Goal: Task Accomplishment & Management: Manage account settings

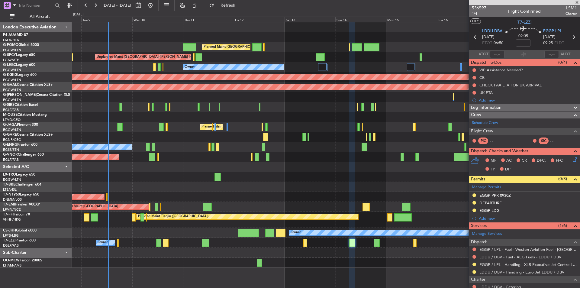
click at [217, 172] on div "Planned Maint London (Luton) Planned Maint London (Luton) Unplanned Maint Athen…" at bounding box center [326, 144] width 508 height 245
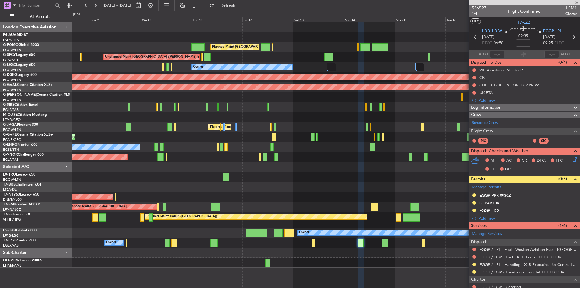
click at [480, 9] on span "536597" at bounding box center [479, 8] width 15 height 6
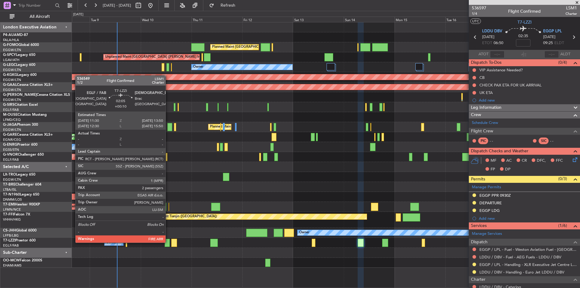
click at [168, 242] on div at bounding box center [167, 243] width 5 height 8
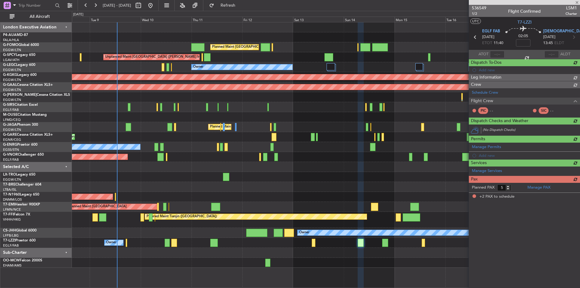
type input "+00:10"
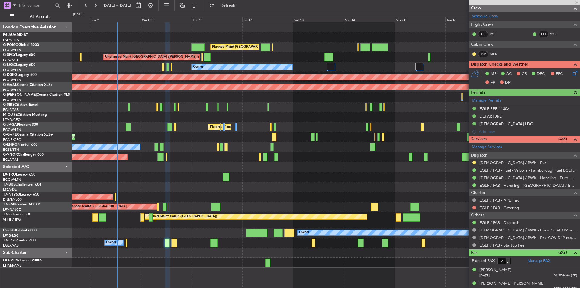
scroll to position [97, 0]
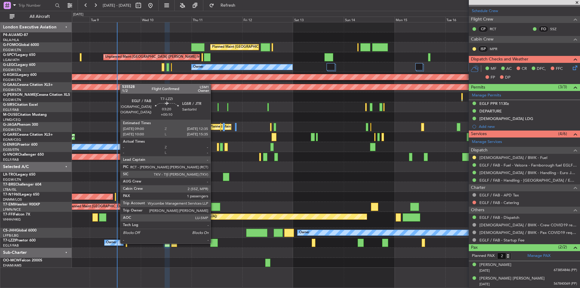
click at [213, 243] on div at bounding box center [214, 243] width 8 height 8
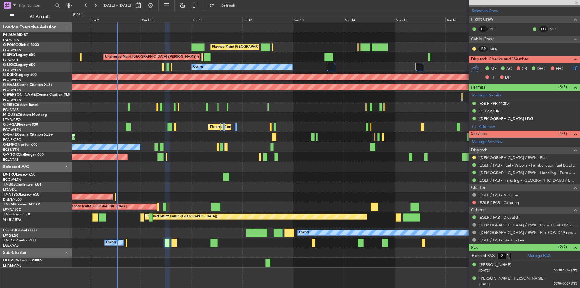
type input "1"
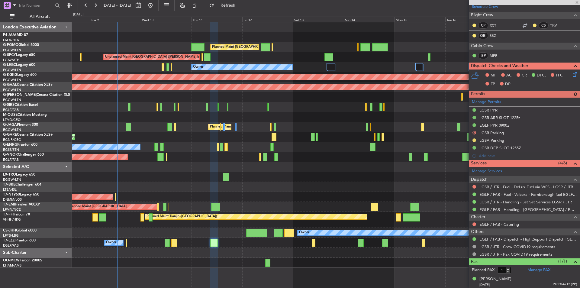
scroll to position [124, 0]
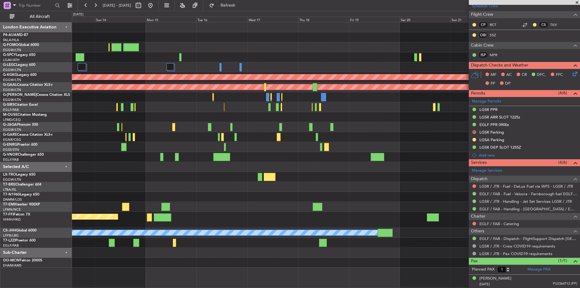
click at [148, 256] on div "Planned Maint London (Luton) Unplanned Maint Athens (Eleftherios Venizelos Intl…" at bounding box center [326, 144] width 508 height 245
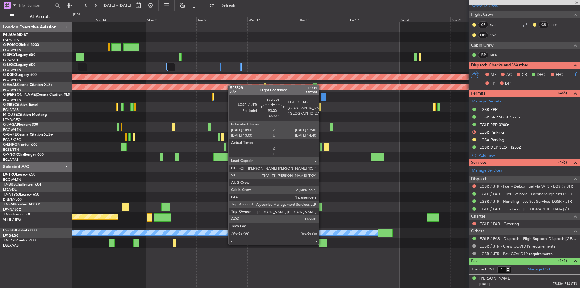
click at [322, 244] on div at bounding box center [323, 243] width 8 height 8
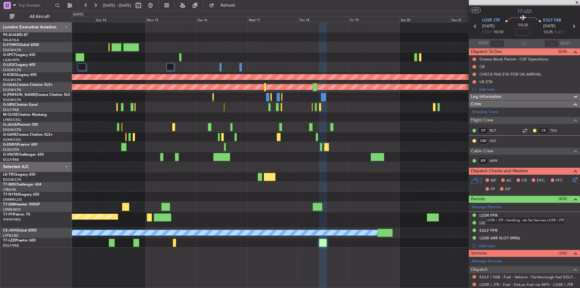
scroll to position [0, 0]
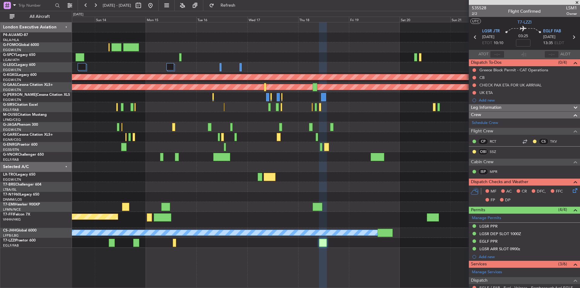
click at [577, 3] on span at bounding box center [577, 2] width 6 height 5
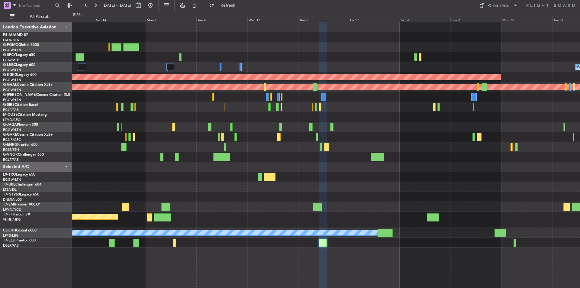
type input "0"
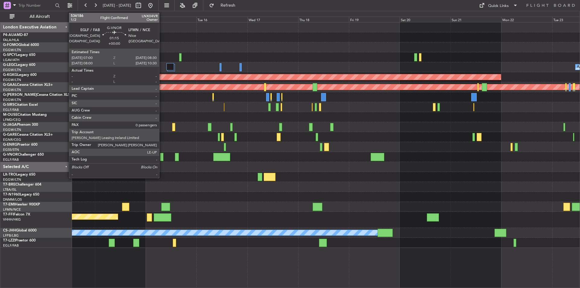
click at [162, 159] on div at bounding box center [161, 157] width 3 height 8
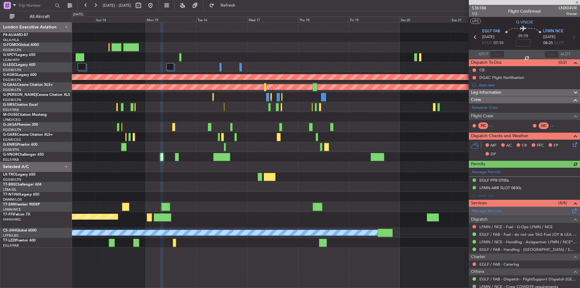
scroll to position [27, 0]
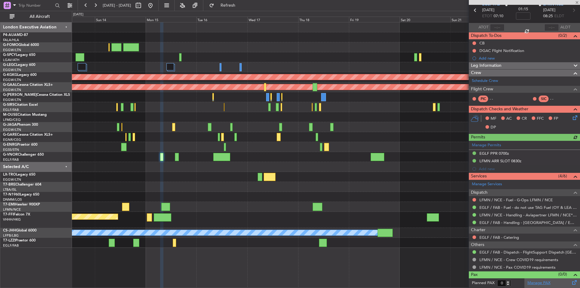
click at [542, 284] on link "Manage PAX" at bounding box center [539, 283] width 23 height 6
click at [241, 4] on span "Refresh" at bounding box center [228, 5] width 25 height 4
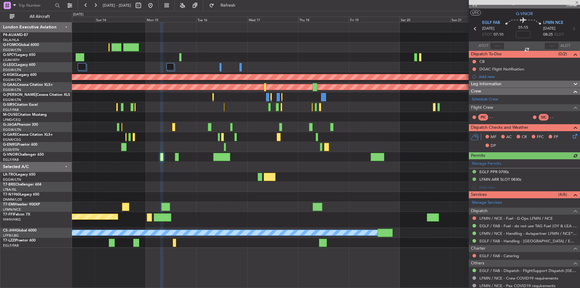
scroll to position [0, 0]
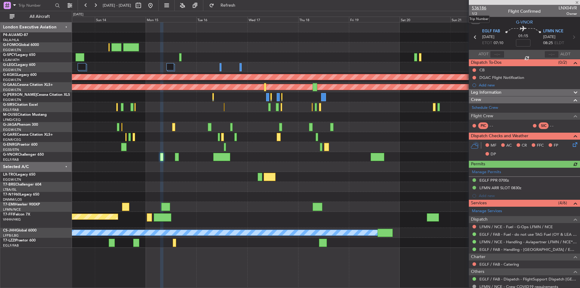
click at [481, 7] on span "536186" at bounding box center [479, 8] width 15 height 6
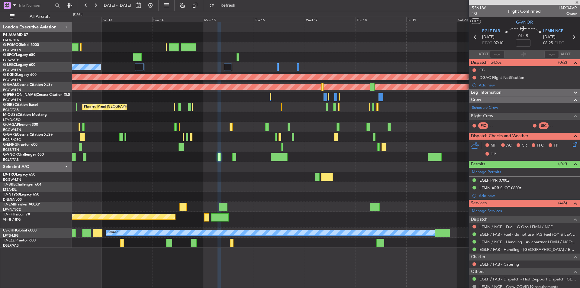
click at [205, 174] on div "Planned Maint London (Luton) Unplanned Maint Athens (Eleftherios Venizelos Intl…" at bounding box center [326, 135] width 508 height 226
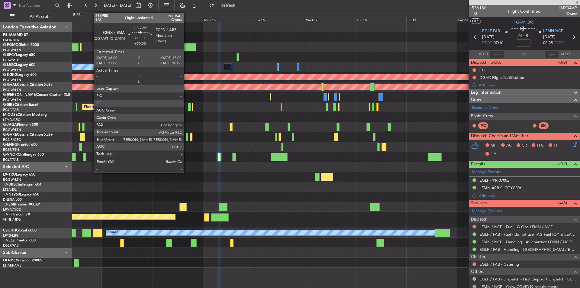
click at [187, 135] on div at bounding box center [187, 137] width 2 height 8
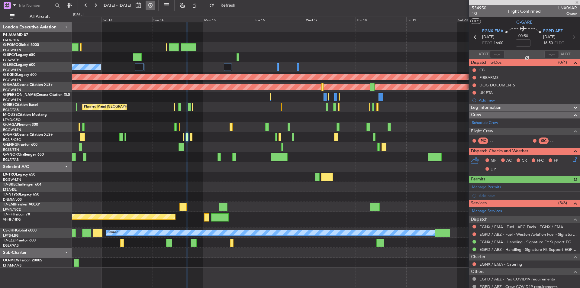
click at [155, 4] on button at bounding box center [151, 6] width 10 height 10
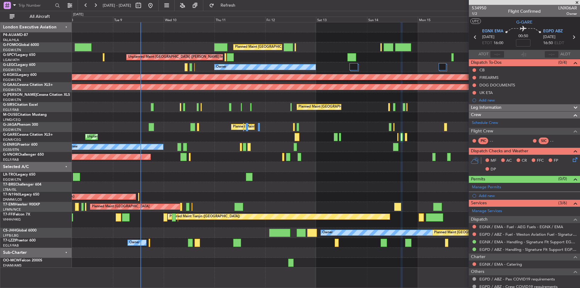
click at [181, 152] on div "Planned Maint London (Luton) Planned Maint London (Luton) Unplanned Maint Athen…" at bounding box center [326, 144] width 508 height 245
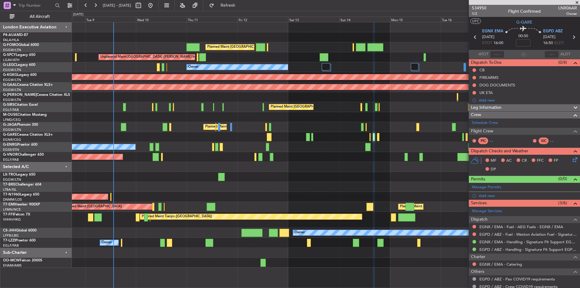
click at [288, 189] on div at bounding box center [326, 187] width 508 height 10
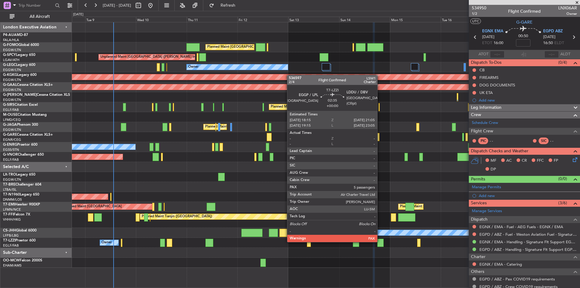
click at [380, 242] on div at bounding box center [381, 243] width 6 height 8
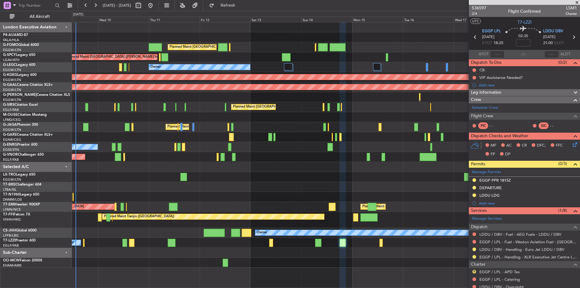
click at [344, 200] on div "Unplanned Maint [GEOGRAPHIC_DATA] ([GEOGRAPHIC_DATA])" at bounding box center [326, 197] width 508 height 10
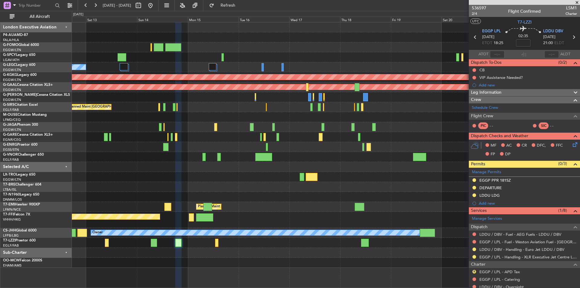
click at [265, 271] on div "Planned Maint London (Luton) Unplanned Maint Athens (Eleftherios Venizelos Intl…" at bounding box center [326, 155] width 508 height 266
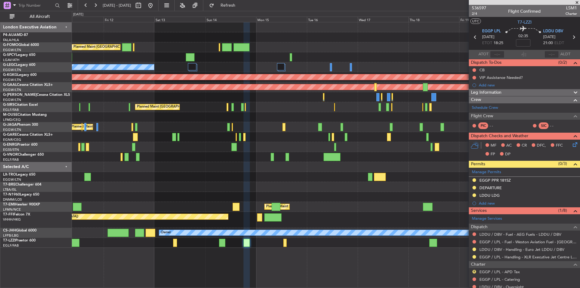
click at [190, 263] on div "Planned Maint [GEOGRAPHIC_DATA] ([GEOGRAPHIC_DATA]) Unplanned Maint [GEOGRAPHIC…" at bounding box center [326, 155] width 508 height 266
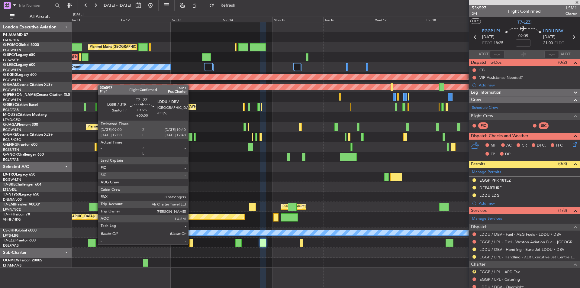
click at [191, 244] on div at bounding box center [192, 243] width 4 height 8
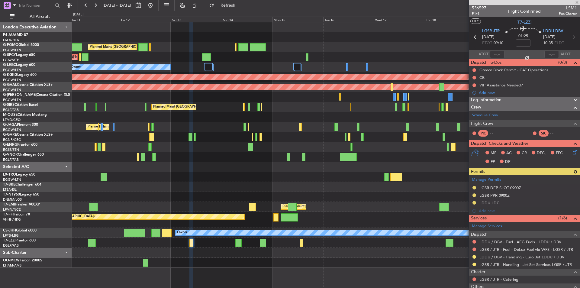
scroll to position [50, 0]
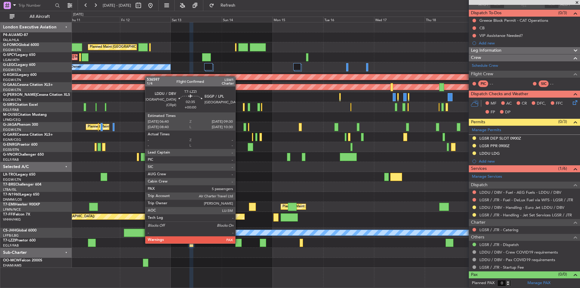
click at [238, 243] on div at bounding box center [239, 243] width 6 height 8
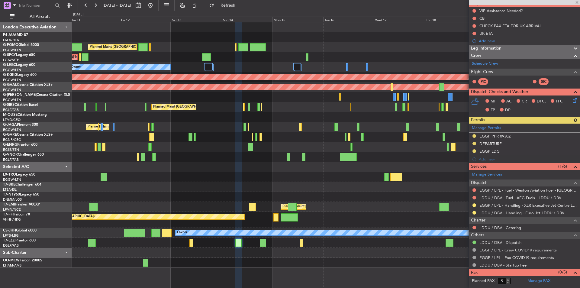
scroll to position [65, 0]
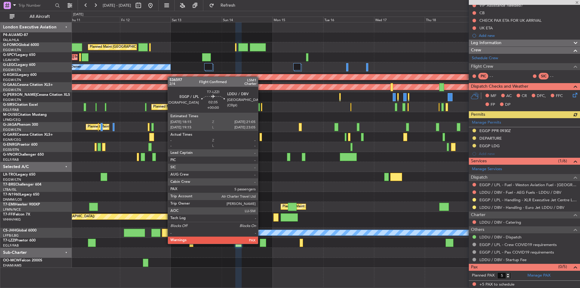
click at [261, 243] on div at bounding box center [263, 243] width 6 height 8
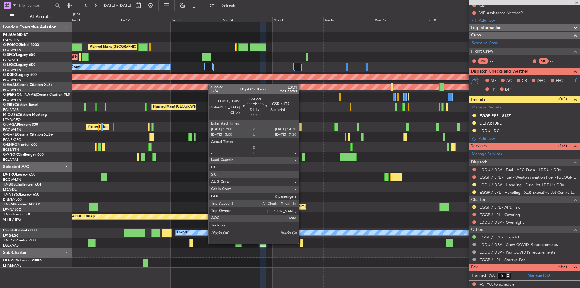
click at [302, 243] on div at bounding box center [301, 243] width 3 height 8
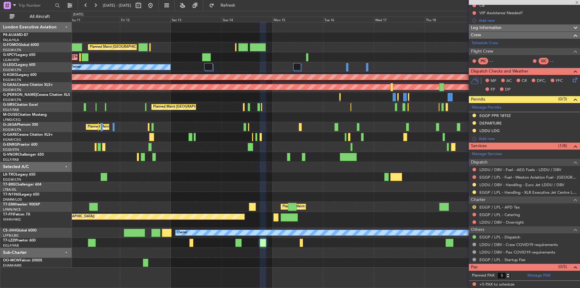
type input "0"
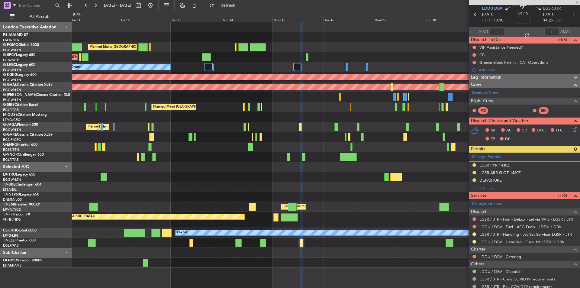
scroll to position [50, 0]
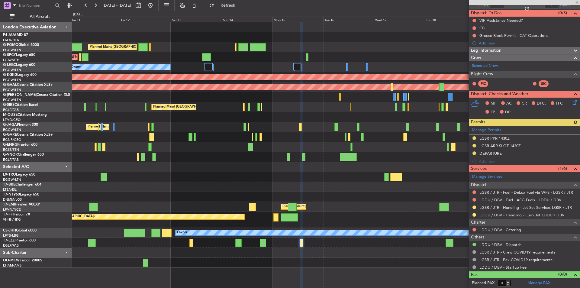
click at [577, 2] on div at bounding box center [524, 2] width 111 height 5
click at [577, 4] on span at bounding box center [577, 2] width 6 height 5
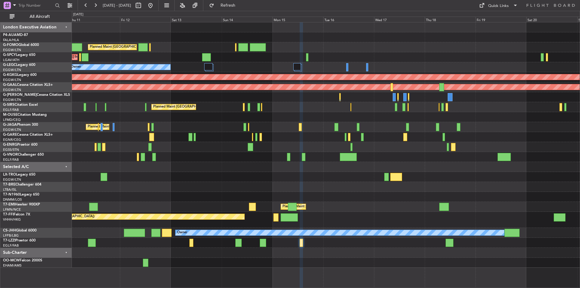
scroll to position [0, 0]
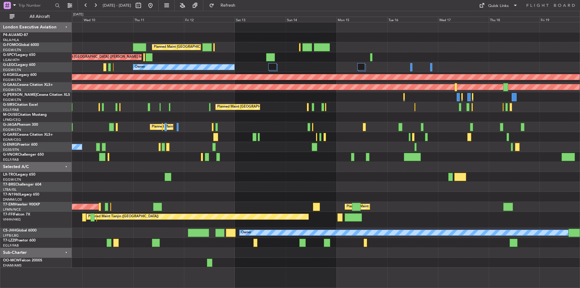
click at [230, 254] on div at bounding box center [326, 253] width 508 height 10
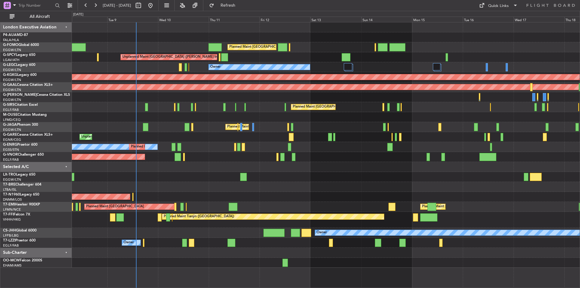
click at [354, 172] on div "Planned Maint London (Luton) Planned Maint London (Luton) Unplanned Maint Athen…" at bounding box center [326, 144] width 508 height 245
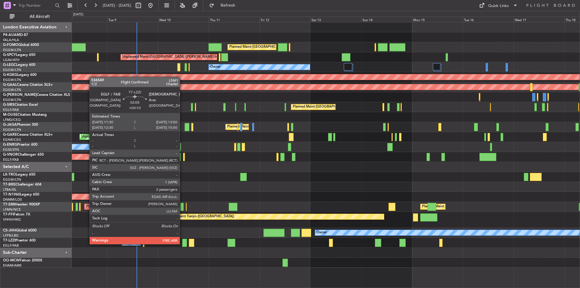
click at [183, 244] on div at bounding box center [184, 243] width 5 height 8
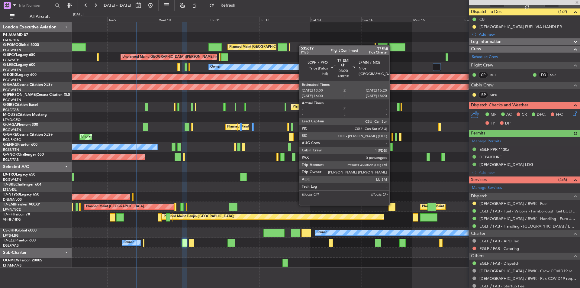
scroll to position [97, 0]
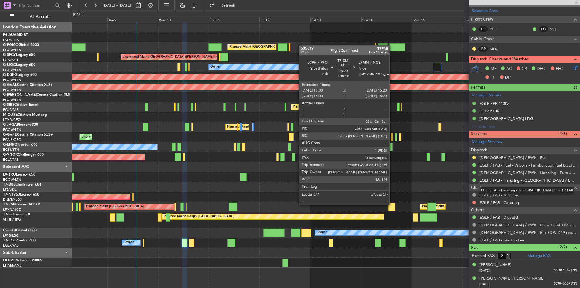
click at [522, 179] on link "EGLF / FAB - Handling - Farnborough Airport / EGLF / FAB" at bounding box center [529, 180] width 98 height 5
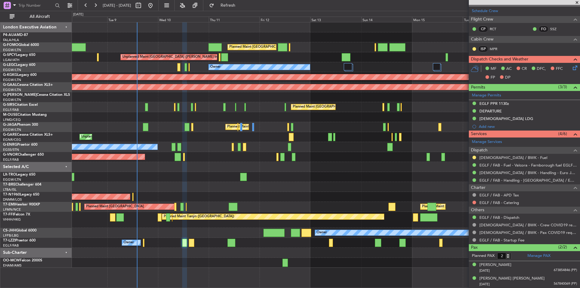
click at [578, 2] on span at bounding box center [577, 2] width 6 height 5
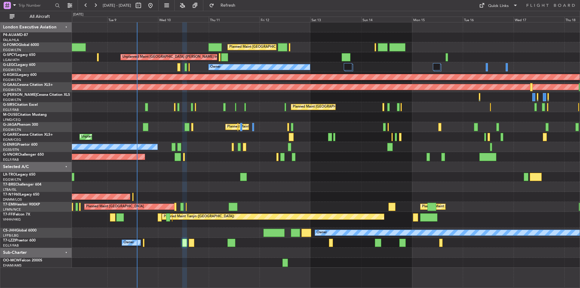
type input "0"
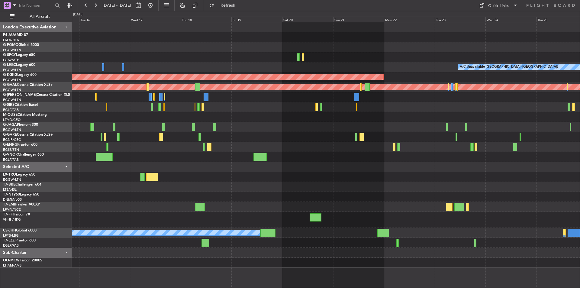
click at [73, 122] on div at bounding box center [326, 117] width 508 height 10
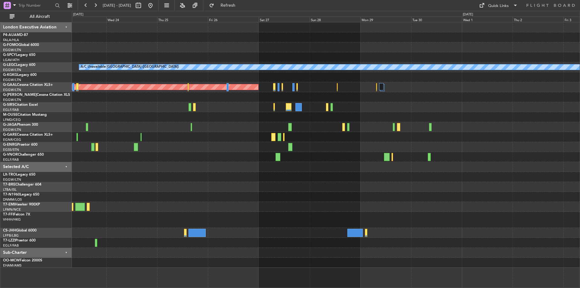
click at [50, 111] on div "A/C Unavailable London (Luton) AOG Maint Istanbul (Ataturk) Planned Maint Dusse…" at bounding box center [290, 149] width 580 height 277
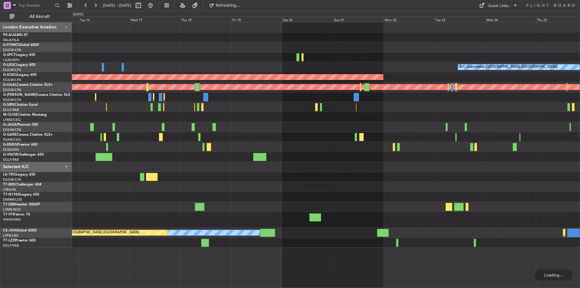
click at [561, 143] on div "A/C Unavailable London (Luton) AOG Maint Istanbul (Ataturk) Planned Maint Dusse…" at bounding box center [326, 135] width 508 height 226
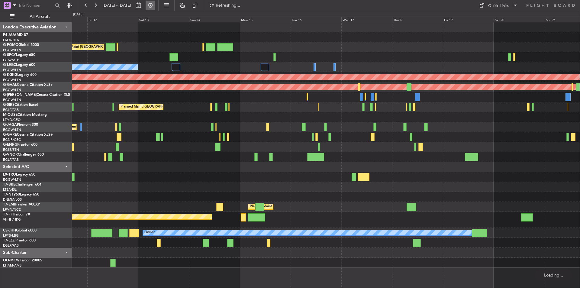
click at [155, 5] on button at bounding box center [151, 6] width 10 height 10
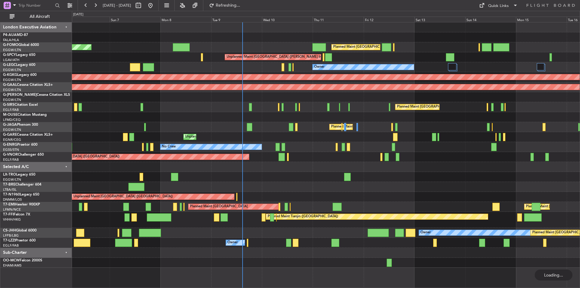
click at [253, 110] on div "Planned Maint [GEOGRAPHIC_DATA] ([GEOGRAPHIC_DATA]) Planned Maint [GEOGRAPHIC_D…" at bounding box center [326, 144] width 508 height 245
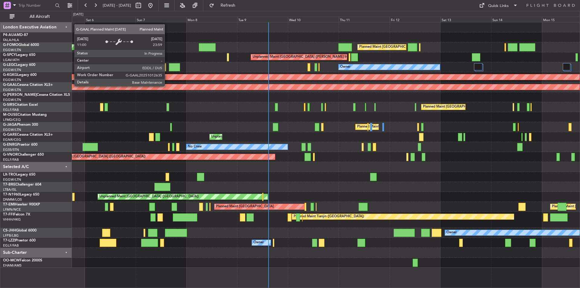
click at [193, 89] on div "Planned Maint Dusseldorf" at bounding box center [326, 86] width 1524 height 5
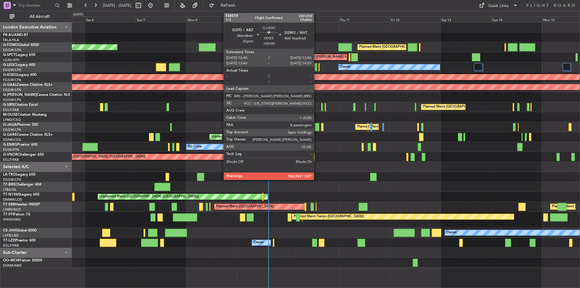
click at [317, 65] on div at bounding box center [316, 67] width 3 height 8
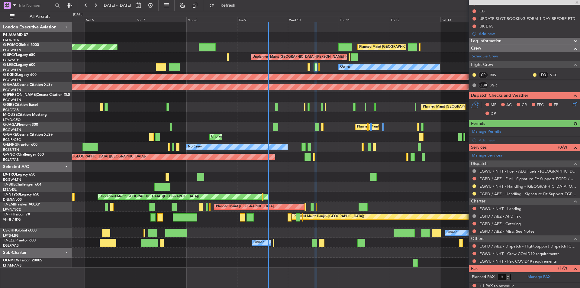
scroll to position [171, 0]
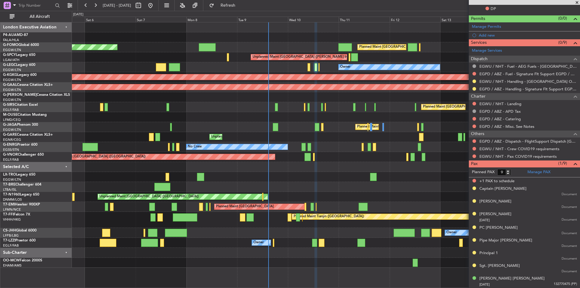
click at [577, 2] on span at bounding box center [577, 2] width 6 height 5
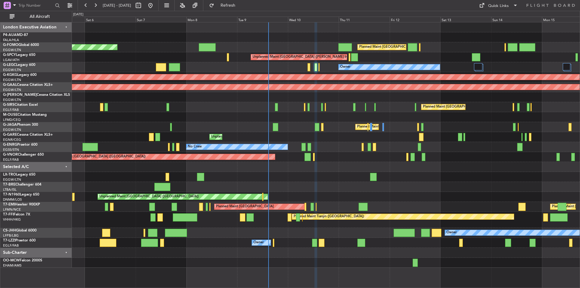
type input "0"
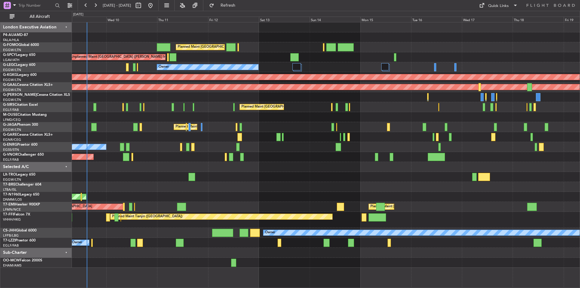
click at [245, 131] on div "Planned Maint London (Luton) Unplanned Maint Athens (Eleftherios Venizelos Intl…" at bounding box center [326, 144] width 508 height 245
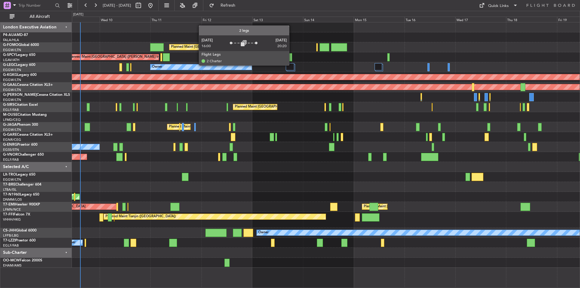
click at [292, 65] on div at bounding box center [290, 66] width 8 height 7
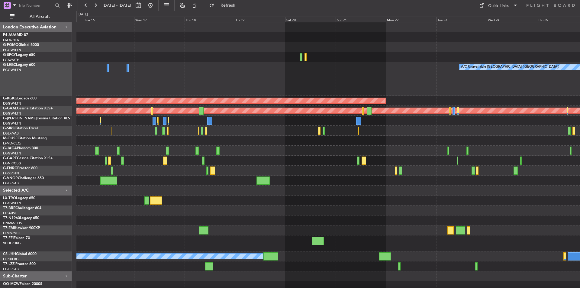
click at [171, 135] on div "A/C Unavailable London (Luton) AOG Maint Istanbul (Ataturk) Planned Maint Dusse…" at bounding box center [328, 156] width 504 height 269
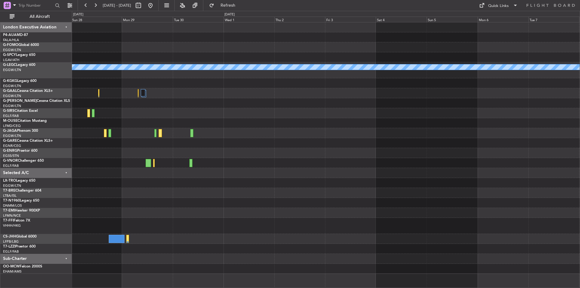
click at [157, 138] on div "A/C Unavailable London (Luton) Planned Maint Dusseldorf Planned Maint Geneva (C…" at bounding box center [326, 148] width 508 height 252
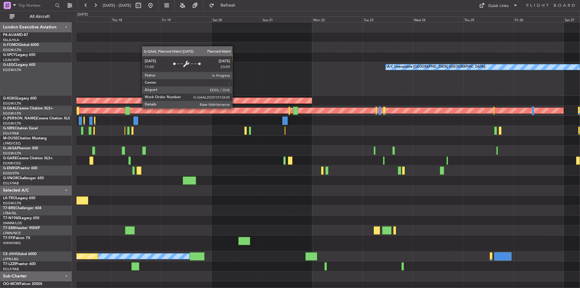
scroll to position [3, 0]
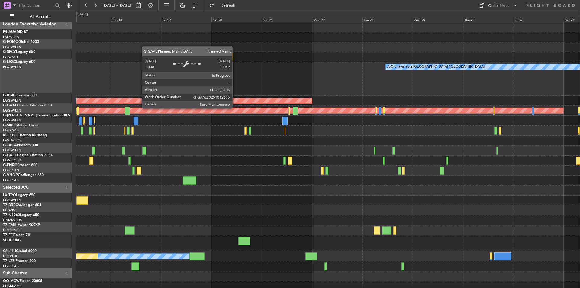
click at [534, 106] on div "Planned Maint Dusseldorf" at bounding box center [328, 111] width 504 height 10
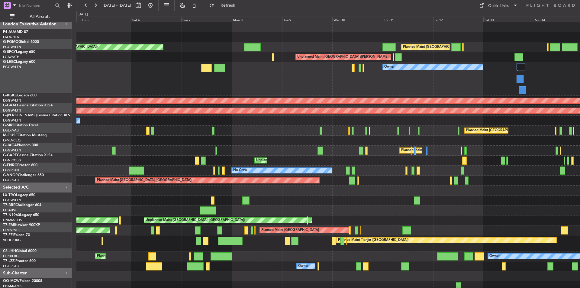
scroll to position [0, 0]
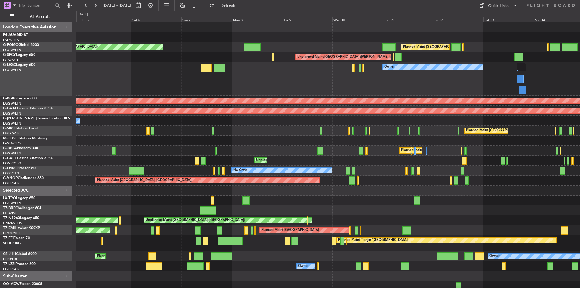
click at [508, 124] on div "Planned Maint [GEOGRAPHIC_DATA] ([GEOGRAPHIC_DATA]) Planned Maint [GEOGRAPHIC_D…" at bounding box center [328, 156] width 504 height 269
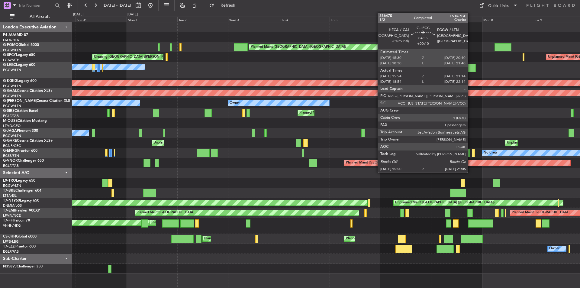
click at [471, 69] on div at bounding box center [470, 68] width 11 height 8
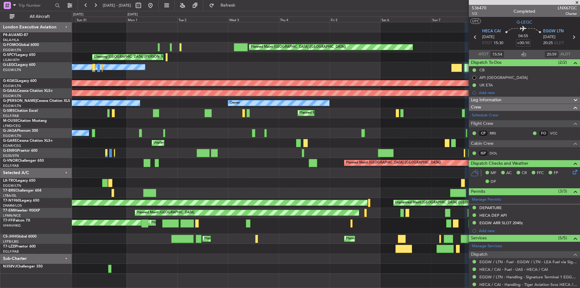
click at [578, 4] on span at bounding box center [577, 2] width 6 height 5
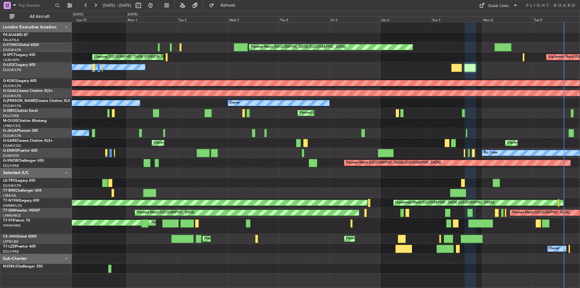
type input "0"
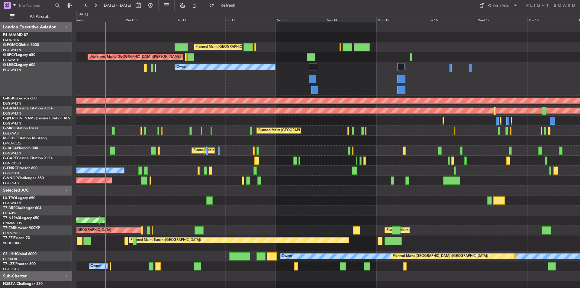
click at [171, 151] on div "Planned Maint London (Luton) Planned Maint London (Luton) Unplanned Maint Athen…" at bounding box center [328, 156] width 504 height 269
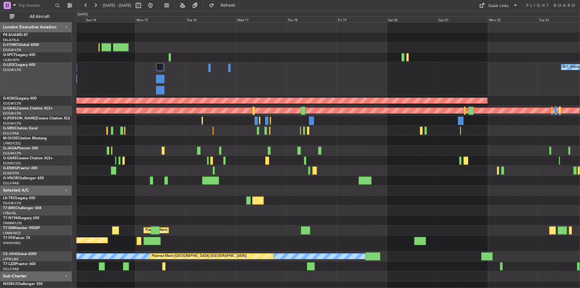
click at [203, 148] on div "Planned Maint London (Luton) A/C Unavailable London (Luton) Owner AOG Maint Ist…" at bounding box center [328, 156] width 504 height 269
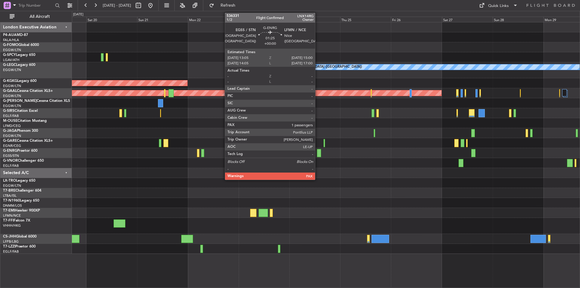
click at [318, 152] on div at bounding box center [319, 153] width 4 height 8
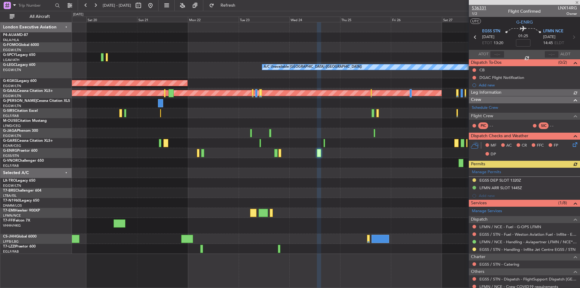
click at [479, 8] on span "536331" at bounding box center [479, 8] width 15 height 6
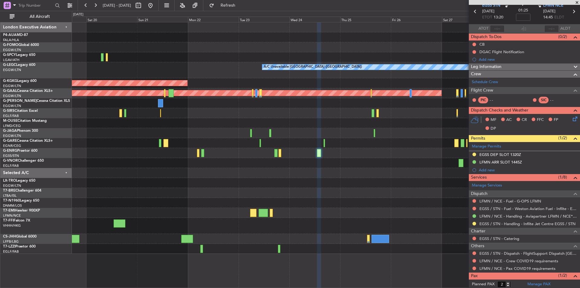
scroll to position [48, 0]
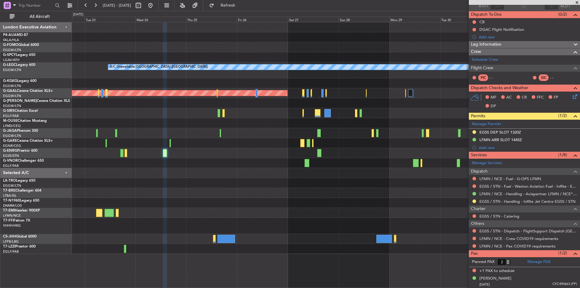
click at [232, 198] on div at bounding box center [326, 203] width 508 height 10
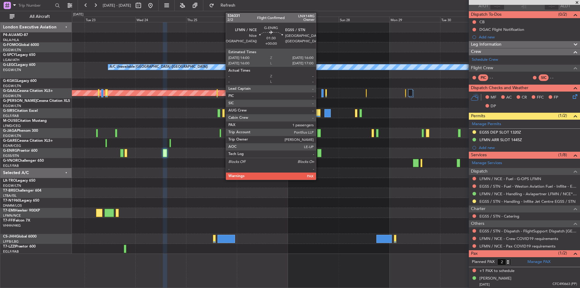
click at [319, 154] on div at bounding box center [319, 153] width 5 height 8
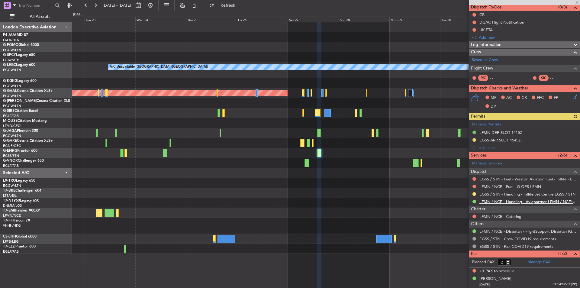
scroll to position [56, 0]
click at [511, 231] on link "LFMN / NCE - Dispatch - FlightSupport Dispatch UK" at bounding box center [529, 231] width 98 height 5
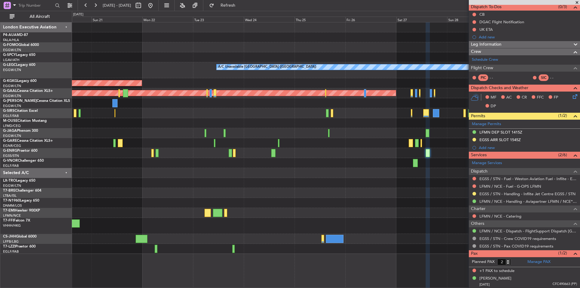
click at [347, 189] on div "A/C Unavailable London (Luton) AOG Maint Istanbul (Ataturk) Planned Maint Dusse…" at bounding box center [326, 138] width 508 height 232
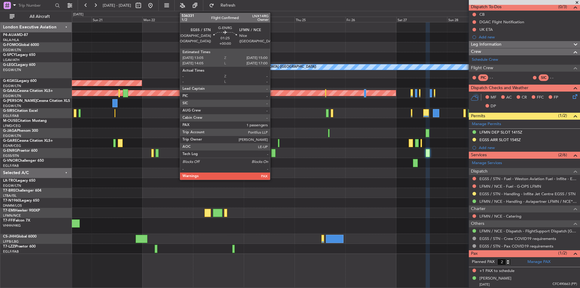
click at [273, 152] on div at bounding box center [273, 153] width 4 height 8
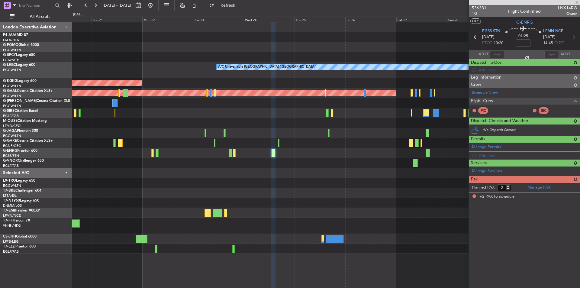
scroll to position [0, 0]
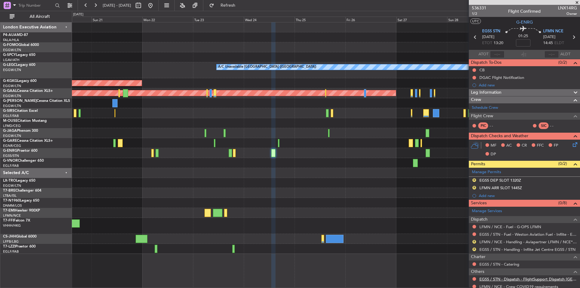
click at [554, 278] on link "EGSS / STN - Dispatch - FlightSupport Dispatch UK" at bounding box center [529, 279] width 98 height 5
click at [93, 6] on button at bounding box center [96, 6] width 10 height 10
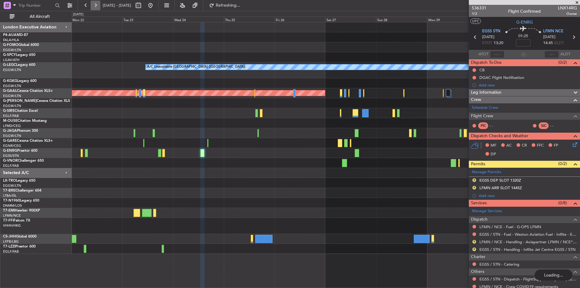
click at [93, 6] on button at bounding box center [96, 6] width 10 height 10
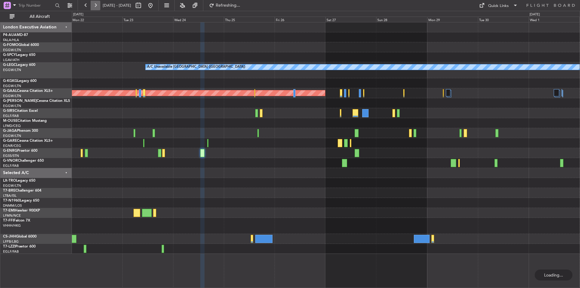
click at [93, 6] on button at bounding box center [96, 6] width 10 height 10
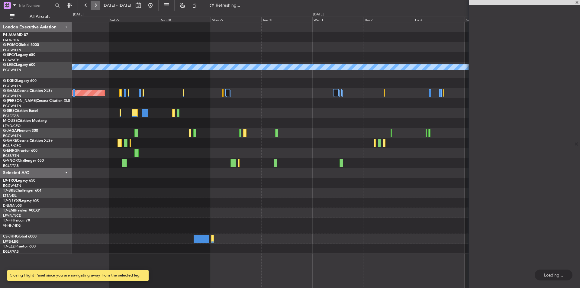
click at [93, 6] on button at bounding box center [96, 6] width 10 height 10
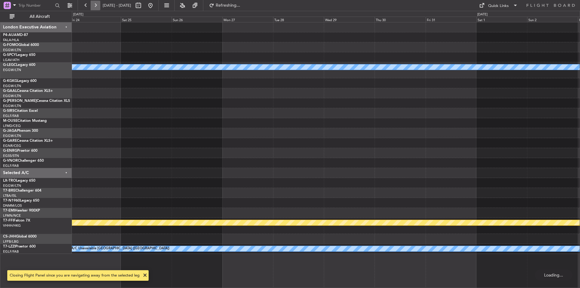
click at [93, 6] on button at bounding box center [96, 6] width 10 height 10
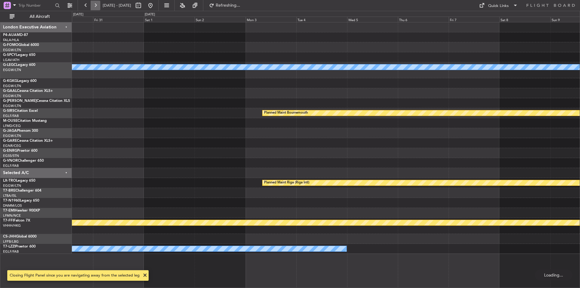
click at [93, 6] on button at bounding box center [96, 6] width 10 height 10
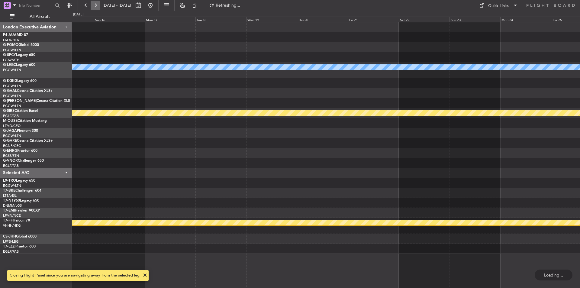
click at [93, 6] on button at bounding box center [96, 6] width 10 height 10
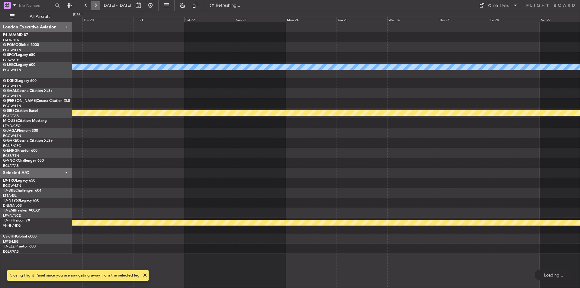
click at [93, 6] on button at bounding box center [96, 6] width 10 height 10
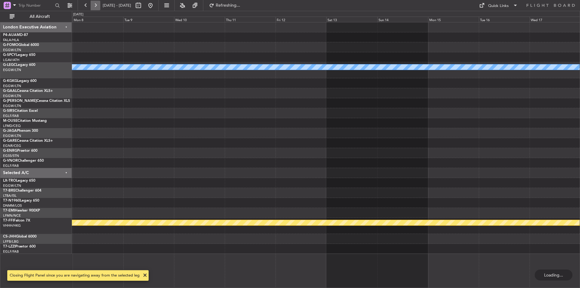
click at [93, 6] on button at bounding box center [96, 6] width 10 height 10
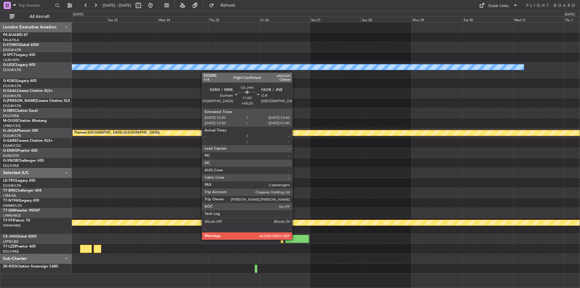
click at [295, 239] on div at bounding box center [297, 239] width 24 height 8
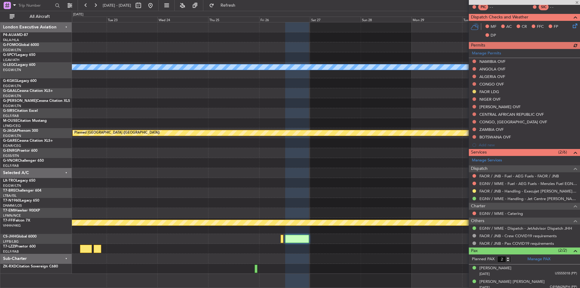
scroll to position [137, 0]
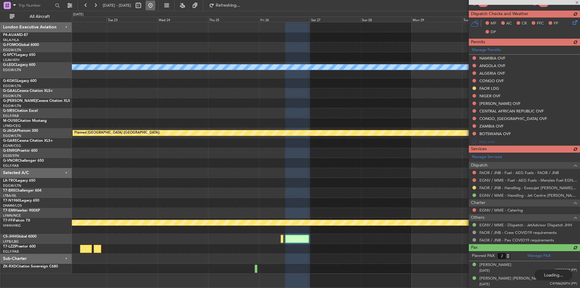
click at [155, 6] on button at bounding box center [151, 6] width 10 height 10
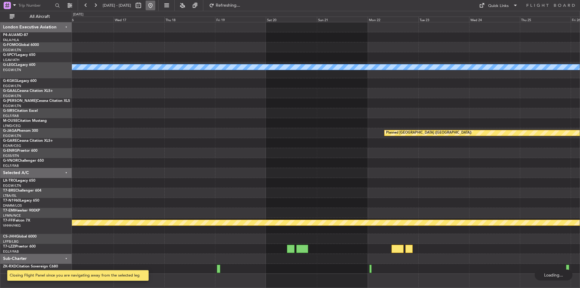
scroll to position [0, 0]
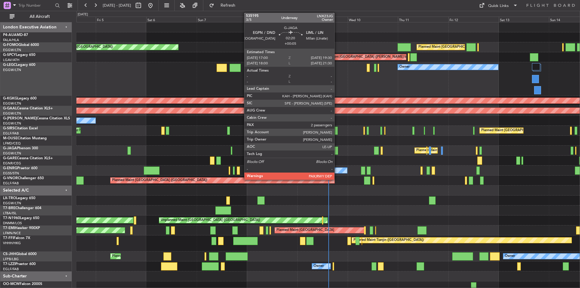
click at [337, 150] on div at bounding box center [335, 151] width 5 height 8
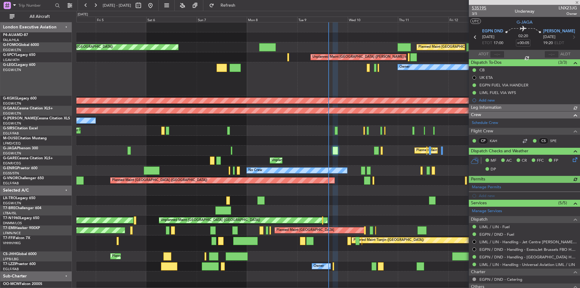
click at [482, 8] on span "535195" at bounding box center [479, 8] width 15 height 6
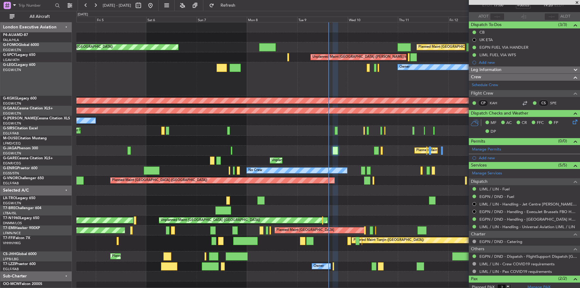
scroll to position [69, 0]
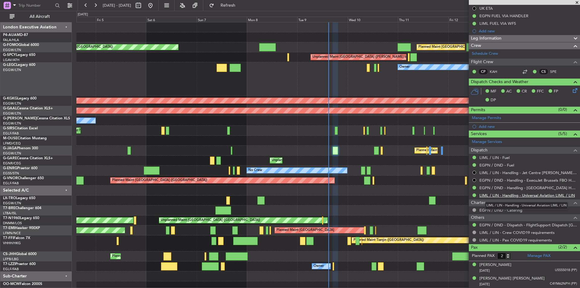
click at [524, 194] on link "LIML / LIN - Handling - Universal Aviation LIML / LIN" at bounding box center [528, 195] width 96 height 5
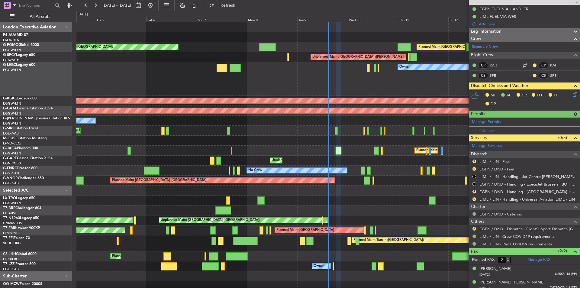
scroll to position [80, 0]
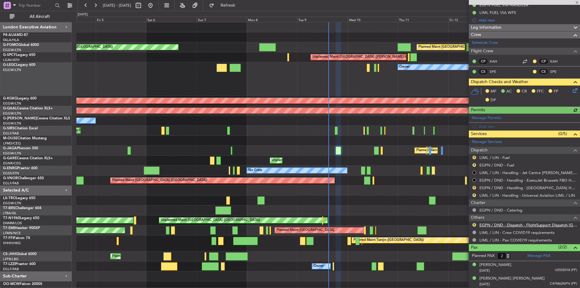
click at [525, 226] on link "EGPN / DND - Dispatch - FlightSupport Dispatch UK" at bounding box center [529, 225] width 98 height 5
click at [576, 2] on span at bounding box center [577, 2] width 6 height 5
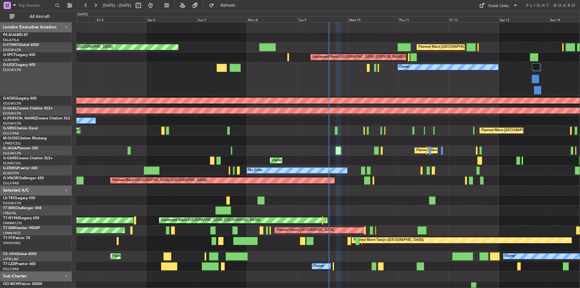
type input "0"
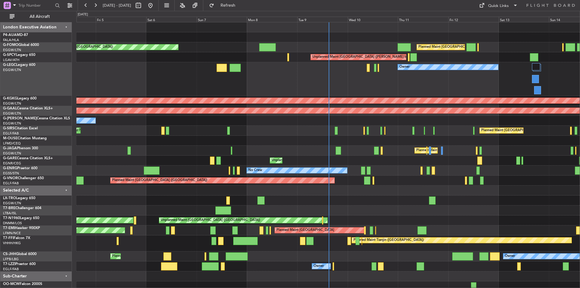
scroll to position [0, 0]
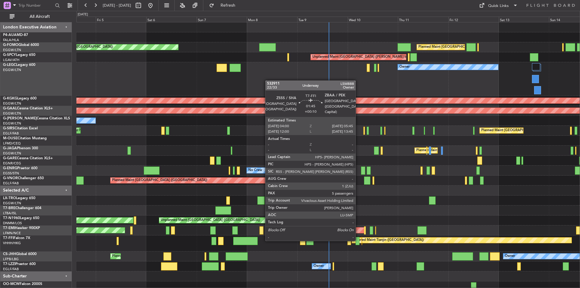
click at [359, 240] on div at bounding box center [358, 241] width 4 height 8
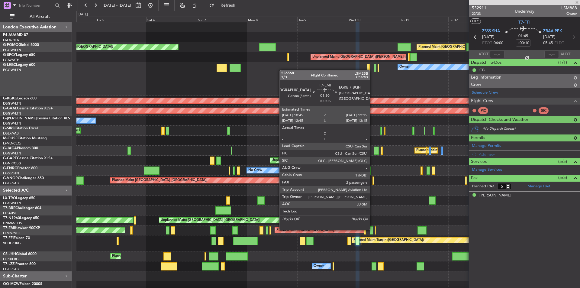
click at [373, 229] on div at bounding box center [371, 230] width 3 height 8
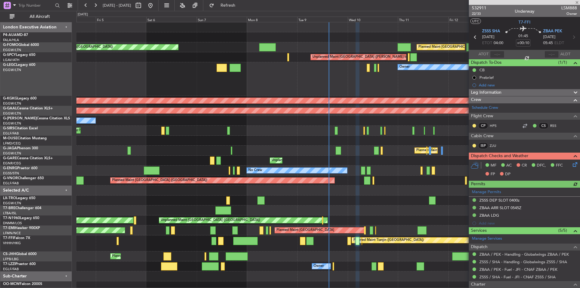
type input "+00:05"
type input "2"
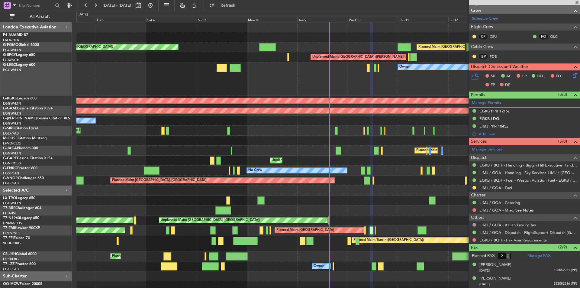
scroll to position [3, 0]
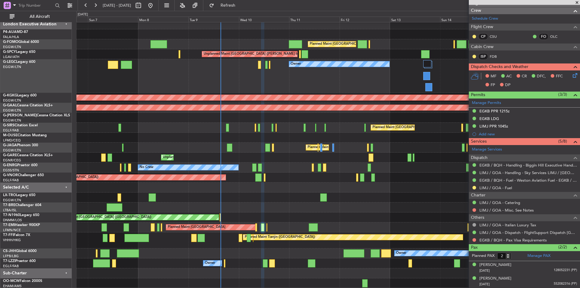
click at [315, 173] on div "Planned Maint London (Luton) Planned Maint London (Luton) Unplanned Maint Athen…" at bounding box center [328, 153] width 504 height 269
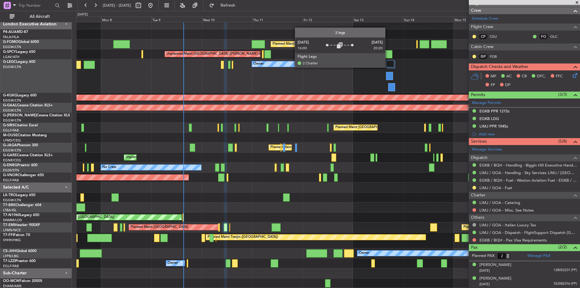
click at [388, 67] on div at bounding box center [390, 63] width 8 height 7
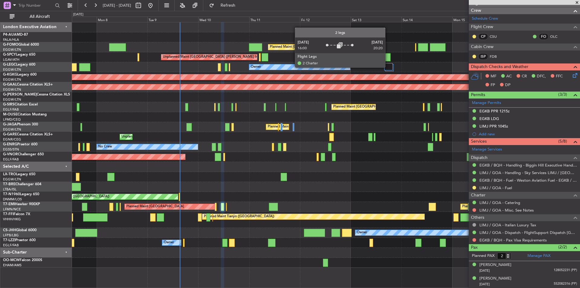
scroll to position [0, 0]
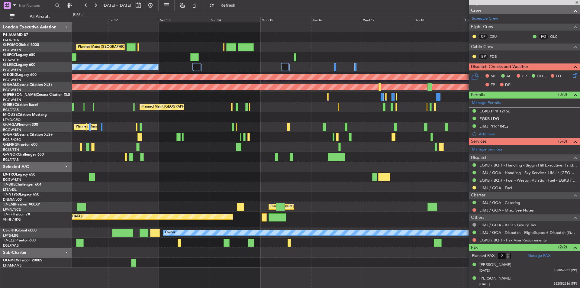
click at [214, 237] on div "Planned Maint London (Luton) Unplanned Maint Athens (Eleftherios Venizelos Intl…" at bounding box center [326, 144] width 508 height 245
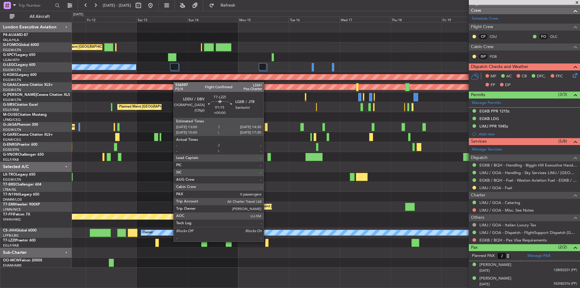
click at [267, 241] on div at bounding box center [266, 243] width 3 height 8
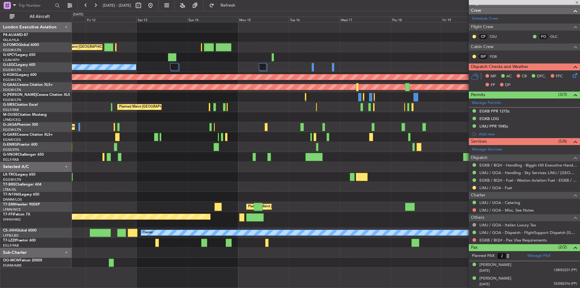
type input "0"
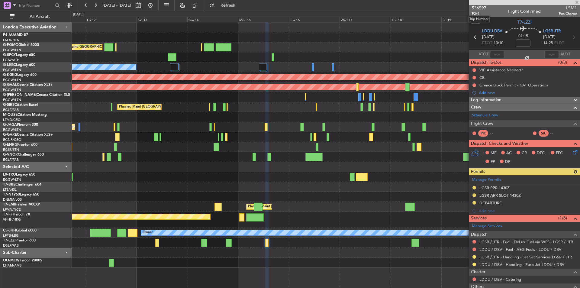
click at [478, 14] on mat-tooltip-component "Trip Number" at bounding box center [479, 19] width 30 height 16
click at [475, 15] on span "P2/4" at bounding box center [479, 13] width 15 height 5
click at [155, 7] on button at bounding box center [151, 6] width 10 height 10
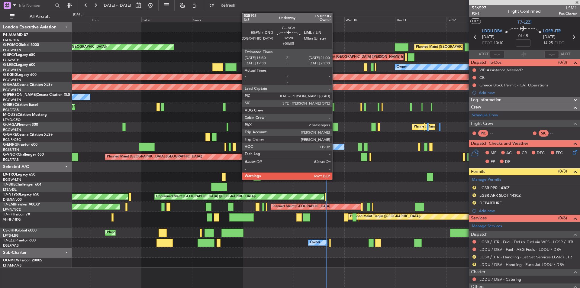
click at [335, 127] on div at bounding box center [335, 127] width 5 height 8
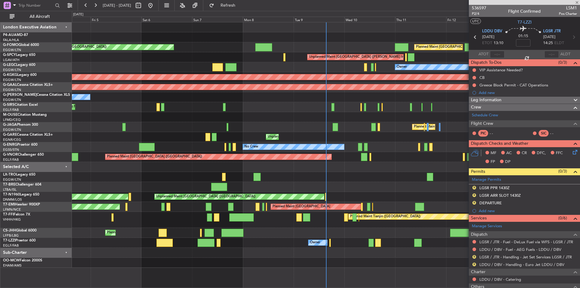
type input "+00:05"
type input "2"
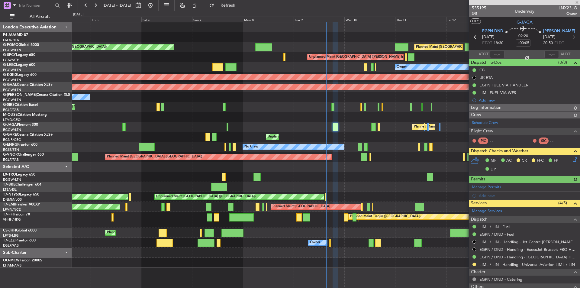
click at [483, 7] on span "535195" at bounding box center [479, 8] width 15 height 6
click at [241, 7] on span "Refresh" at bounding box center [228, 5] width 25 height 4
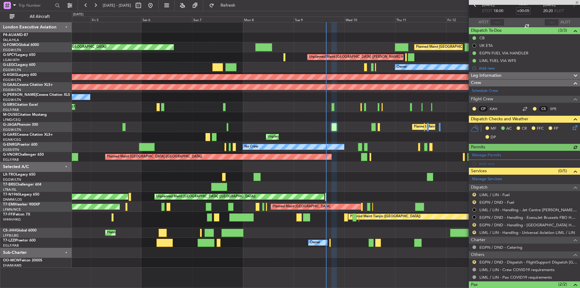
scroll to position [69, 0]
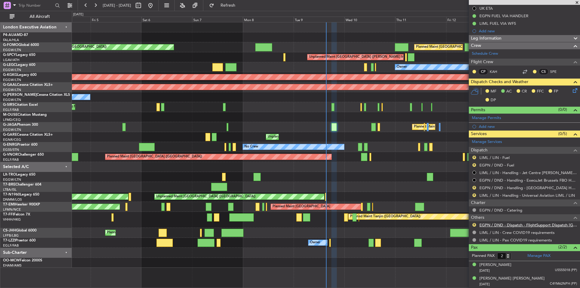
click at [506, 223] on link "EGPN / DND - Dispatch - FlightSupport Dispatch UK" at bounding box center [529, 225] width 98 height 5
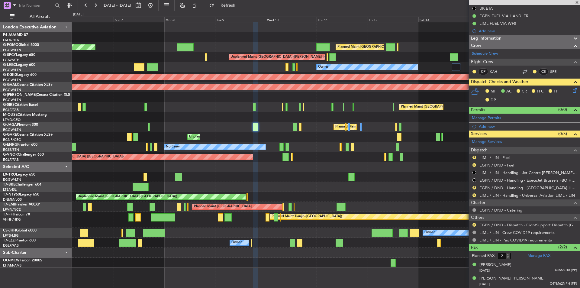
click at [316, 191] on div at bounding box center [326, 187] width 508 height 10
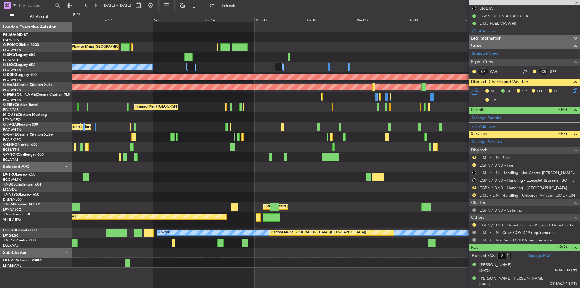
click at [146, 172] on div at bounding box center [326, 177] width 508 height 10
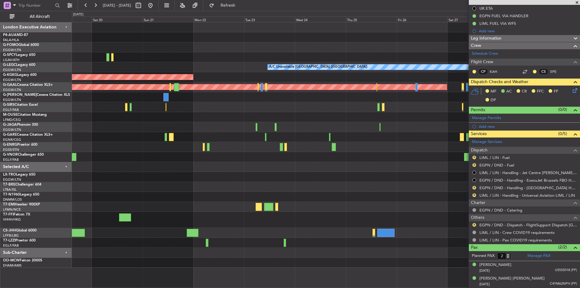
click at [106, 161] on div at bounding box center [326, 157] width 508 height 10
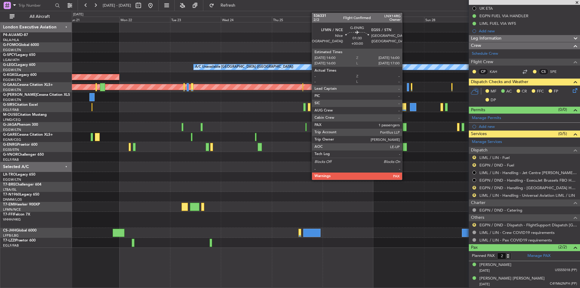
click at [405, 144] on div at bounding box center [405, 147] width 5 height 8
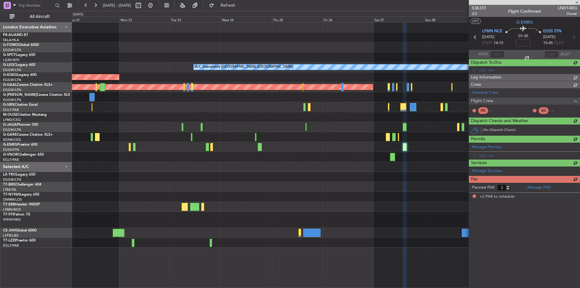
scroll to position [0, 0]
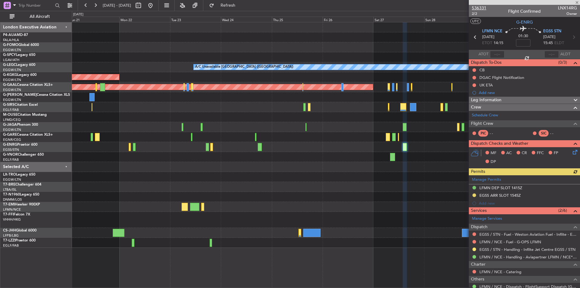
click at [478, 8] on span "536331" at bounding box center [479, 8] width 15 height 6
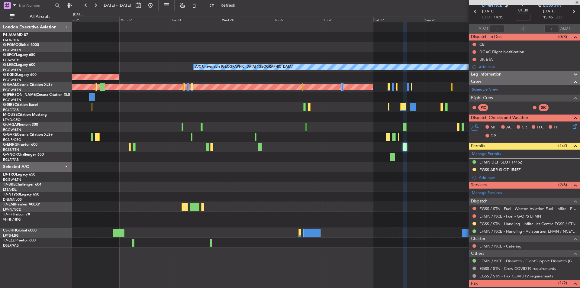
scroll to position [56, 0]
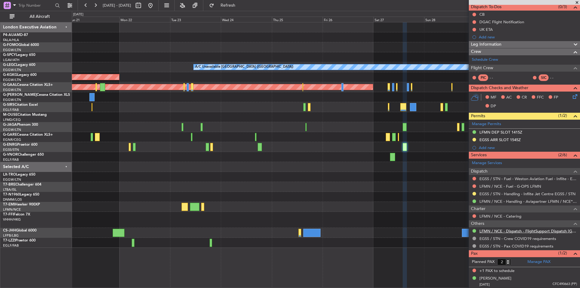
click at [519, 230] on link "LFMN / NCE - Dispatch - FlightSupport Dispatch UK" at bounding box center [529, 231] width 98 height 5
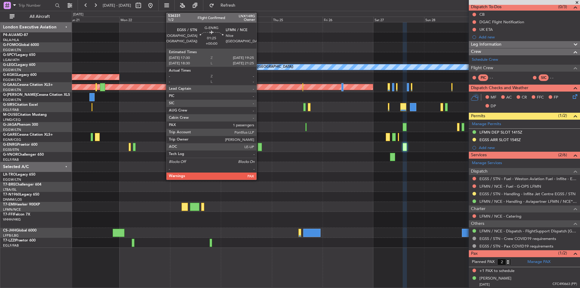
click at [259, 147] on div at bounding box center [260, 147] width 4 height 8
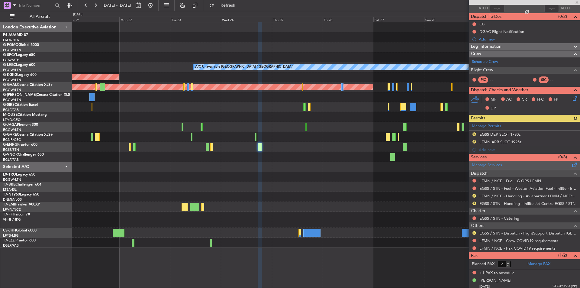
scroll to position [48, 0]
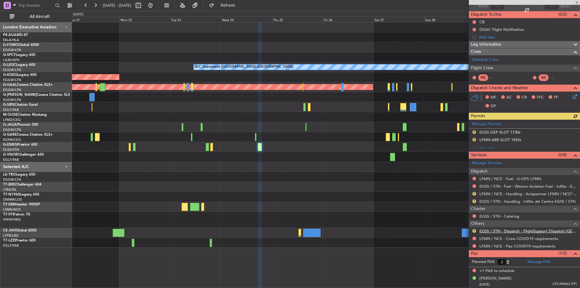
click at [505, 230] on link "EGSS / STN - Dispatch - FlightSupport Dispatch UK" at bounding box center [529, 231] width 98 height 5
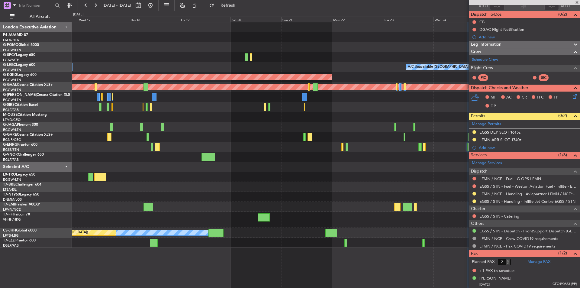
click at [392, 151] on div "A/C Unavailable London (Luton) AOG Maint Istanbul (Ataturk) Planned Maint Dusse…" at bounding box center [326, 135] width 508 height 226
click at [155, 2] on button at bounding box center [151, 6] width 10 height 10
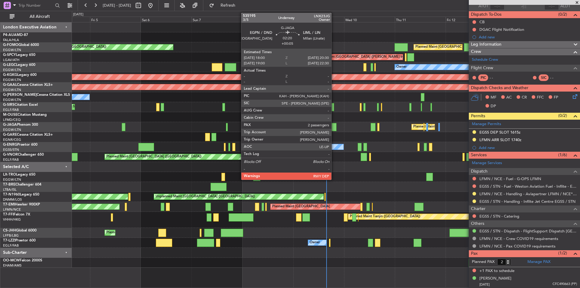
click at [334, 127] on div at bounding box center [333, 127] width 5 height 8
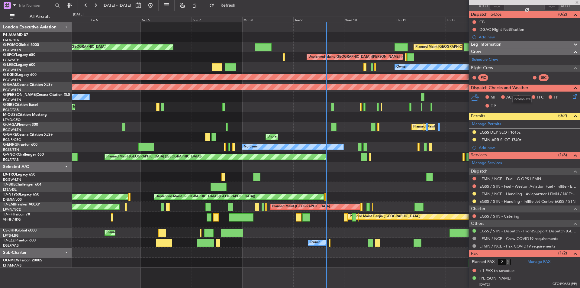
scroll to position [0, 0]
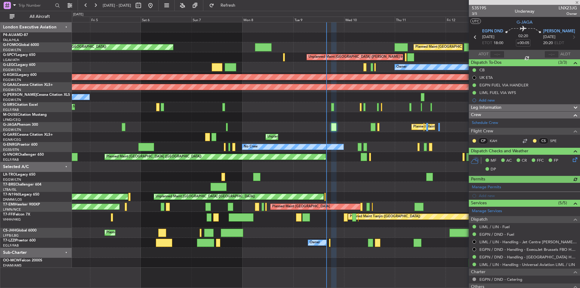
click at [482, 4] on div at bounding box center [524, 2] width 111 height 5
click at [483, 8] on span "535195" at bounding box center [479, 8] width 15 height 6
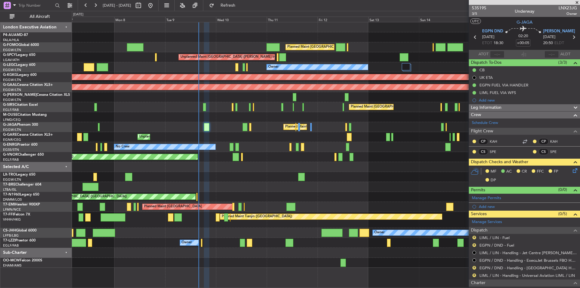
click at [238, 223] on div "Planned Maint Tianjin ([GEOGRAPHIC_DATA])" at bounding box center [326, 220] width 508 height 16
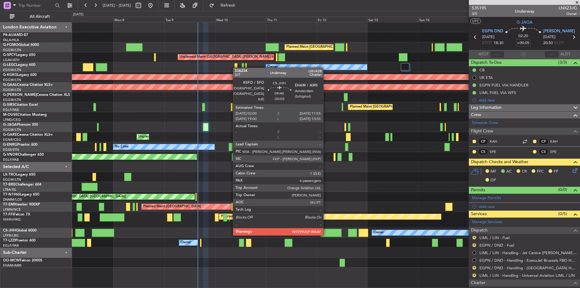
click at [326, 235] on div at bounding box center [331, 233] width 21 height 8
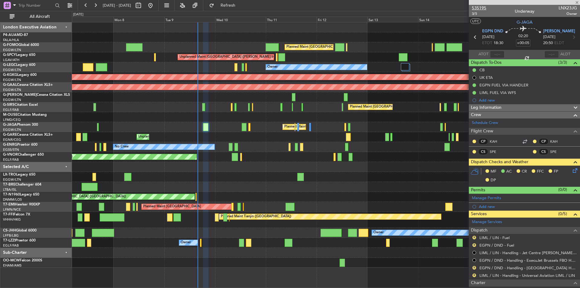
type input "-00:05"
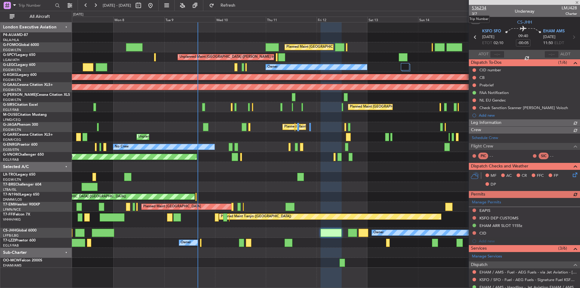
click at [479, 8] on span "536234" at bounding box center [479, 8] width 15 height 6
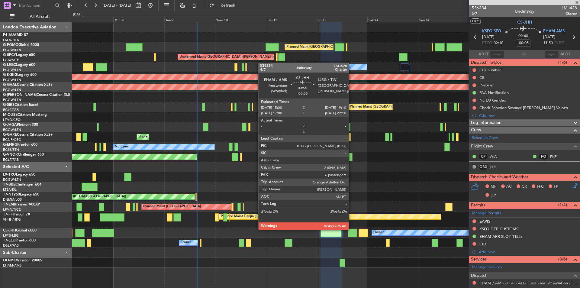
click at [352, 229] on div at bounding box center [352, 233] width 9 height 8
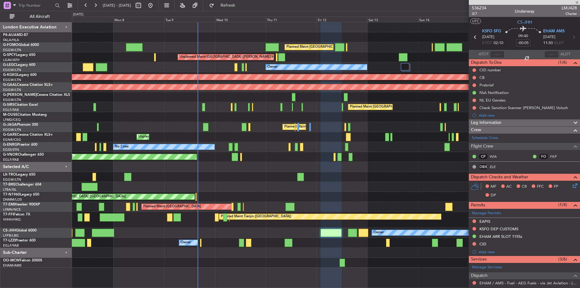
type input "6"
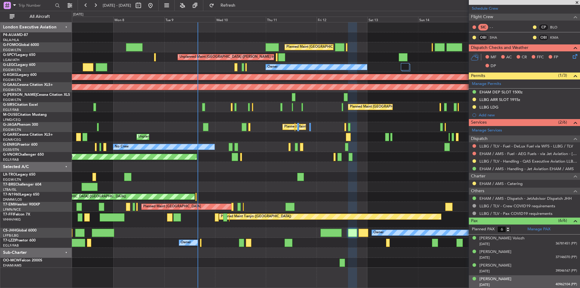
scroll to position [157, 0]
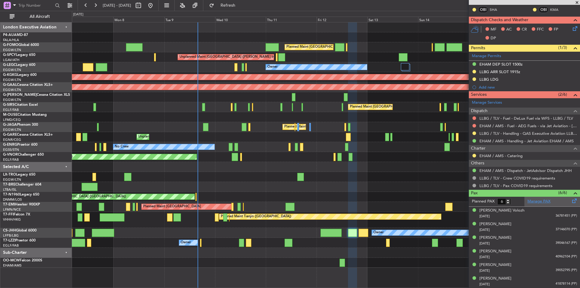
click at [532, 199] on link "Manage PAX" at bounding box center [539, 202] width 23 height 6
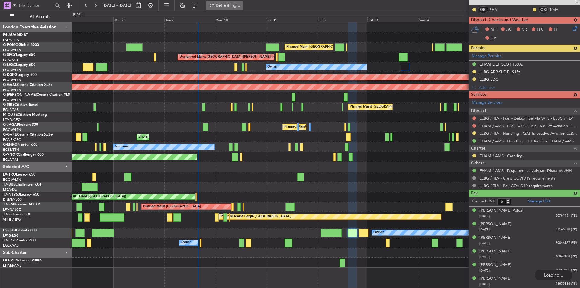
click at [231, 6] on button "Refreshing..." at bounding box center [224, 6] width 36 height 10
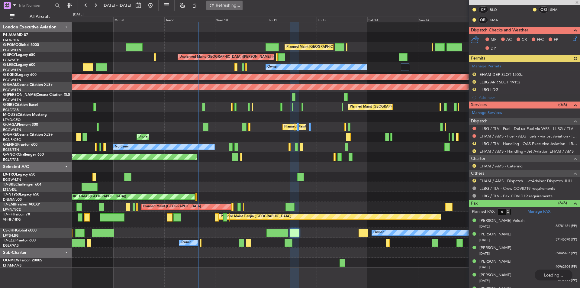
scroll to position [167, 0]
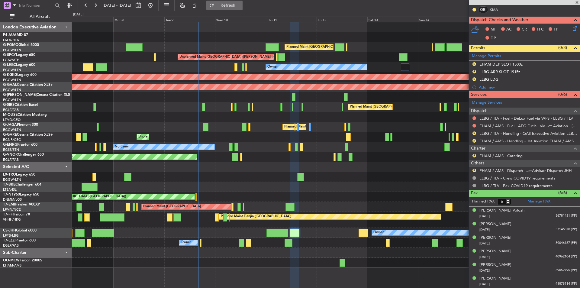
click at [241, 1] on button "Refresh" at bounding box center [224, 6] width 36 height 10
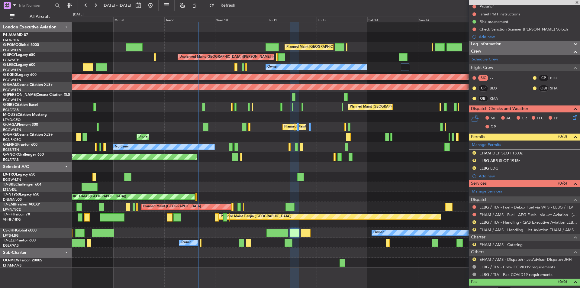
scroll to position [77, 0]
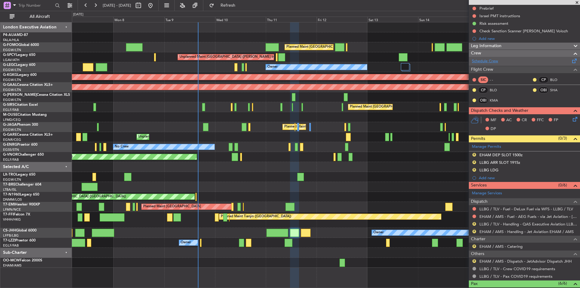
click at [488, 63] on link "Schedule Crew" at bounding box center [485, 61] width 26 height 6
click at [234, 1] on button "Refresh" at bounding box center [224, 6] width 36 height 10
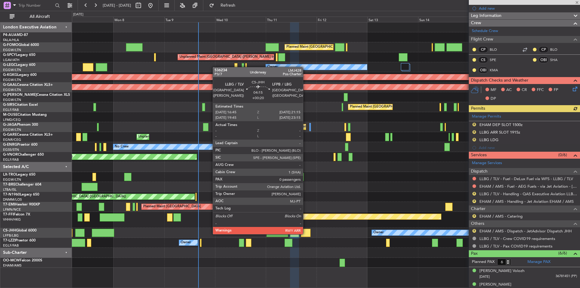
click at [306, 234] on div at bounding box center [306, 233] width 10 height 8
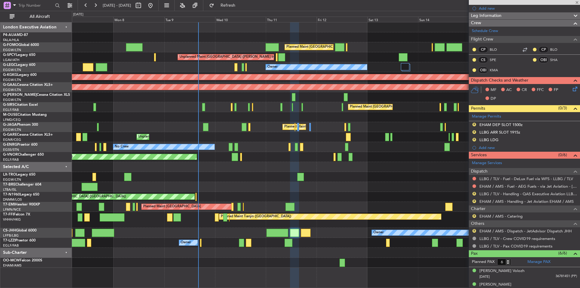
type input "+00:20"
type input "0"
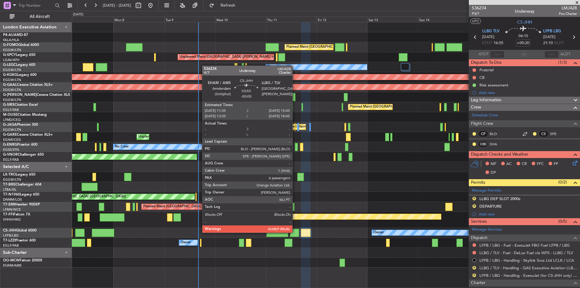
click at [295, 232] on div at bounding box center [294, 233] width 9 height 8
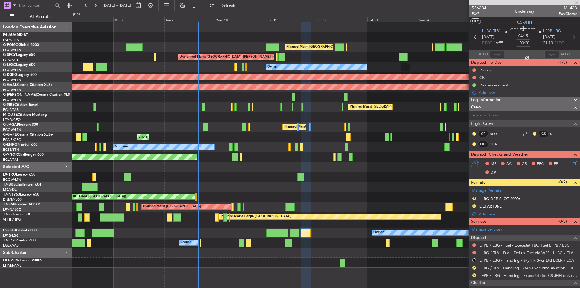
type input "-00:05"
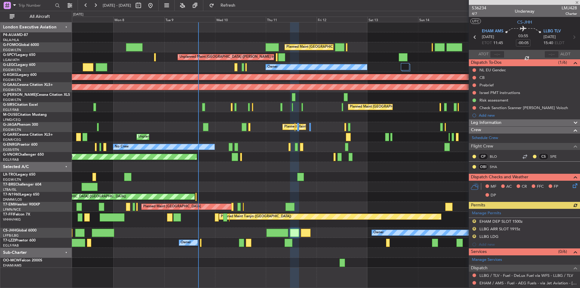
click at [577, 2] on div at bounding box center [524, 2] width 111 height 5
click at [578, 2] on div at bounding box center [524, 2] width 111 height 5
click at [577, 2] on span at bounding box center [577, 2] width 6 height 5
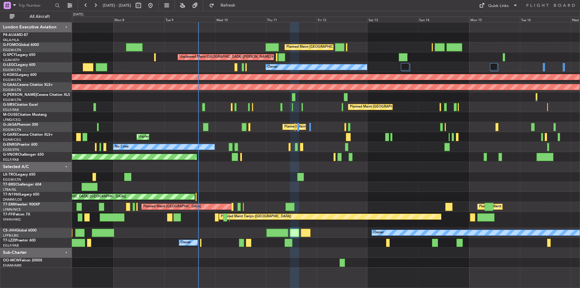
type input "0"
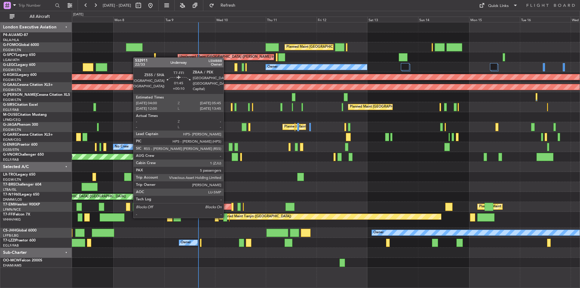
click at [226, 217] on div at bounding box center [225, 217] width 4 height 8
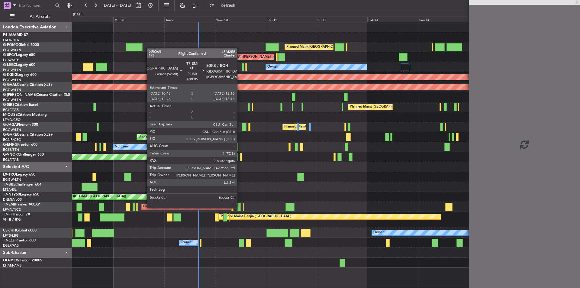
click at [240, 208] on div at bounding box center [239, 207] width 3 height 8
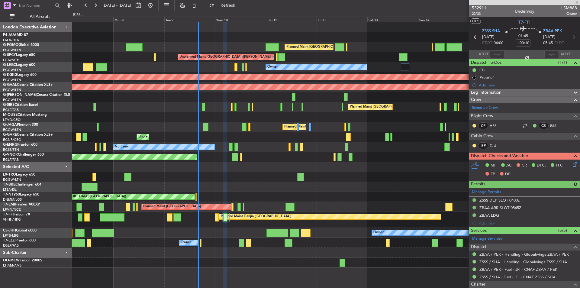
type input "+00:05"
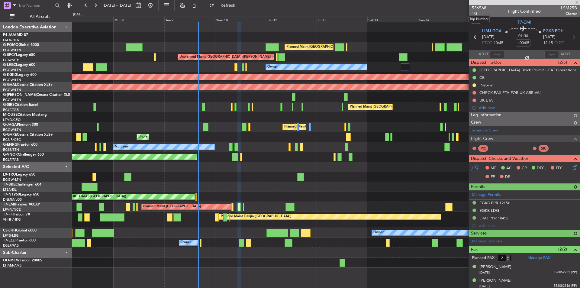
click at [483, 8] on span "536568" at bounding box center [479, 8] width 15 height 6
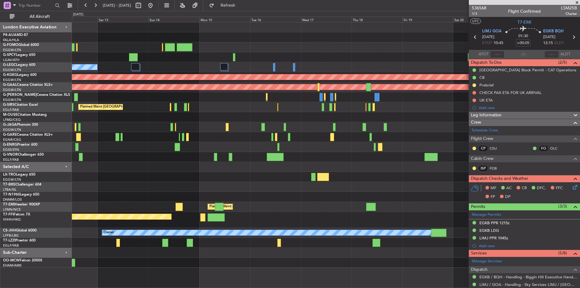
click at [112, 151] on div "Planned Maint London (Luton) Unplanned Maint Athens (Eleftherios Venizelos Intl…" at bounding box center [326, 144] width 508 height 245
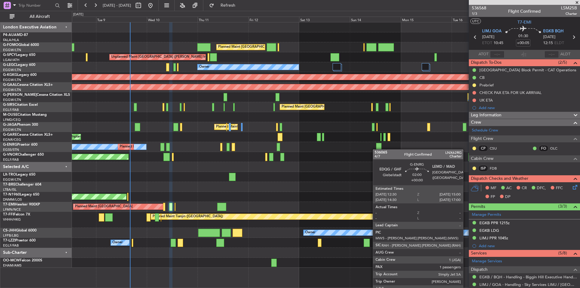
click at [376, 149] on div "Planned Maint London (Luton) Planned Maint London (Luton) Unplanned Maint Athen…" at bounding box center [326, 144] width 508 height 245
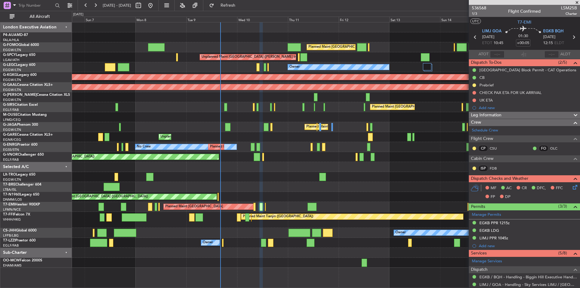
click at [271, 83] on div "Planned Maint London (Luton) Planned Maint London (Luton) Unplanned Maint Athen…" at bounding box center [326, 144] width 508 height 245
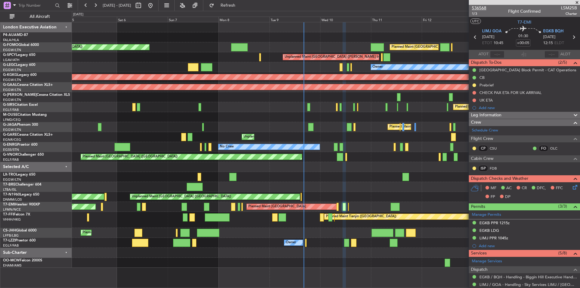
click at [479, 10] on span "536568" at bounding box center [479, 8] width 15 height 6
click at [577, 2] on span at bounding box center [577, 2] width 6 height 5
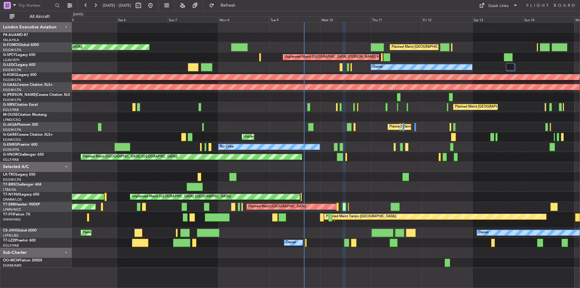
type input "0"
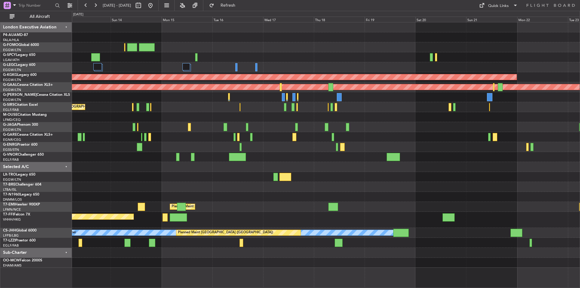
click at [104, 144] on div "Planned Maint London (Luton) Unplanned Maint Athens (Eleftherios Venizelos Intl…" at bounding box center [326, 144] width 508 height 245
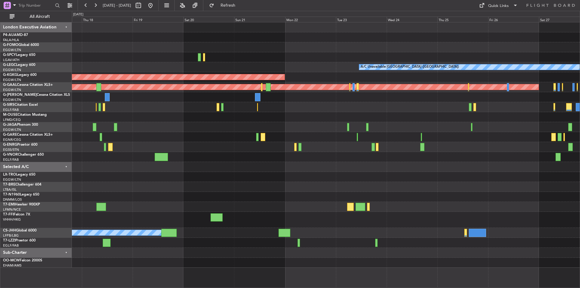
click at [201, 139] on div at bounding box center [326, 137] width 508 height 10
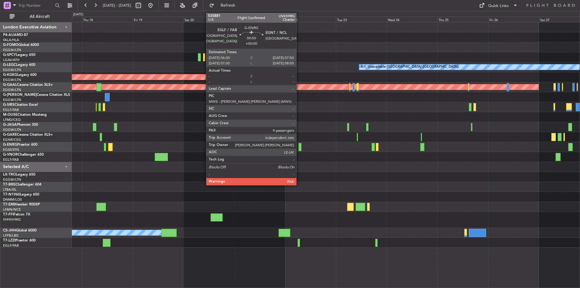
click at [299, 149] on div at bounding box center [300, 147] width 3 height 8
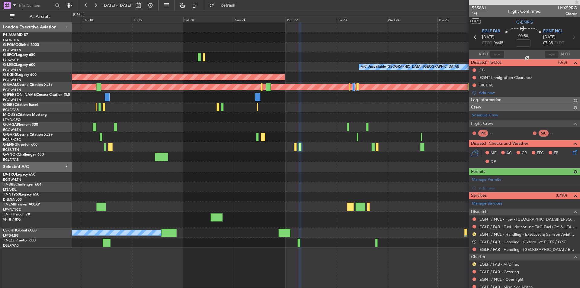
click at [481, 9] on span "535881" at bounding box center [479, 8] width 15 height 6
click at [155, 4] on button at bounding box center [151, 6] width 10 height 10
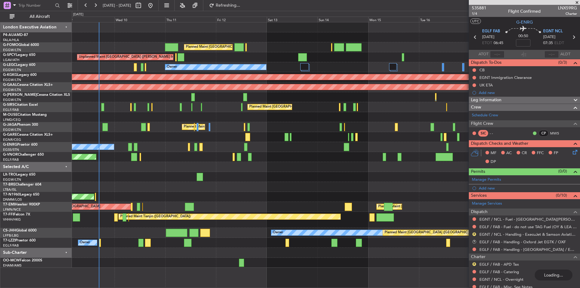
click at [152, 168] on div "Planned Maint London (Luton) Unplanned Maint Athens (Eleftherios Venizelos Intl…" at bounding box center [326, 144] width 508 height 245
click at [155, 5] on button at bounding box center [151, 6] width 10 height 10
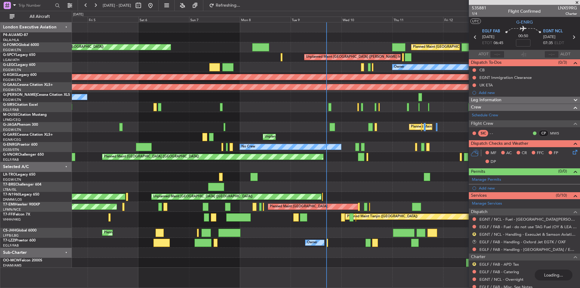
click at [104, 156] on div "Planned Maint [GEOGRAPHIC_DATA] ([GEOGRAPHIC_DATA]) Planned Maint [GEOGRAPHIC_D…" at bounding box center [326, 144] width 508 height 245
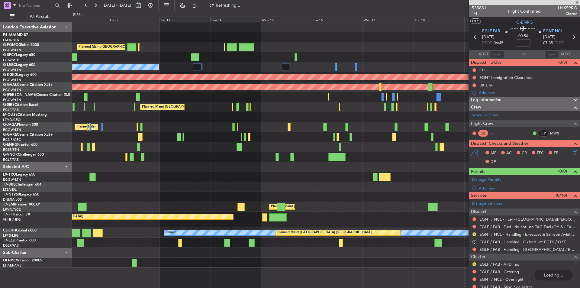
click at [226, 166] on div "Planned Maint London (Luton) Unplanned Maint Athens (Eleftherios Venizelos Intl…" at bounding box center [326, 144] width 508 height 245
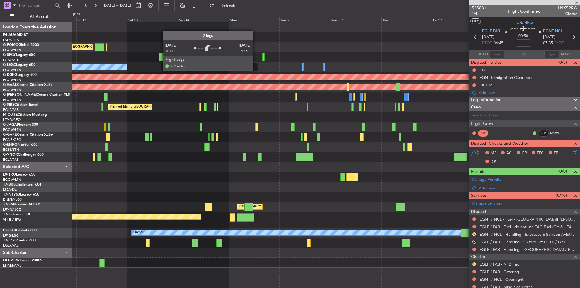
click at [255, 70] on div at bounding box center [254, 66] width 8 height 7
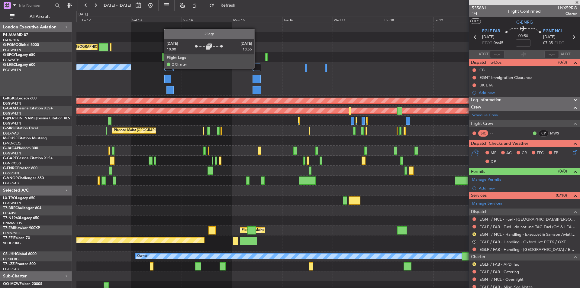
click at [257, 68] on div at bounding box center [257, 66] width 8 height 7
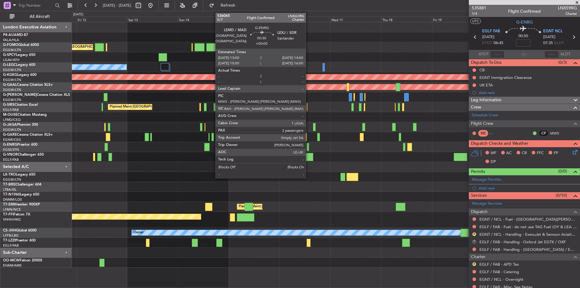
click at [309, 148] on div at bounding box center [308, 147] width 2 height 8
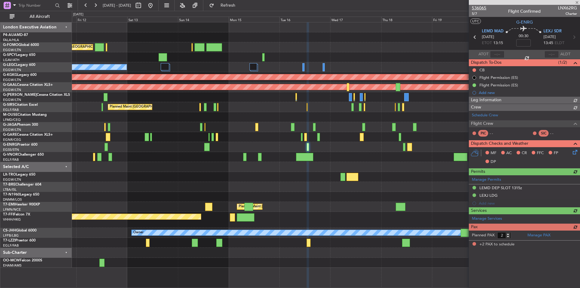
click at [481, 7] on span "536065" at bounding box center [479, 8] width 15 height 6
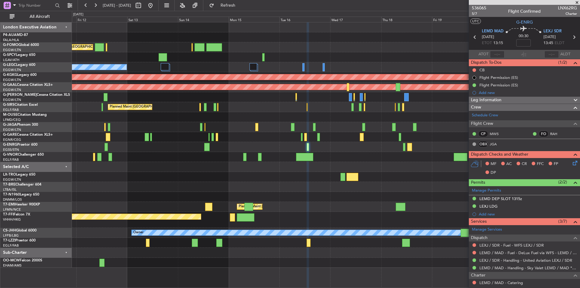
click at [577, 4] on span at bounding box center [577, 2] width 6 height 5
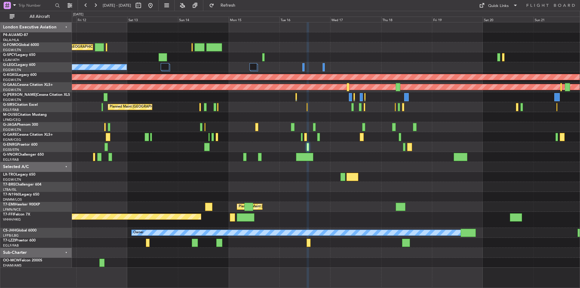
type input "0"
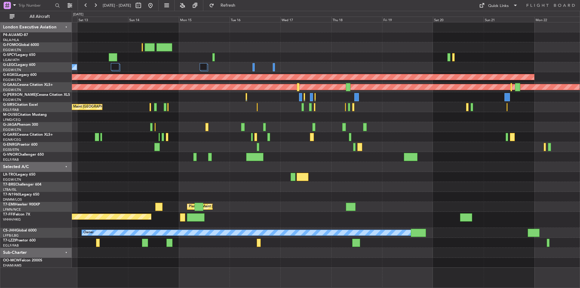
click at [448, 105] on div "Planned Maint London (Luton) Unplanned Maint Athens (Eleftherios Venizelos Intl…" at bounding box center [326, 144] width 508 height 245
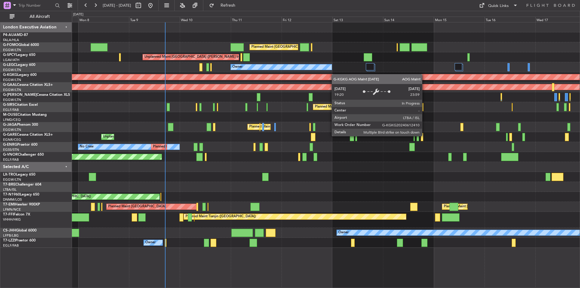
click at [418, 76] on div "Planned Maint London (Luton) Planned Maint London (Luton) Unplanned Maint Athen…" at bounding box center [326, 135] width 508 height 226
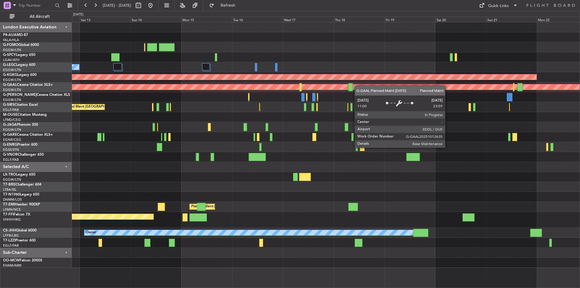
click at [267, 84] on div "Planned Maint London (Luton) Unplanned Maint Athens (Eleftherios Venizelos Intl…" at bounding box center [326, 144] width 508 height 245
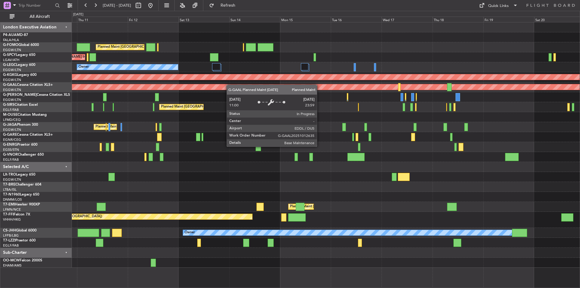
click at [171, 85] on div "Planned Maint London (Luton) Unplanned Maint Athens (Eleftherios Venizelos Intl…" at bounding box center [326, 144] width 508 height 245
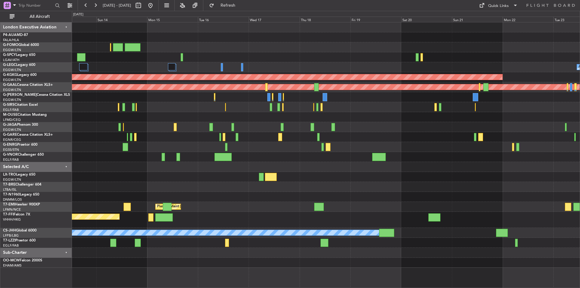
click at [335, 90] on div "Planned Maint Dusseldorf" at bounding box center [326, 87] width 508 height 10
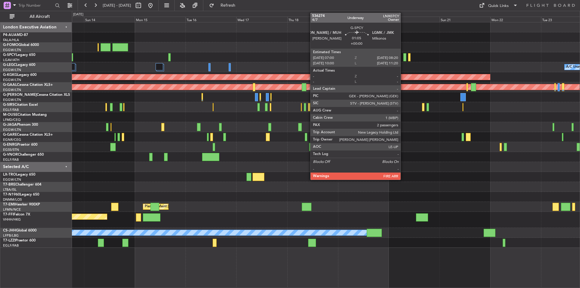
click at [404, 58] on div at bounding box center [405, 57] width 3 height 8
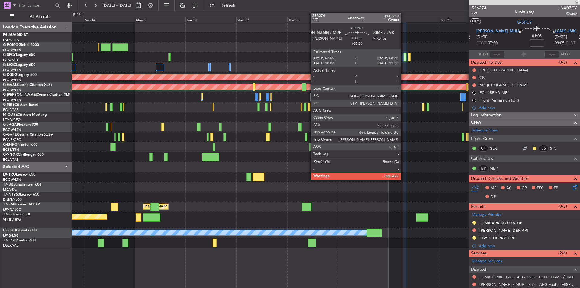
click at [404, 58] on div at bounding box center [405, 57] width 3 height 8
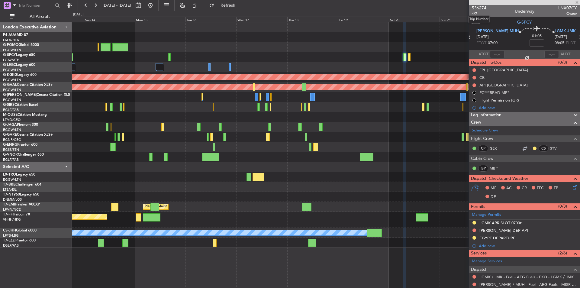
click at [482, 7] on span "536274" at bounding box center [479, 8] width 15 height 6
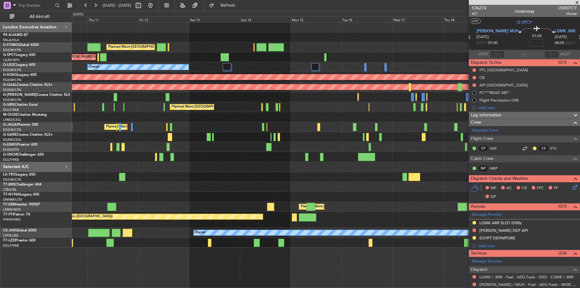
click at [328, 165] on div "Planned Maint London (Luton) Unplanned Maint Athens (Eleftherios Venizelos Intl…" at bounding box center [326, 135] width 508 height 226
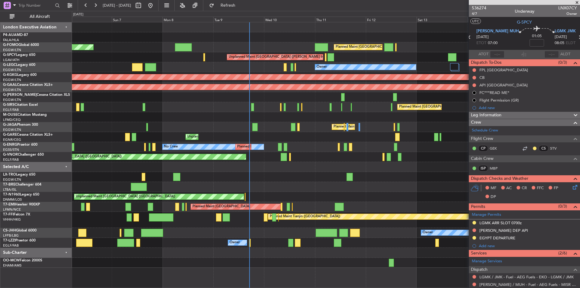
click at [378, 167] on div "Planned Maint London (Luton) Planned Maint London (Luton) Unplanned Maint Athen…" at bounding box center [326, 144] width 508 height 245
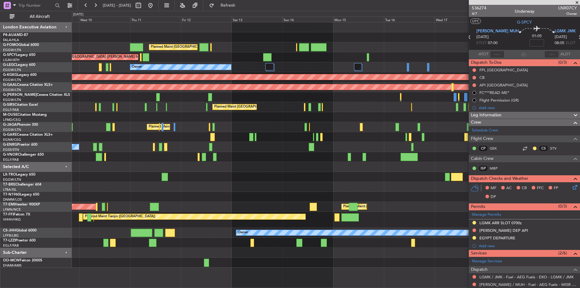
click at [49, 160] on div "Planned Maint London (Luton) Unplanned Maint Athens (Eleftherios Venizelos Intl…" at bounding box center [290, 149] width 580 height 277
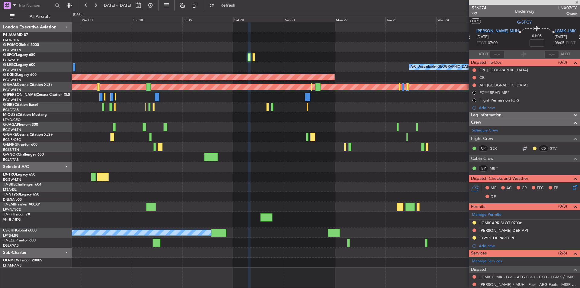
click at [0, 171] on div "A/C Unavailable London (Luton) AOG Maint Istanbul (Ataturk) Planned Maint Dusse…" at bounding box center [290, 149] width 580 height 277
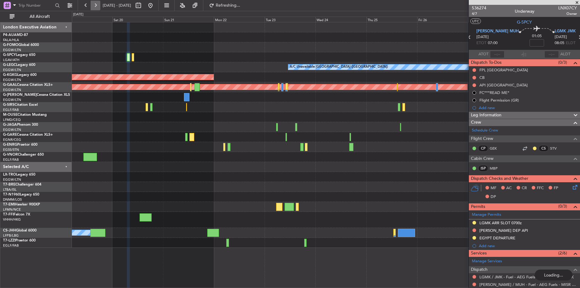
click at [95, 6] on button at bounding box center [96, 6] width 10 height 10
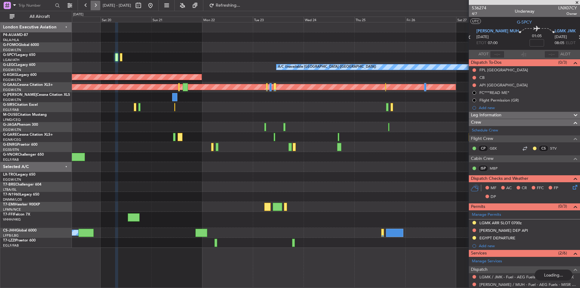
click at [95, 6] on button at bounding box center [96, 6] width 10 height 10
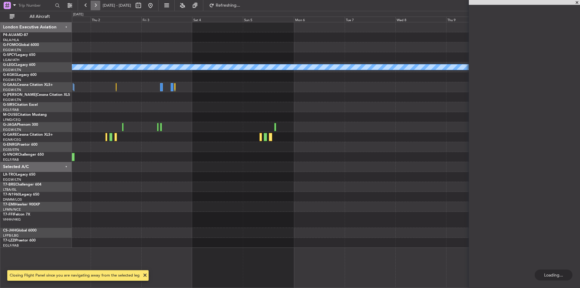
click at [95, 6] on button at bounding box center [96, 6] width 10 height 10
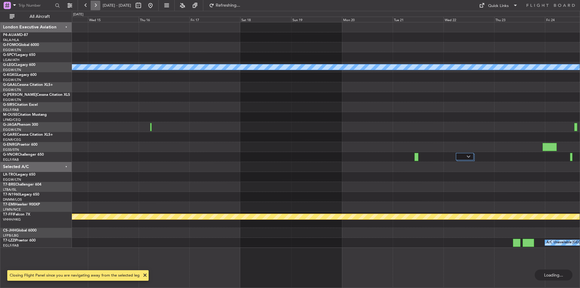
click at [95, 6] on button at bounding box center [96, 6] width 10 height 10
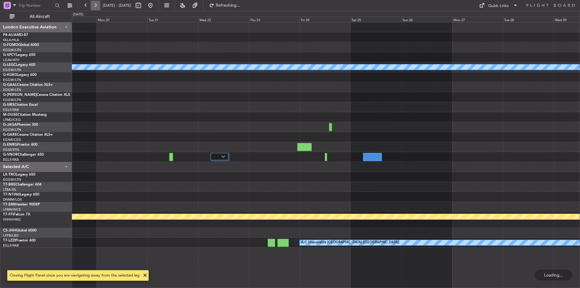
click at [95, 6] on button at bounding box center [96, 6] width 10 height 10
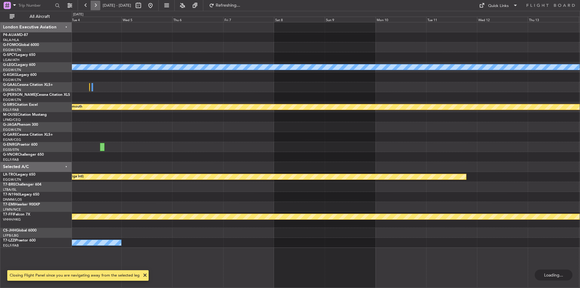
click at [95, 6] on button at bounding box center [96, 6] width 10 height 10
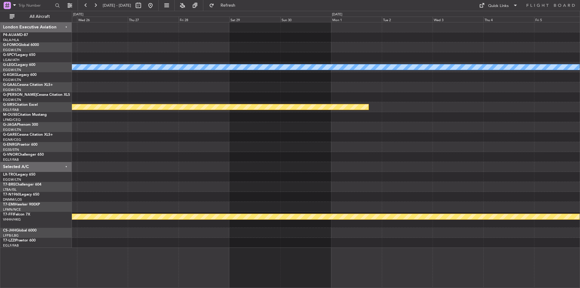
click at [73, 243] on div "A/C Unavailable London (Luton) Planned Maint Bournemouth Planned Maint Geneva (…" at bounding box center [326, 135] width 508 height 226
click at [155, 6] on button at bounding box center [151, 6] width 10 height 10
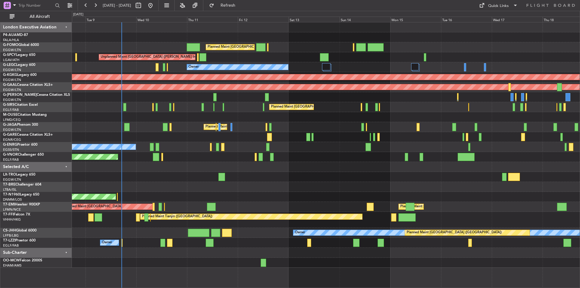
click at [114, 173] on div "Planned Maint [GEOGRAPHIC_DATA] ([GEOGRAPHIC_DATA]) Planned Maint [GEOGRAPHIC_D…" at bounding box center [326, 144] width 508 height 245
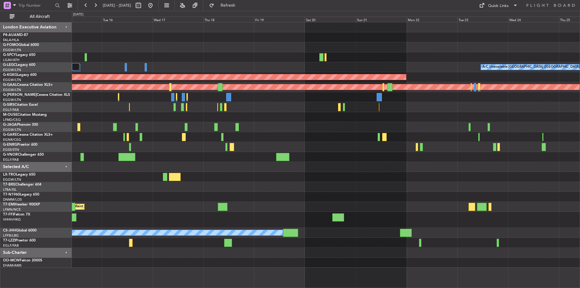
click at [71, 123] on div "A/C Unavailable [GEOGRAPHIC_DATA] ([GEOGRAPHIC_DATA]) Owner AOG Maint [GEOGRAPH…" at bounding box center [290, 149] width 580 height 277
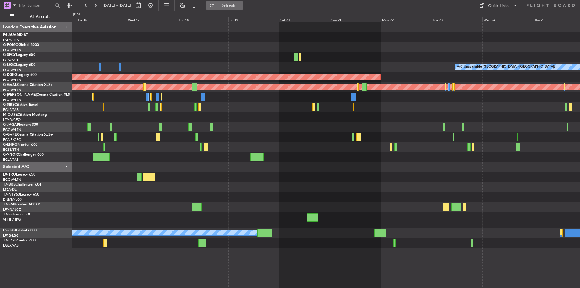
click at [240, 4] on span "Refresh" at bounding box center [228, 5] width 25 height 4
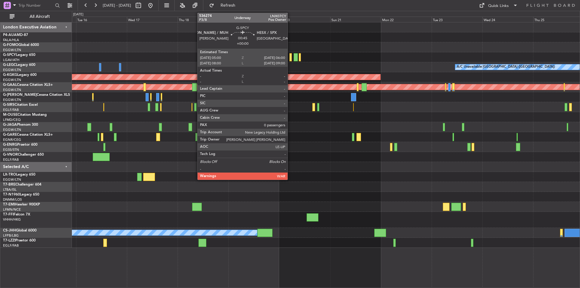
click at [291, 57] on div at bounding box center [291, 57] width 2 height 8
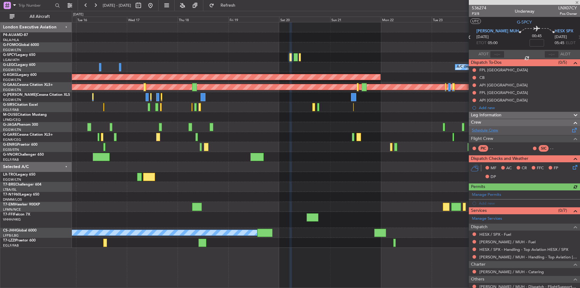
click at [490, 128] on link "Schedule Crew" at bounding box center [485, 131] width 26 height 6
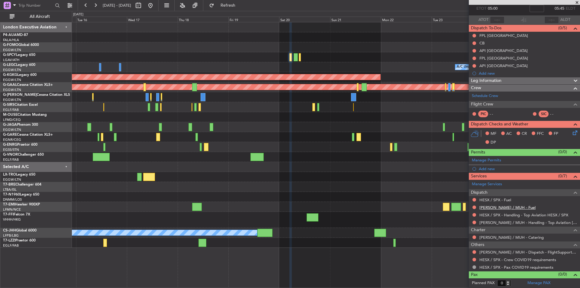
click at [497, 208] on link "[PERSON_NAME] / MUH - Fuel" at bounding box center [508, 207] width 56 height 5
click at [497, 197] on link "HESX / SPX - Fuel" at bounding box center [496, 199] width 32 height 5
click at [232, 8] on button "Refresh" at bounding box center [224, 6] width 36 height 10
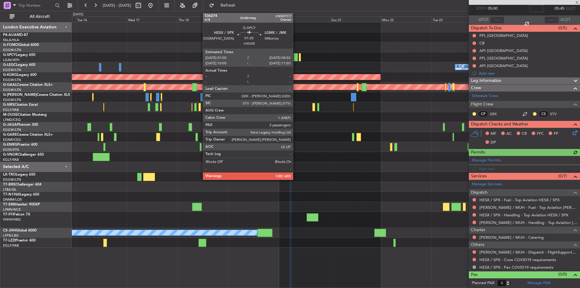
click at [296, 56] on div at bounding box center [296, 57] width 4 height 8
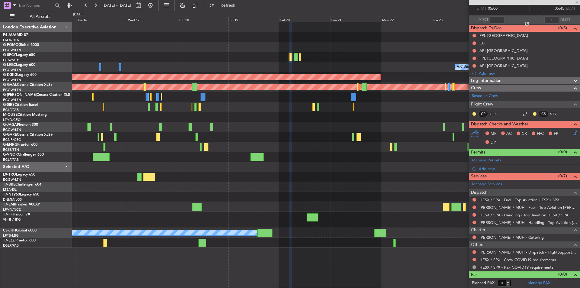
type input "2"
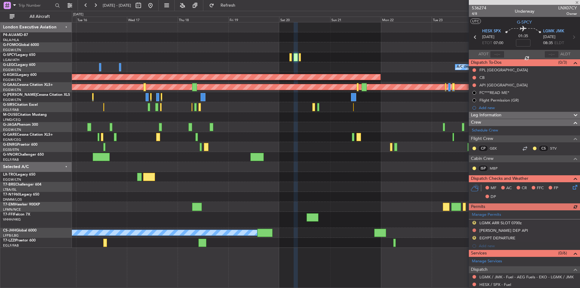
scroll to position [119, 0]
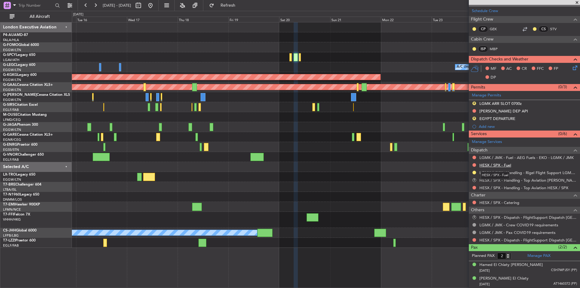
click at [506, 164] on link "HESX / SPX - Fuel" at bounding box center [496, 165] width 32 height 5
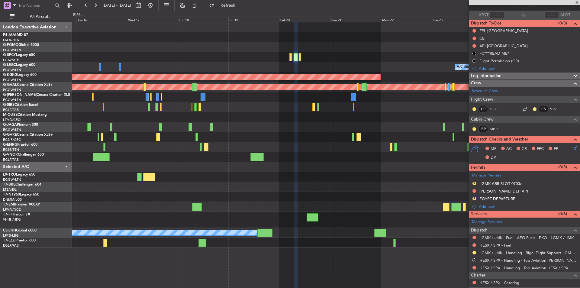
scroll to position [0, 0]
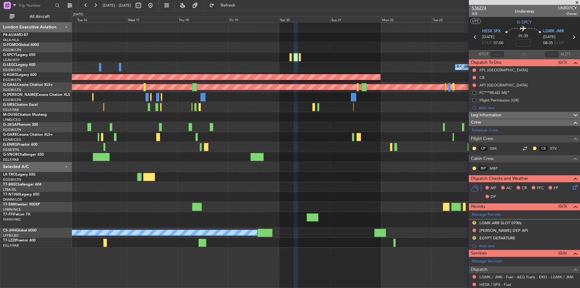
click at [481, 10] on span "536274" at bounding box center [479, 8] width 15 height 6
click at [155, 5] on button at bounding box center [151, 6] width 10 height 10
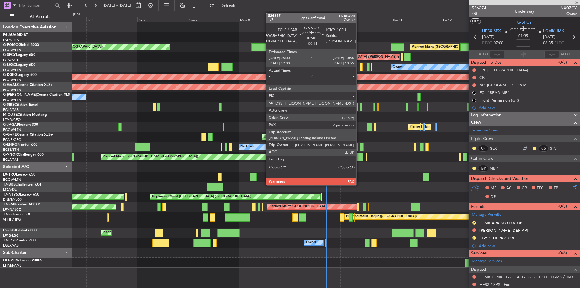
click at [359, 155] on div at bounding box center [360, 157] width 6 height 8
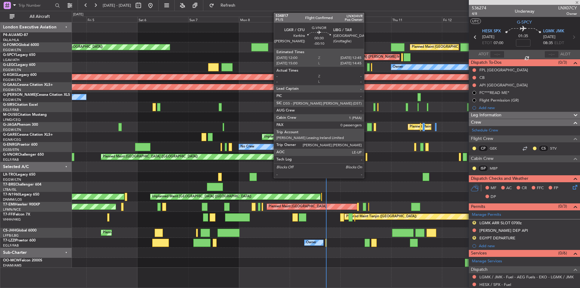
type input "+00:15"
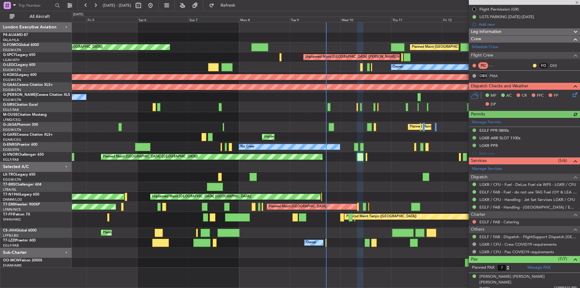
scroll to position [121, 0]
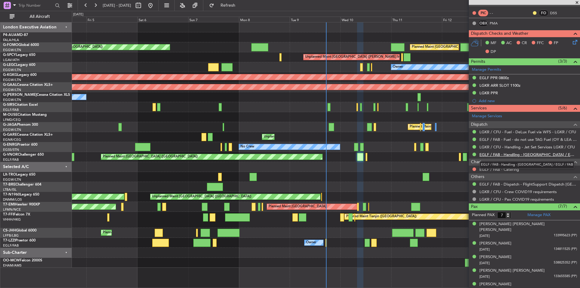
click at [511, 156] on link "EGLF / FAB - Handling - Farnborough Airport / EGLF / FAB" at bounding box center [529, 154] width 98 height 5
click at [474, 167] on button at bounding box center [475, 169] width 4 height 4
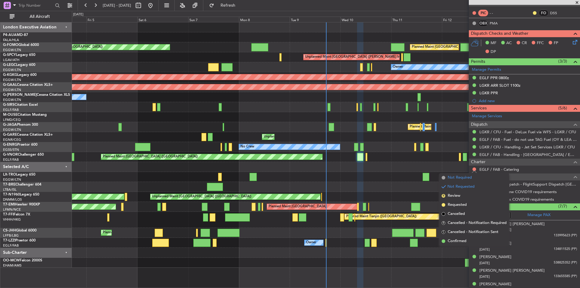
click at [471, 179] on span "Not Required" at bounding box center [460, 178] width 24 height 6
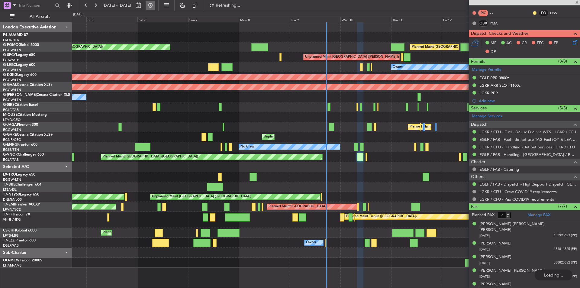
click at [155, 5] on button at bounding box center [151, 6] width 10 height 10
click at [578, 2] on div at bounding box center [524, 2] width 111 height 5
click at [578, 3] on div at bounding box center [524, 2] width 111 height 5
click at [578, 3] on span at bounding box center [577, 2] width 6 height 5
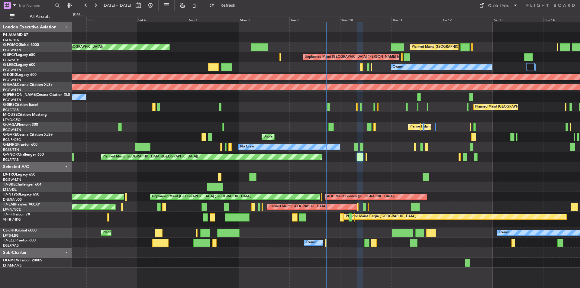
type input "0"
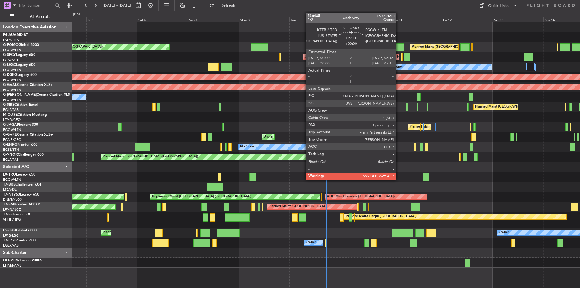
click at [399, 45] on div at bounding box center [397, 47] width 13 height 8
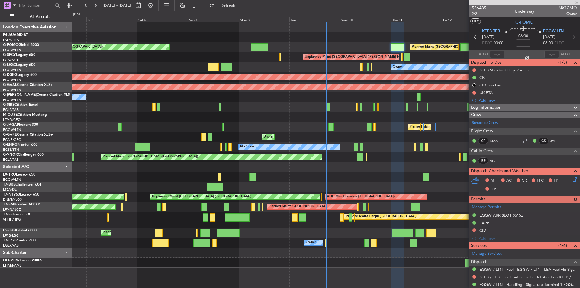
click at [485, 8] on span "536485" at bounding box center [479, 8] width 15 height 6
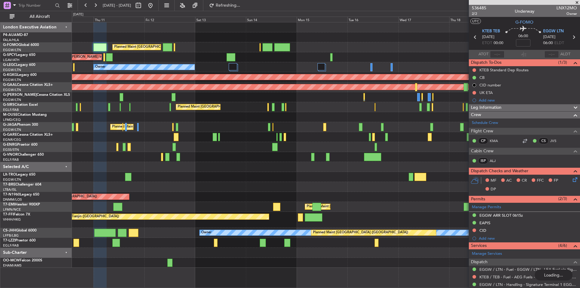
click at [18, 171] on div "Planned Maint London (Luton) Unplanned Maint Athens (Eleftherios Venizelos Intl…" at bounding box center [290, 149] width 580 height 277
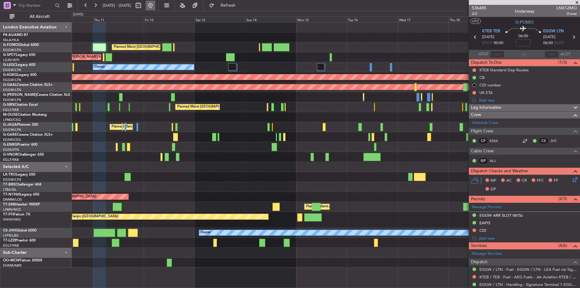
click at [155, 5] on button at bounding box center [151, 6] width 10 height 10
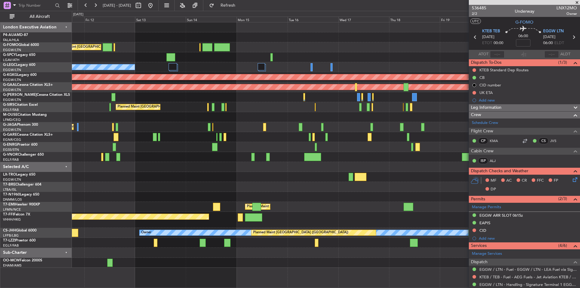
click at [35, 198] on div "Planned Maint London (Luton) Unplanned Maint Athens (Eleftherios Venizelos Intl…" at bounding box center [290, 149] width 580 height 277
click at [578, 3] on span at bounding box center [577, 2] width 6 height 5
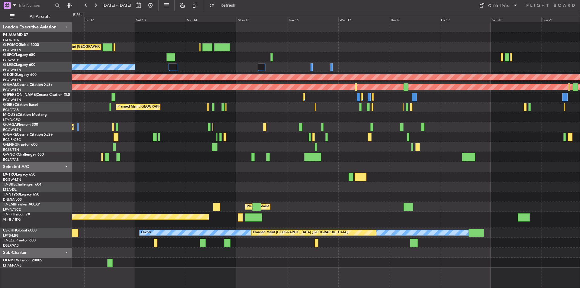
type input "0"
click at [493, 7] on div "Quick Links" at bounding box center [499, 6] width 21 height 6
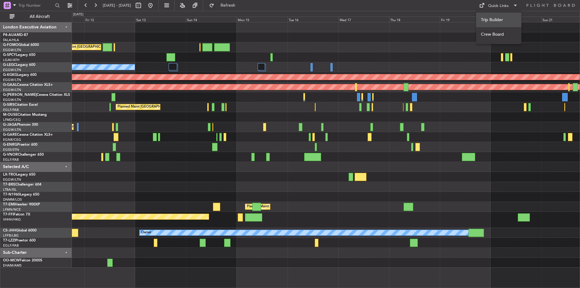
click at [499, 15] on button "Trip Builder" at bounding box center [498, 20] width 45 height 15
click at [155, 5] on button at bounding box center [151, 6] width 10 height 10
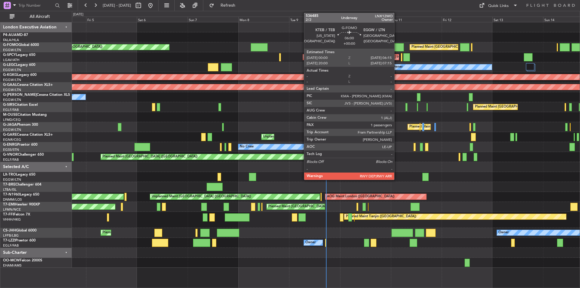
click at [397, 46] on div at bounding box center [397, 47] width 13 height 8
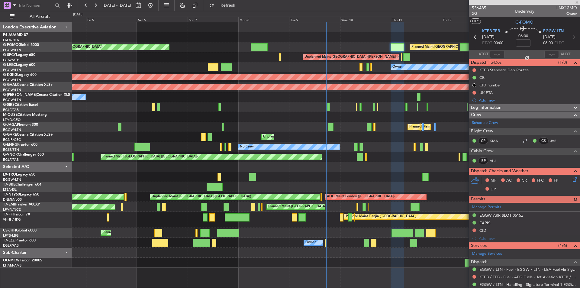
scroll to position [83, 0]
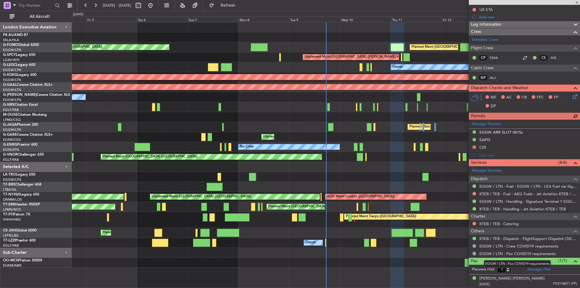
click at [534, 269] on mat-tooltip-component "EGGW / LTN - Pax COVID19 requirements" at bounding box center [517, 264] width 75 height 16
click at [528, 268] on link "Manage PAX" at bounding box center [539, 270] width 23 height 6
click at [529, 264] on div "Pax (1/1)" at bounding box center [524, 261] width 111 height 7
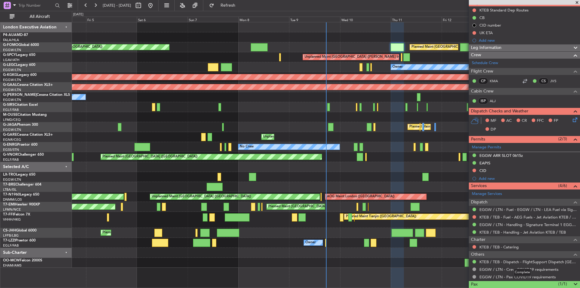
scroll to position [60, 0]
click at [534, 284] on div "Pax (1/1)" at bounding box center [524, 284] width 111 height 7
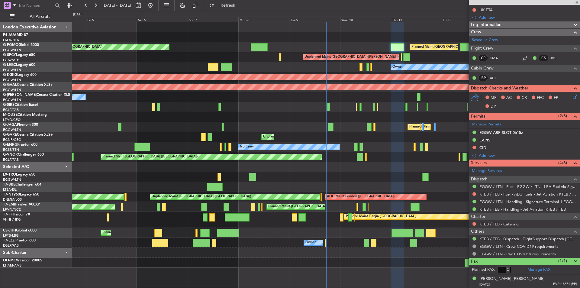
scroll to position [83, 0]
click at [535, 271] on mat-tooltip-component "Complete" at bounding box center [523, 273] width 26 height 16
click at [534, 268] on link "Manage PAX" at bounding box center [539, 270] width 23 height 6
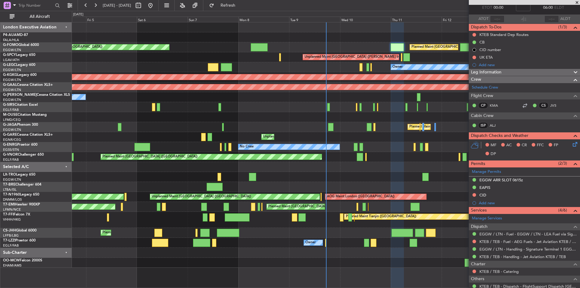
scroll to position [0, 0]
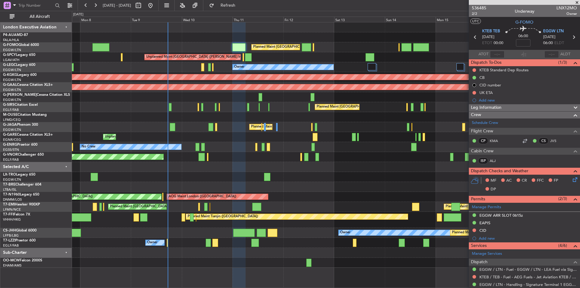
click at [276, 134] on div "Planned Maint London (Luton) Planned Maint London (Luton) Unplanned Maint Athen…" at bounding box center [326, 144] width 508 height 245
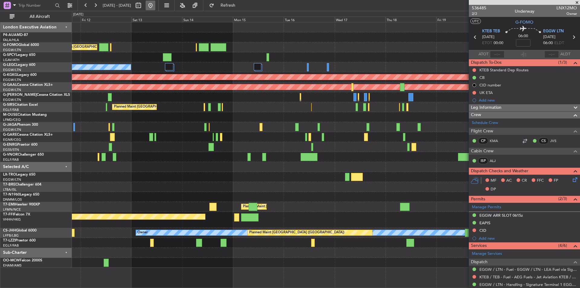
click at [155, 5] on button at bounding box center [151, 6] width 10 height 10
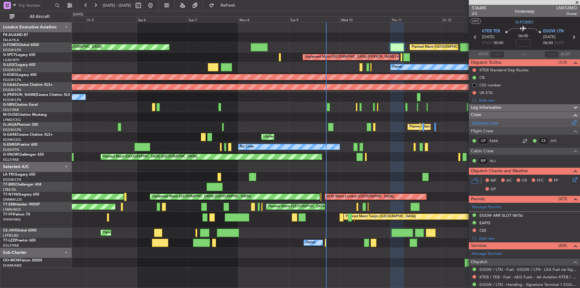
click at [486, 120] on link "Schedule Crew" at bounding box center [485, 123] width 26 height 6
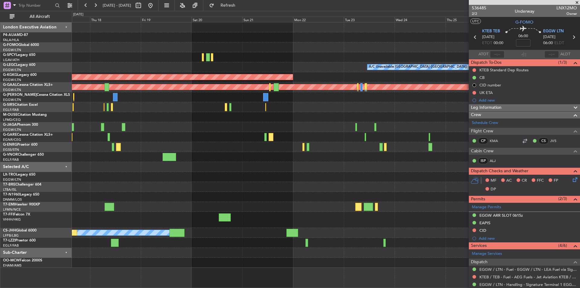
click at [0, 181] on div "A/C Unavailable London (Luton) AOG Maint Istanbul (Ataturk) Planned Maint Dusse…" at bounding box center [290, 149] width 580 height 277
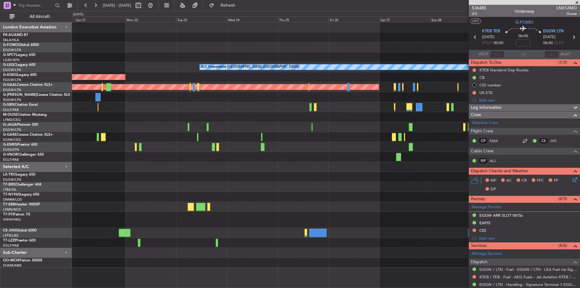
click at [97, 199] on div "A/C Unavailable London (Luton) AOG Maint Istanbul (Ataturk) Planned Maint Dusse…" at bounding box center [326, 144] width 508 height 245
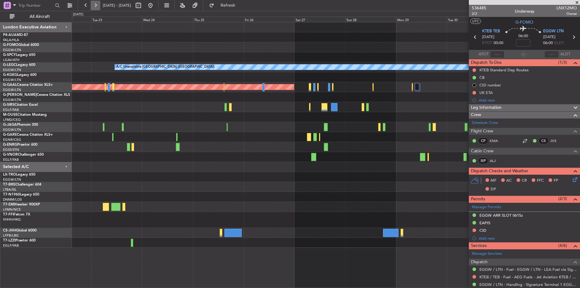
click at [95, 7] on button at bounding box center [96, 6] width 10 height 10
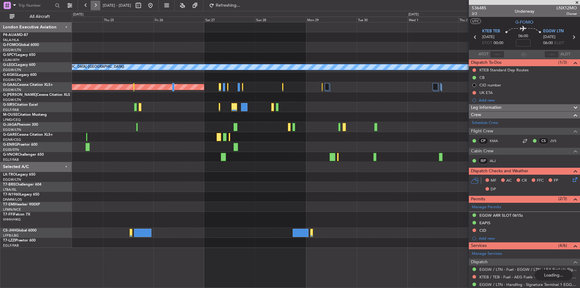
click at [95, 7] on button at bounding box center [96, 6] width 10 height 10
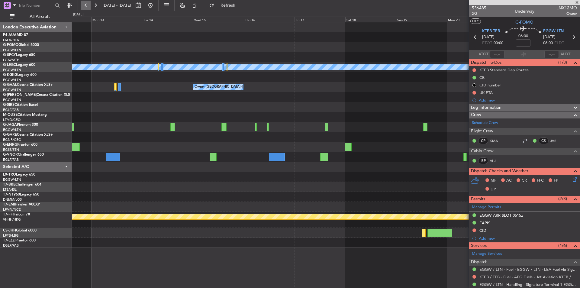
click at [84, 6] on button at bounding box center [86, 6] width 10 height 10
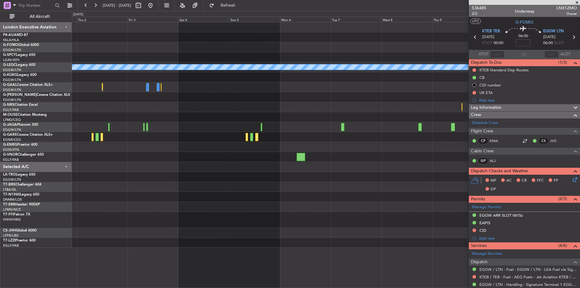
click at [222, 108] on div at bounding box center [326, 107] width 508 height 10
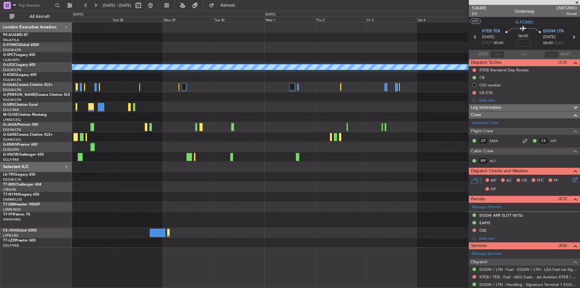
click at [383, 136] on div "A/C Unavailable London (Luton) Planned Maint Dusseldorf" at bounding box center [326, 135] width 508 height 226
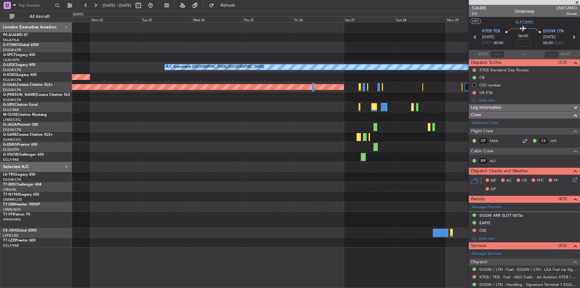
click at [381, 134] on div "A/C Unavailable London (Luton) AOG Maint Istanbul (Ataturk) Planned Maint Dusse…" at bounding box center [326, 135] width 508 height 226
click at [432, 182] on div "A/C Unavailable London (Luton) AOG Maint Istanbul (Ataturk) Planned Maint Dusse…" at bounding box center [326, 135] width 508 height 226
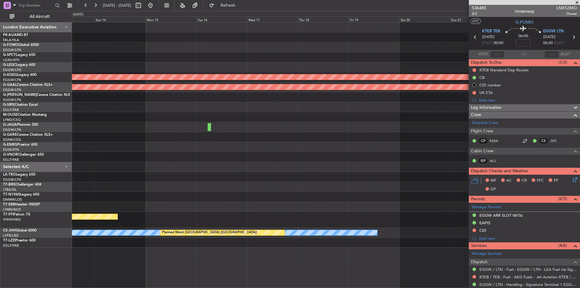
click at [318, 173] on div at bounding box center [326, 177] width 508 height 10
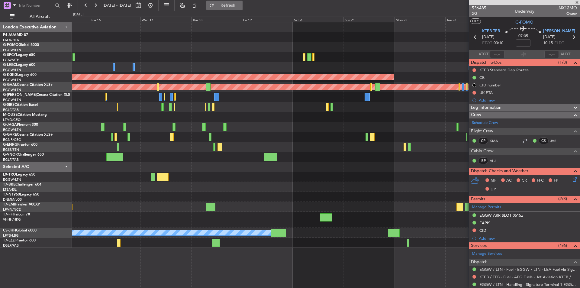
click at [233, 8] on button "Refresh" at bounding box center [224, 6] width 36 height 10
click at [271, 64] on div "A/C Unavailable London (Luton) AOG Maint Istanbul (Ataturk) Planned Maint Dusse…" at bounding box center [326, 135] width 508 height 226
click at [271, 64] on div "A/C Unavailable [GEOGRAPHIC_DATA] ([GEOGRAPHIC_DATA])" at bounding box center [326, 67] width 508 height 10
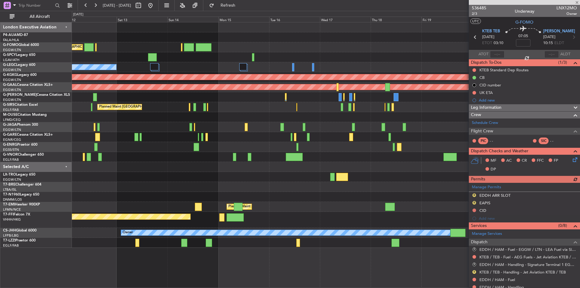
click at [243, 59] on div "Planned Maint London (Luton) Unplanned Maint Athens (Eleftherios Venizelos Intl…" at bounding box center [326, 135] width 508 height 226
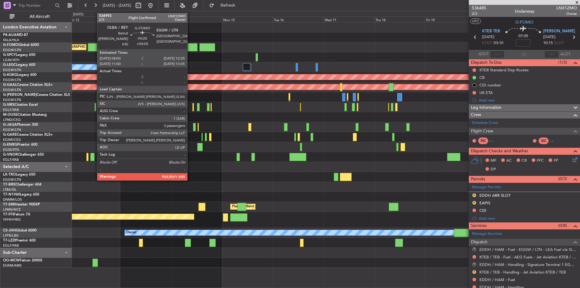
click at [190, 44] on div at bounding box center [193, 47] width 10 height 8
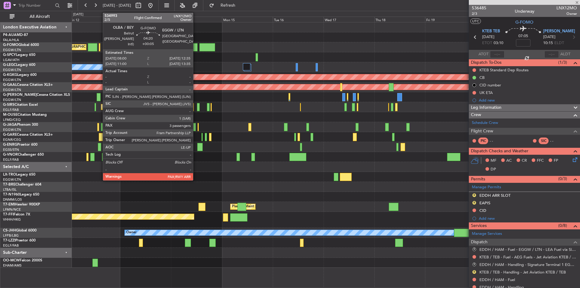
type input "+00:05"
type input "3"
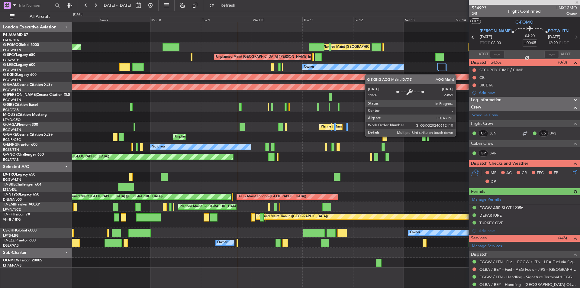
click at [457, 75] on div "Planned Maint London (Luton) Planned Maint London (Luton) Unplanned Maint Athen…" at bounding box center [326, 144] width 508 height 245
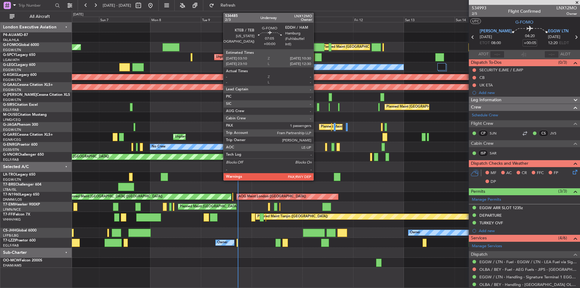
click at [317, 44] on div at bounding box center [317, 47] width 16 height 8
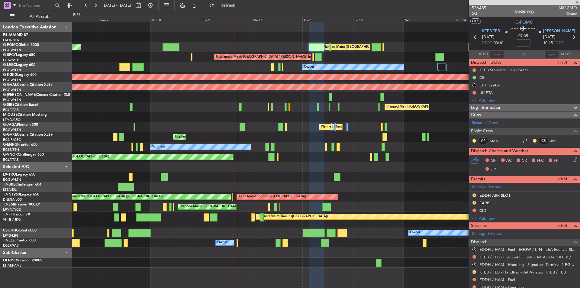
scroll to position [78, 0]
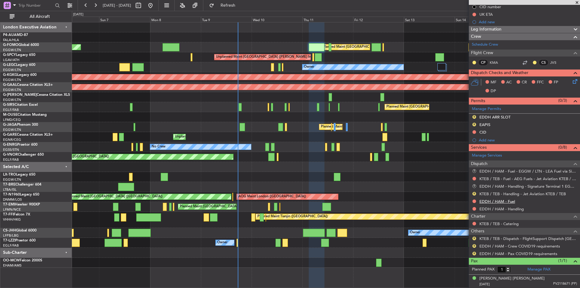
click at [502, 203] on link "EDDH / HAM - Fuel" at bounding box center [498, 201] width 36 height 5
click at [497, 209] on link "EDDH / HAM - Handling" at bounding box center [502, 208] width 44 height 5
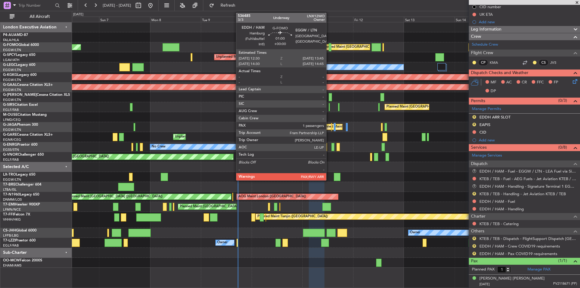
click at [329, 48] on div at bounding box center [330, 47] width 3 height 8
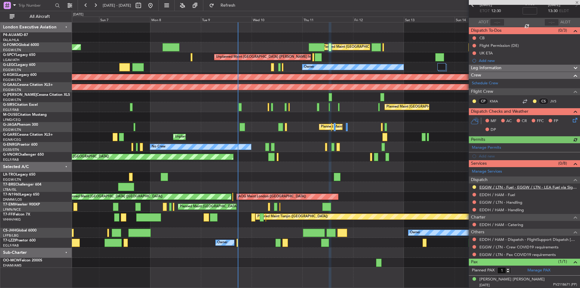
scroll to position [33, 0]
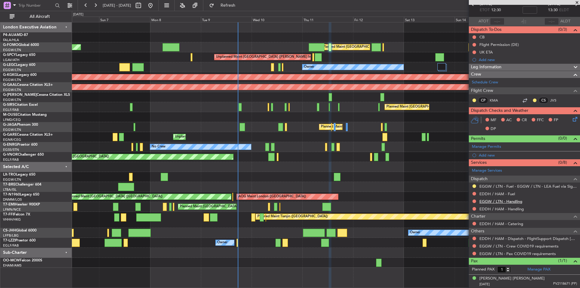
click at [492, 199] on link "EGGW / LTN - Handling" at bounding box center [501, 201] width 43 height 5
click at [508, 209] on link "EDDH / HAM - Handling" at bounding box center [502, 208] width 44 height 5
click at [496, 193] on link "EDDH / HAM - Fuel" at bounding box center [498, 193] width 36 height 5
click at [243, 2] on button "Refresh" at bounding box center [224, 6] width 36 height 10
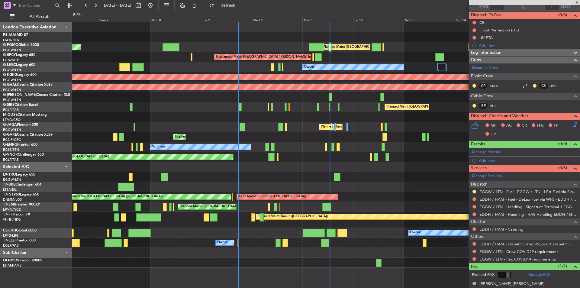
scroll to position [53, 0]
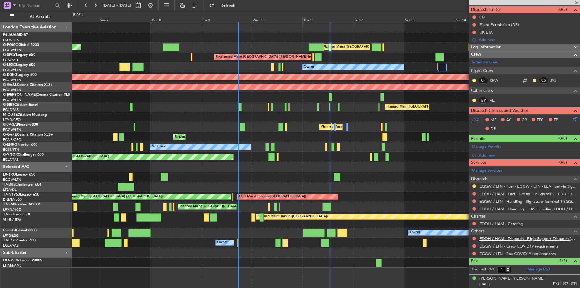
click at [524, 239] on link "EDDH / HAM - Dispatch - FlightSupport Dispatch UK" at bounding box center [529, 238] width 98 height 5
click at [578, 1] on span at bounding box center [577, 2] width 6 height 5
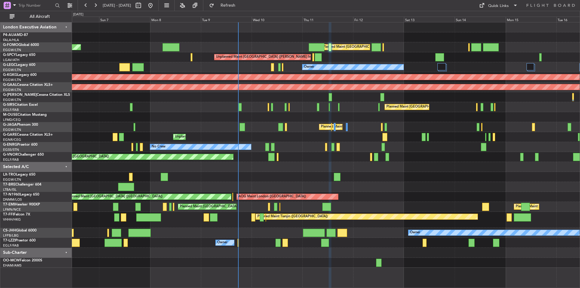
type input "0"
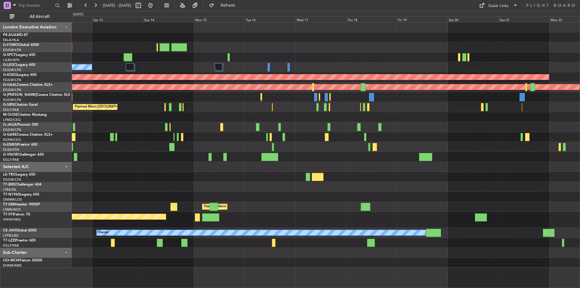
click at [58, 182] on div "Planned Maint London (Luton) Unplanned Maint Athens (Eleftherios Venizelos Intl…" at bounding box center [290, 149] width 580 height 277
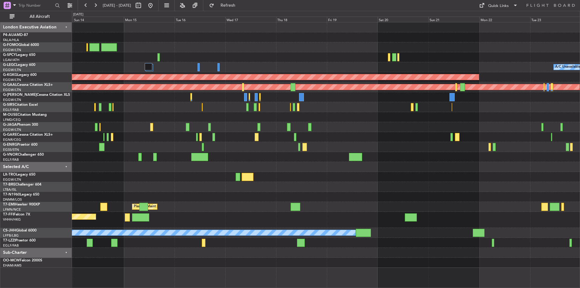
click at [230, 182] on div "Planned Maint London (Luton) A/C Unavailable London (Luton) Owner AOG Maint Ist…" at bounding box center [326, 144] width 508 height 245
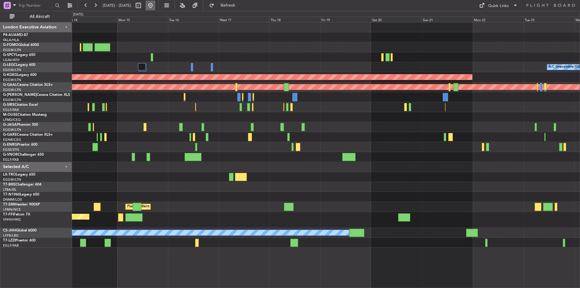
click at [155, 3] on button at bounding box center [151, 6] width 10 height 10
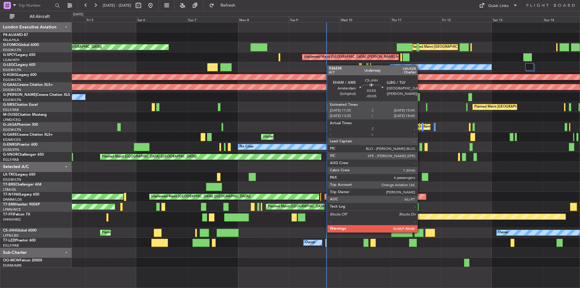
click at [421, 232] on div at bounding box center [419, 233] width 9 height 8
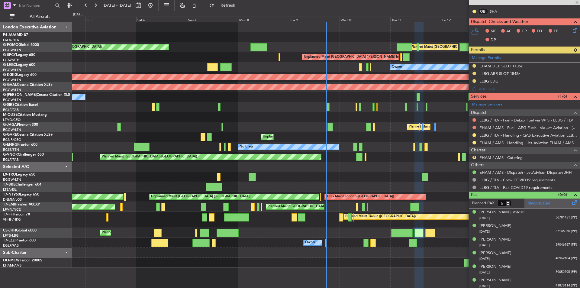
scroll to position [157, 0]
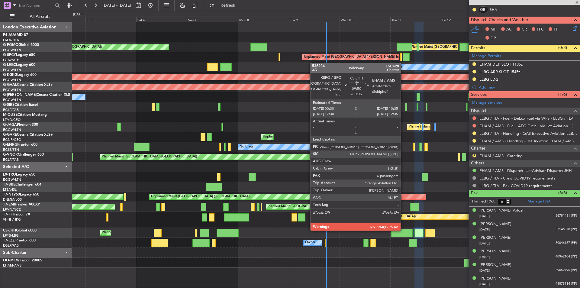
click at [404, 230] on div at bounding box center [402, 233] width 21 height 8
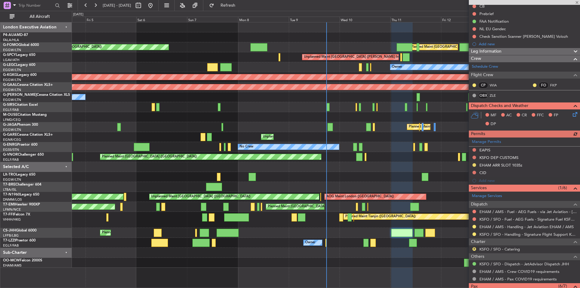
scroll to position [172, 0]
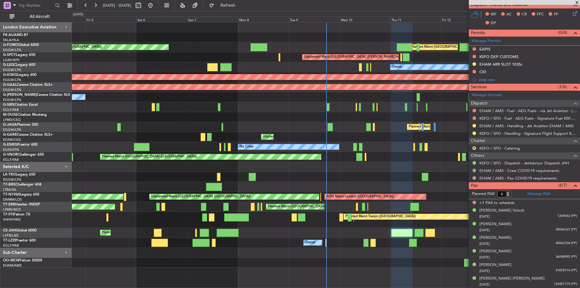
type input "6"
click at [508, 194] on input "6" at bounding box center [505, 194] width 14 height 7
click at [521, 191] on form "Planned PAX" at bounding box center [497, 194] width 56 height 10
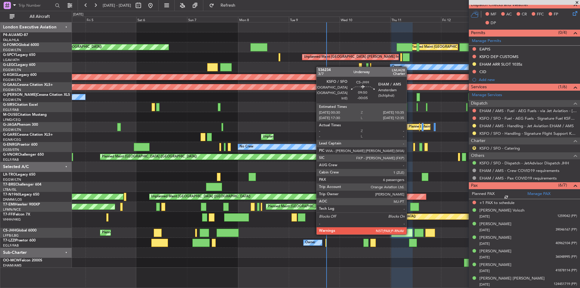
scroll to position [165, 0]
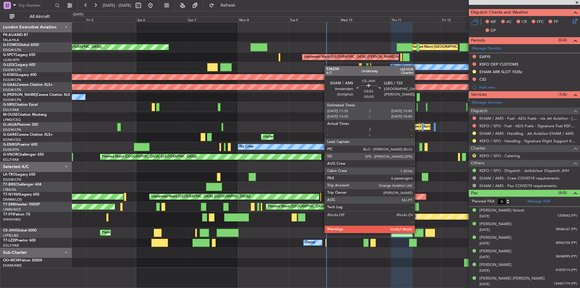
click at [418, 232] on div at bounding box center [419, 233] width 9 height 8
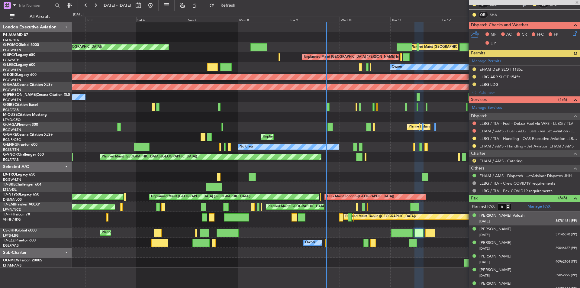
scroll to position [157, 0]
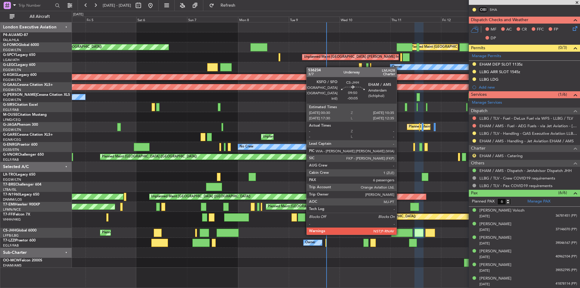
click at [400, 234] on div at bounding box center [402, 233] width 21 height 8
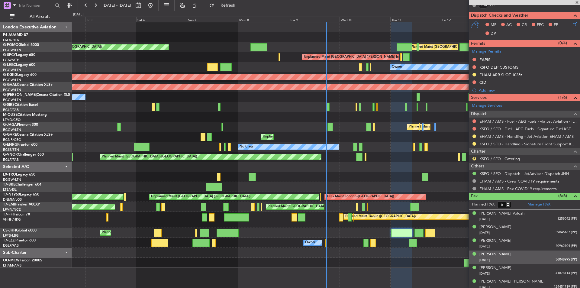
scroll to position [175, 0]
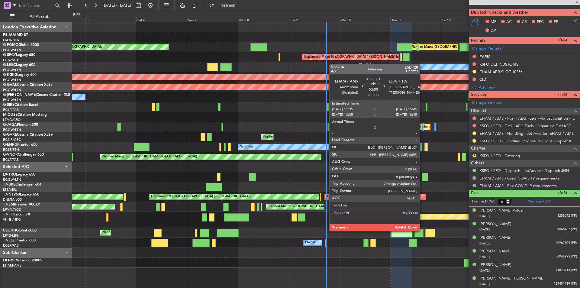
click at [423, 231] on div at bounding box center [419, 233] width 9 height 8
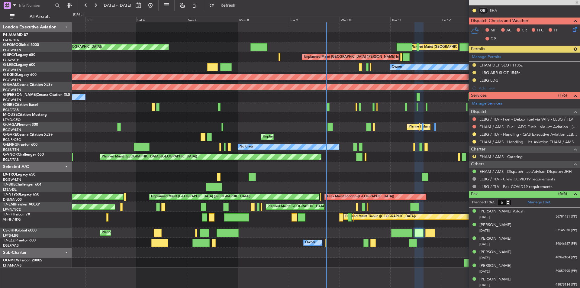
scroll to position [157, 0]
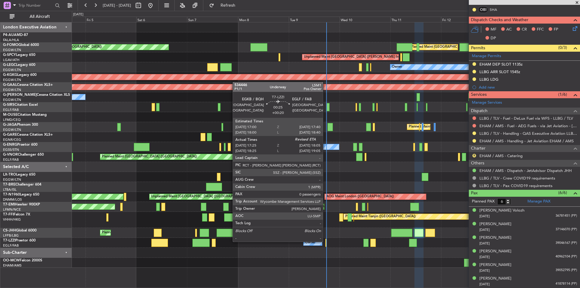
click at [326, 241] on div at bounding box center [327, 243] width 2 height 8
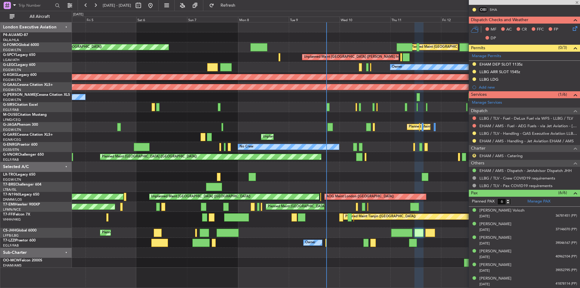
type input "+00:20"
type input "17:35"
type input "0"
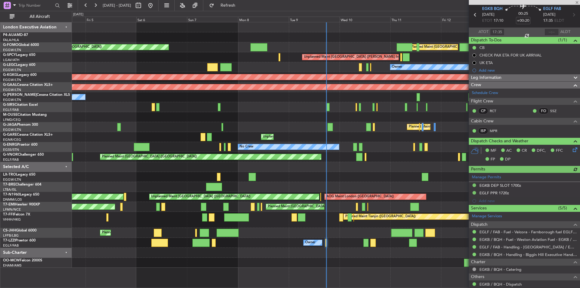
scroll to position [34, 0]
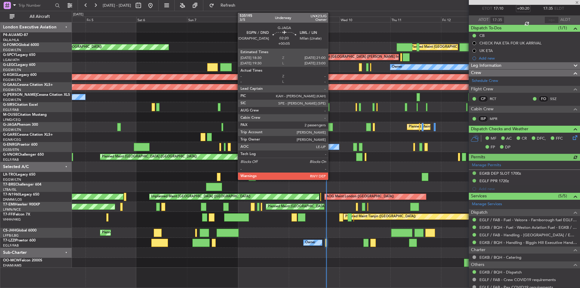
click at [331, 128] on div at bounding box center [330, 127] width 5 height 8
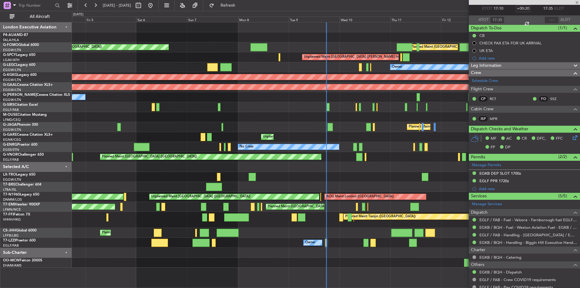
type input "+00:05"
type input "2"
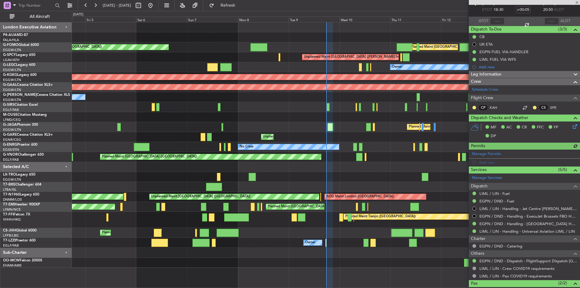
scroll to position [69, 0]
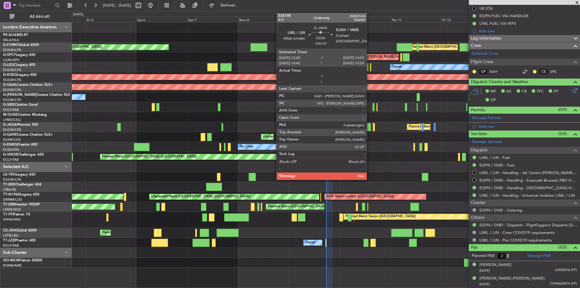
click at [370, 128] on div at bounding box center [368, 127] width 5 height 8
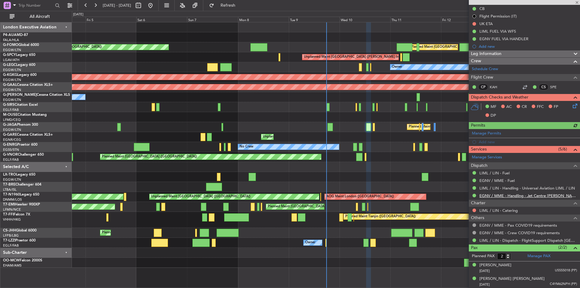
scroll to position [62, 0]
click at [473, 209] on div "EGNV / MME - Handling - Jet Centre Willis Aviation EGNV / MME" at bounding box center [523, 208] width 106 height 12
click at [474, 210] on button at bounding box center [475, 210] width 4 height 4
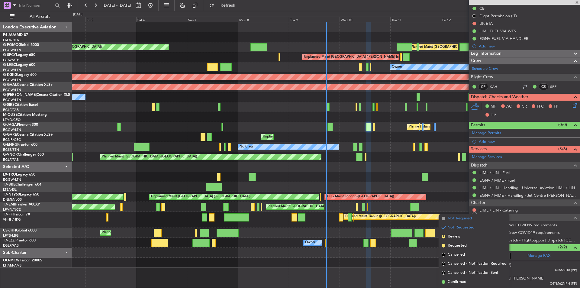
click at [449, 222] on li "Not Required" at bounding box center [475, 218] width 70 height 9
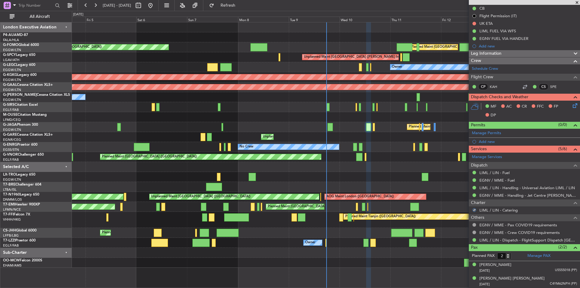
click at [372, 125] on div "Planned Maint [GEOGRAPHIC_DATA] ([GEOGRAPHIC_DATA])" at bounding box center [326, 127] width 508 height 10
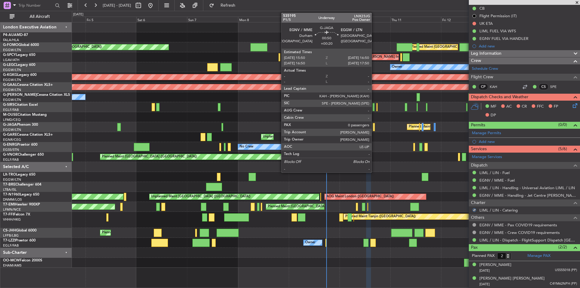
click at [375, 126] on div at bounding box center [374, 127] width 2 height 8
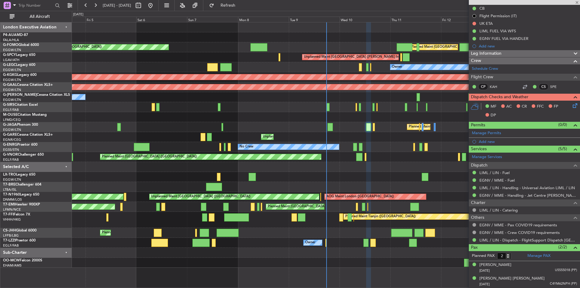
type input "+00:20"
type input "0"
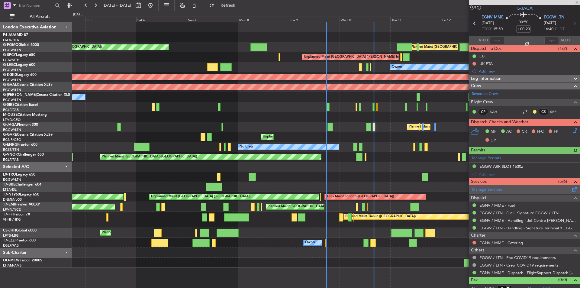
scroll to position [19, 0]
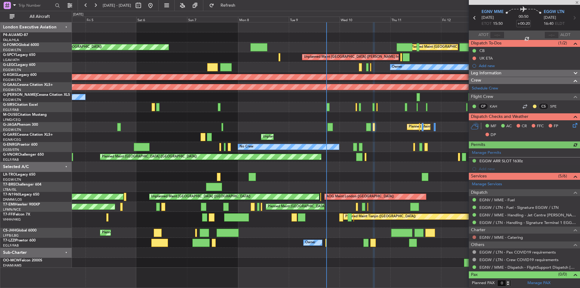
click at [476, 236] on button at bounding box center [475, 238] width 4 height 4
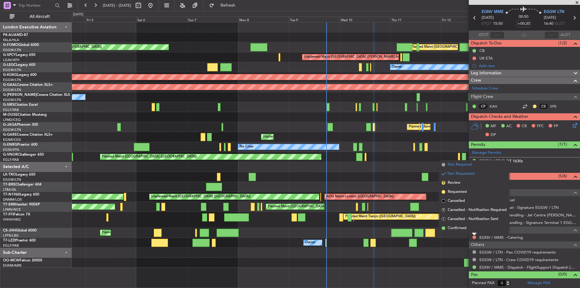
click at [452, 166] on span "Not Required" at bounding box center [460, 165] width 24 height 6
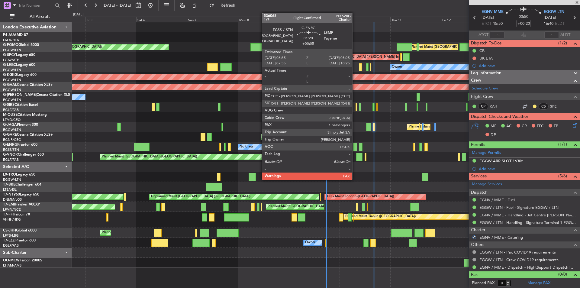
click at [355, 148] on div at bounding box center [355, 147] width 4 height 8
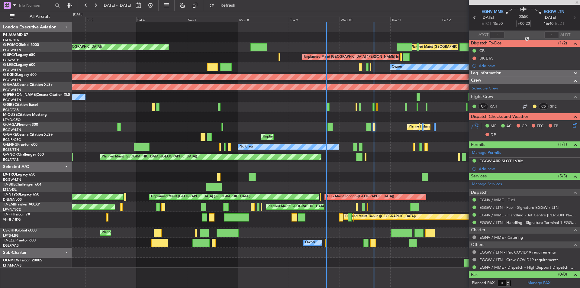
type input "+00:05"
type input "1"
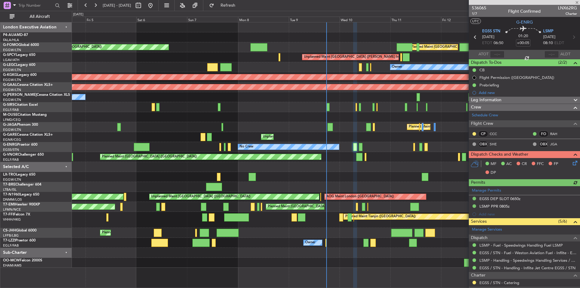
scroll to position [30, 0]
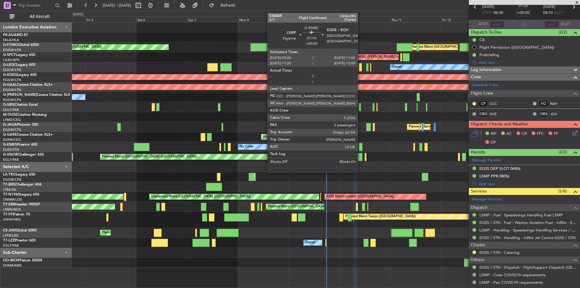
click at [361, 149] on div at bounding box center [361, 147] width 4 height 8
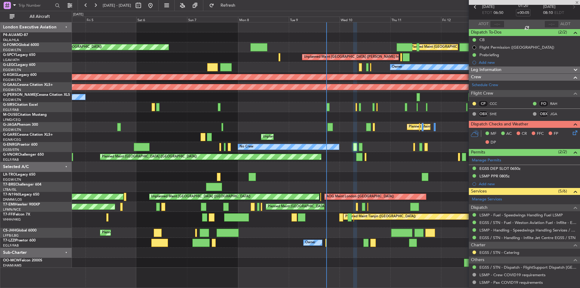
type input "2"
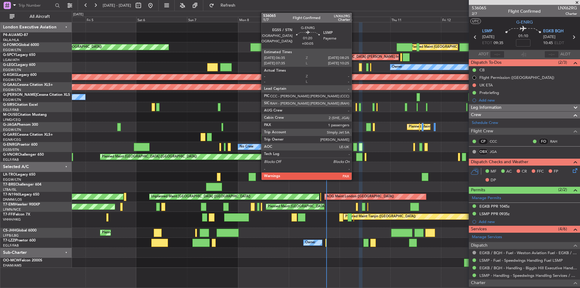
click at [355, 150] on div at bounding box center [355, 147] width 4 height 8
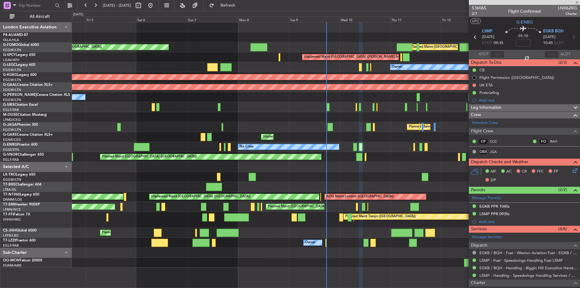
type input "+00:05"
type input "1"
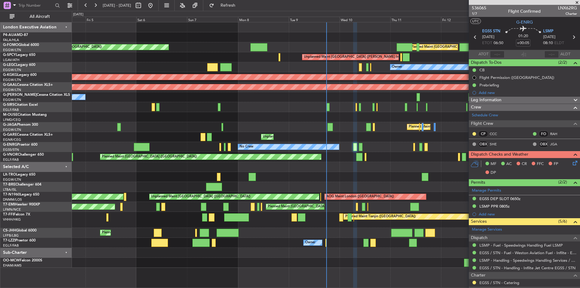
scroll to position [67, 0]
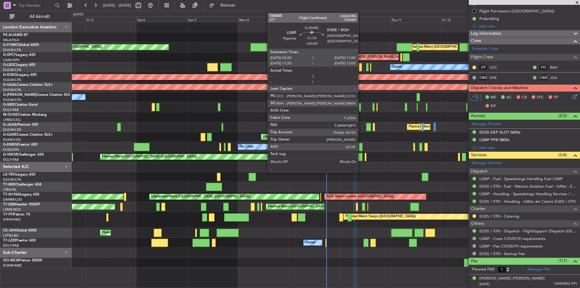
click at [361, 147] on div at bounding box center [361, 147] width 4 height 8
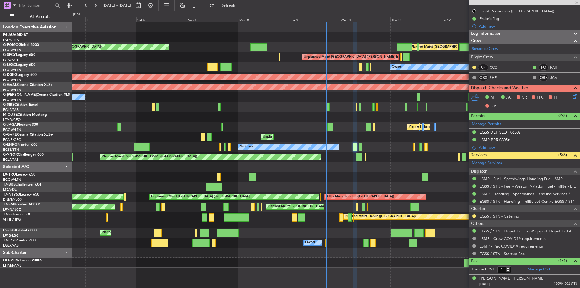
type input "2"
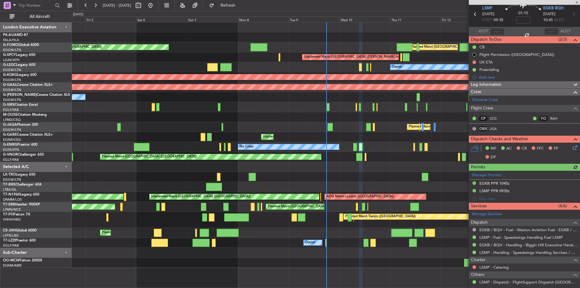
scroll to position [88, 0]
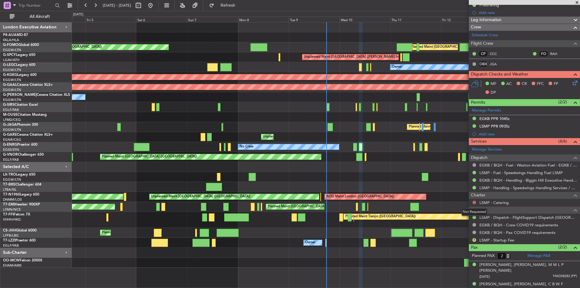
click at [473, 201] on button at bounding box center [475, 203] width 4 height 4
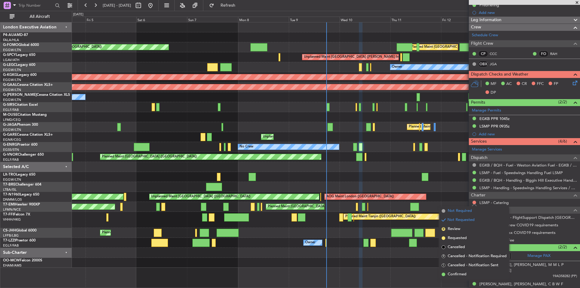
click at [463, 211] on span "Not Required" at bounding box center [460, 211] width 24 height 6
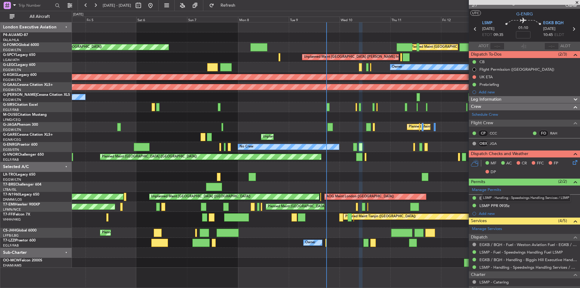
scroll to position [0, 0]
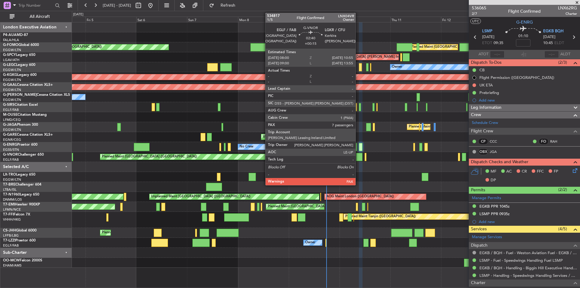
click at [359, 158] on div at bounding box center [359, 157] width 6 height 8
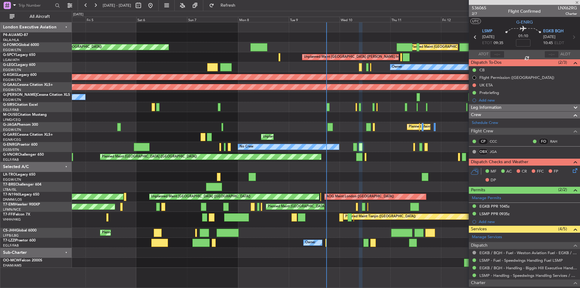
type input "+00:15"
type input "7"
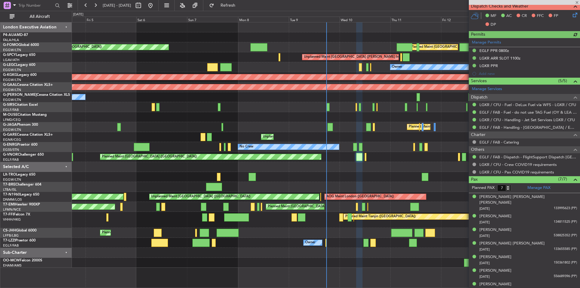
scroll to position [5, 0]
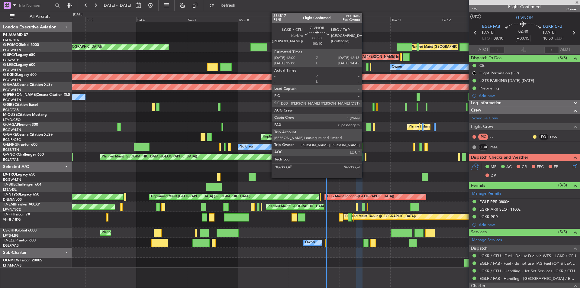
click at [365, 157] on div at bounding box center [366, 157] width 2 height 8
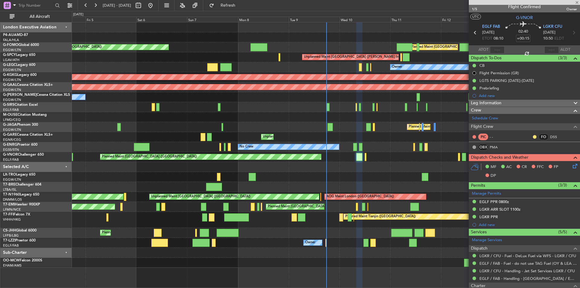
type input "-00:10"
type input "0"
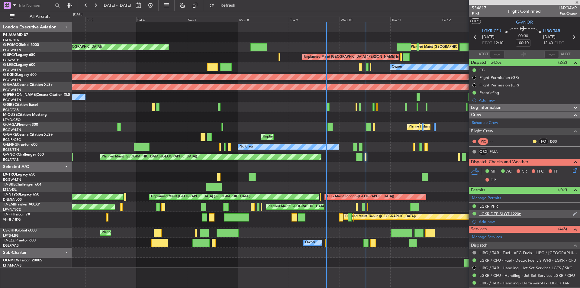
scroll to position [68, 0]
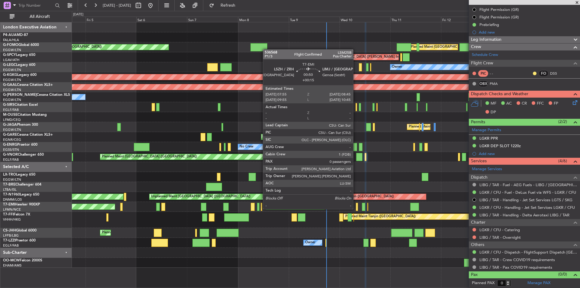
click at [356, 209] on div at bounding box center [357, 207] width 2 height 8
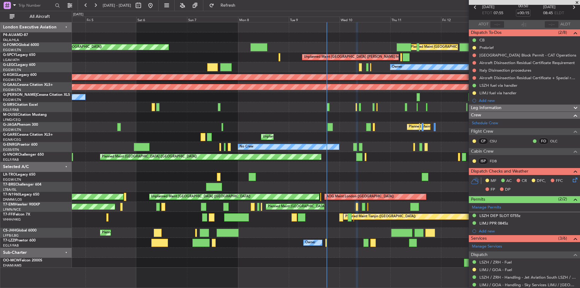
scroll to position [77, 0]
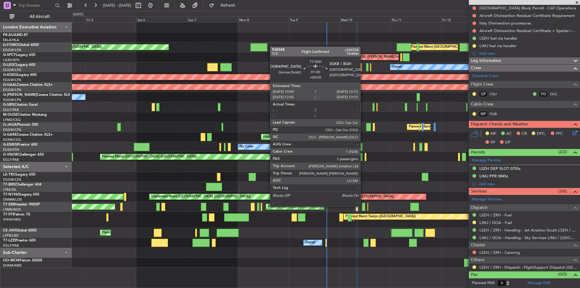
click at [363, 206] on div at bounding box center [363, 207] width 3 height 8
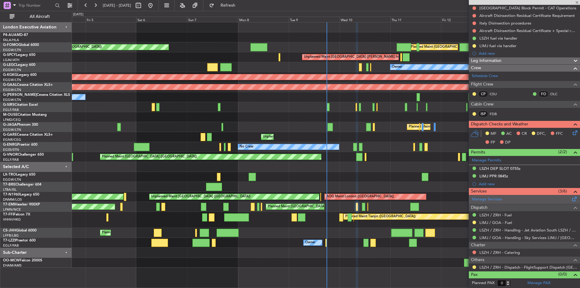
type input "+00:05"
type input "2"
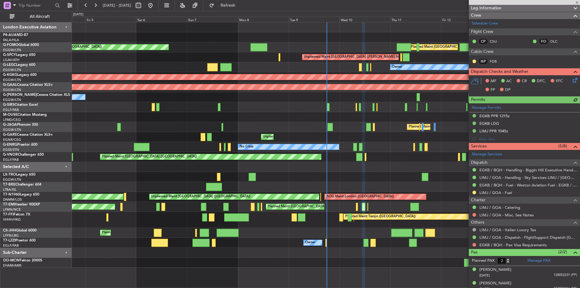
scroll to position [112, 0]
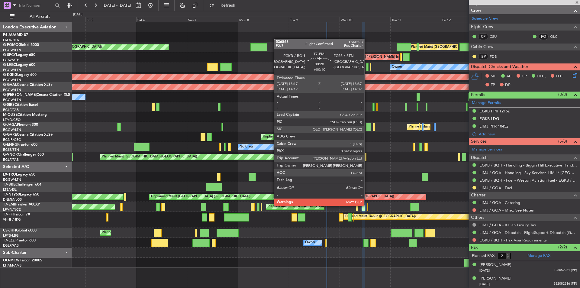
click at [368, 205] on div at bounding box center [368, 207] width 1 height 8
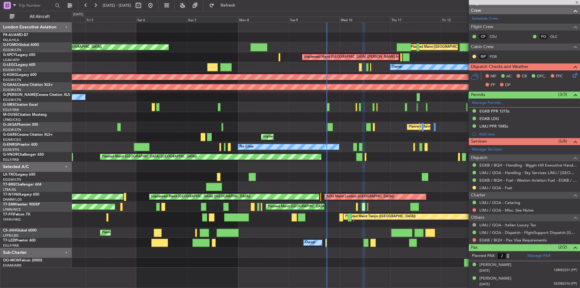
type input "+00:10"
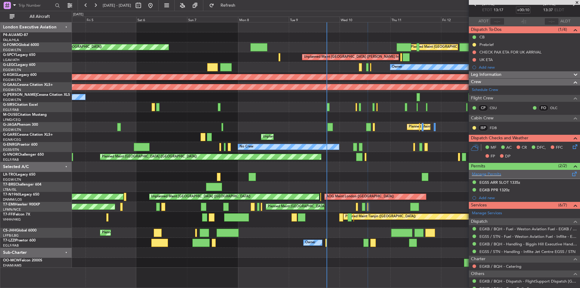
scroll to position [54, 0]
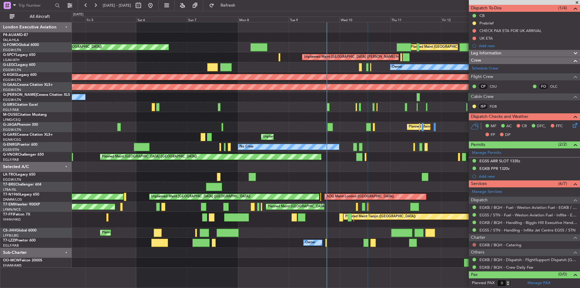
click at [474, 244] on button at bounding box center [475, 245] width 4 height 4
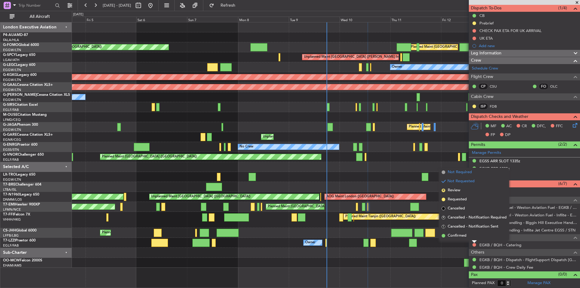
click at [452, 173] on span "Not Required" at bounding box center [460, 172] width 24 height 6
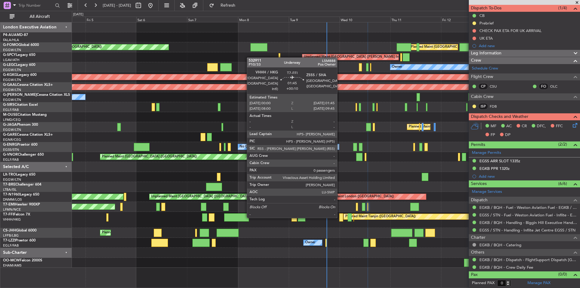
click at [340, 217] on div at bounding box center [342, 217] width 4 height 8
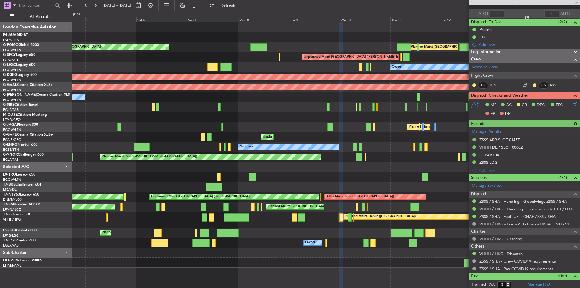
scroll to position [42, 0]
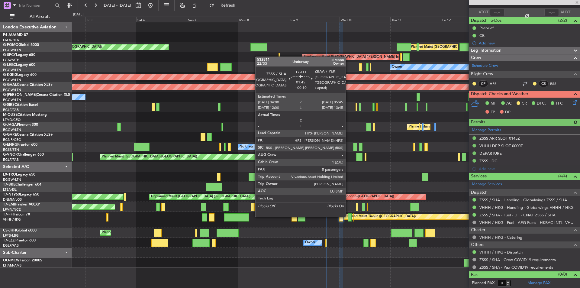
click at [349, 216] on div at bounding box center [350, 217] width 4 height 8
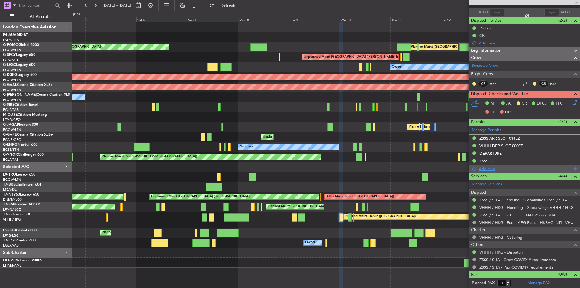
type input "5"
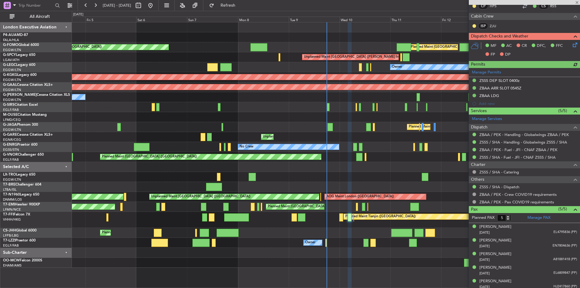
scroll to position [122, 0]
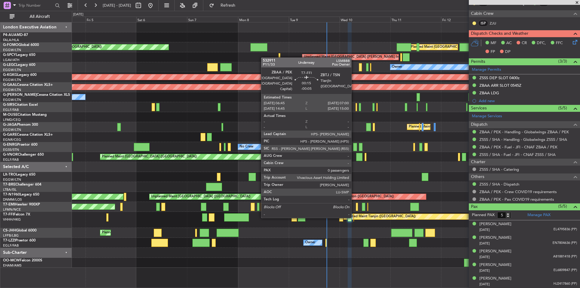
click at [354, 217] on div at bounding box center [354, 217] width 1 height 8
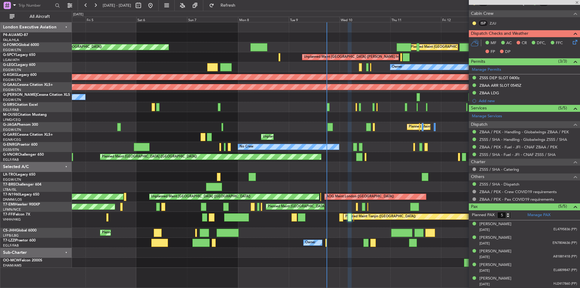
type input "-00:05"
type input "0"
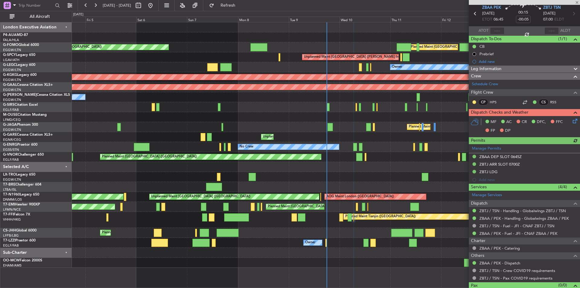
scroll to position [34, 0]
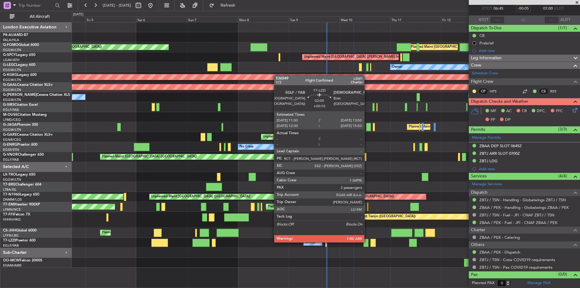
click at [367, 242] on div at bounding box center [366, 243] width 5 height 8
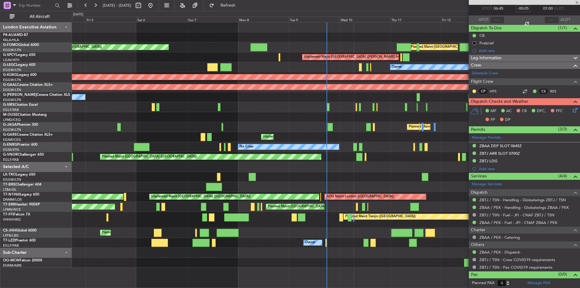
type input "+00:10"
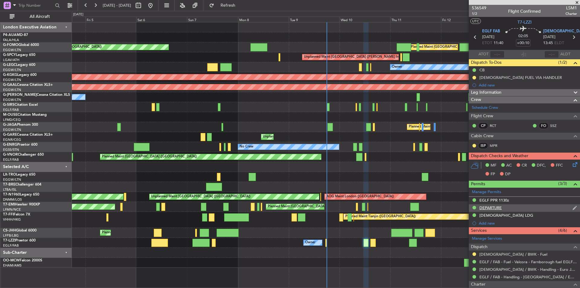
scroll to position [91, 0]
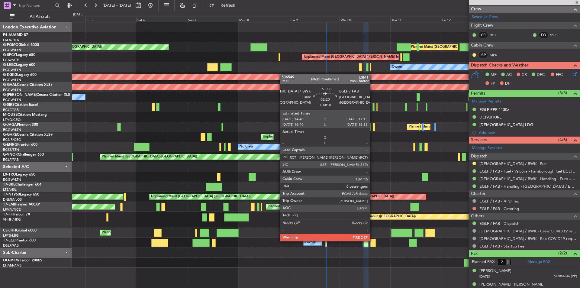
click at [373, 241] on div at bounding box center [374, 243] width 6 height 8
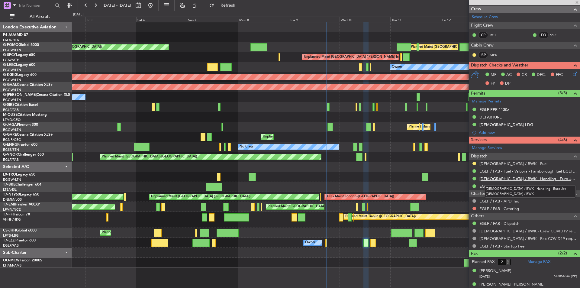
type input "0"
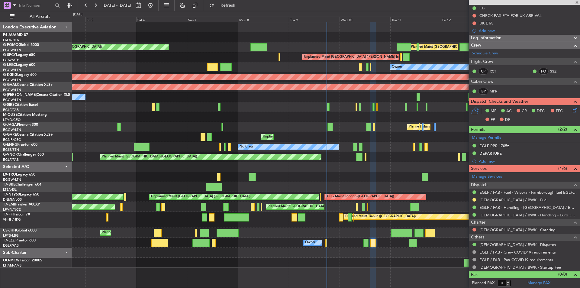
scroll to position [0, 0]
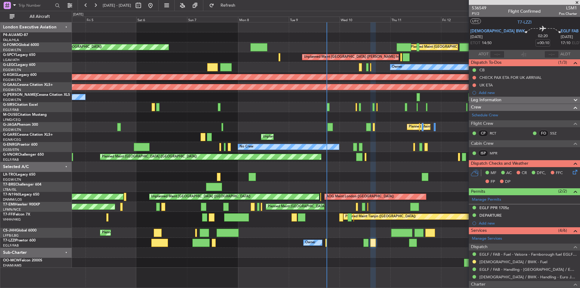
click at [578, 2] on span at bounding box center [577, 2] width 6 height 5
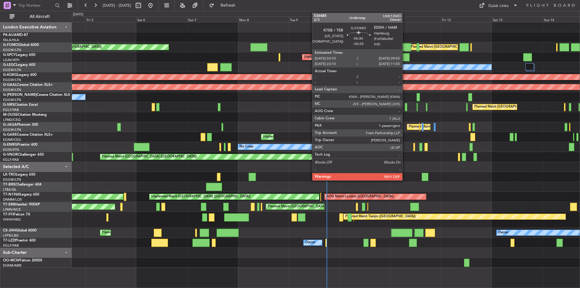
click at [405, 47] on div at bounding box center [404, 47] width 15 height 8
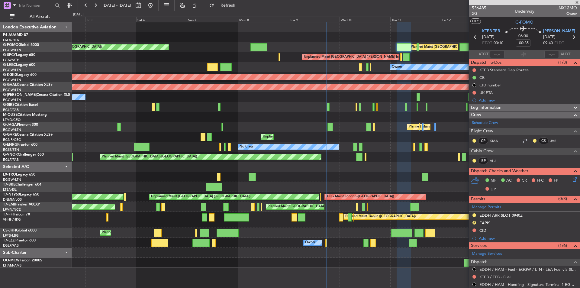
drag, startPoint x: 578, startPoint y: 2, endPoint x: 564, endPoint y: 7, distance: 15.2
click at [577, 2] on span at bounding box center [577, 2] width 6 height 5
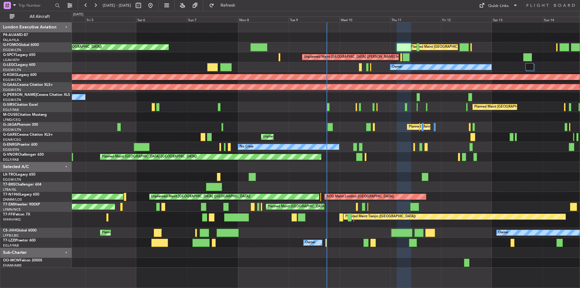
type input "0"
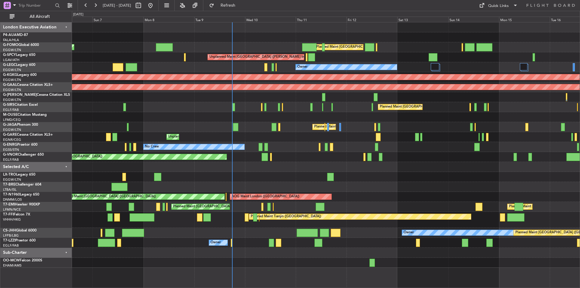
click at [353, 181] on div at bounding box center [326, 177] width 508 height 10
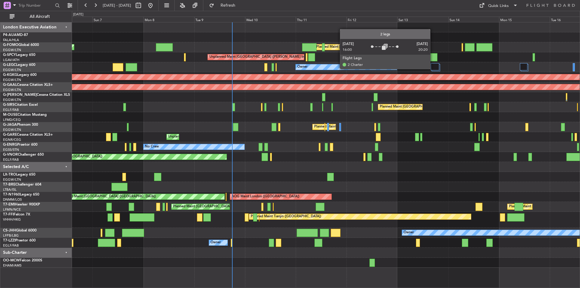
click at [433, 69] on div at bounding box center [435, 66] width 8 height 7
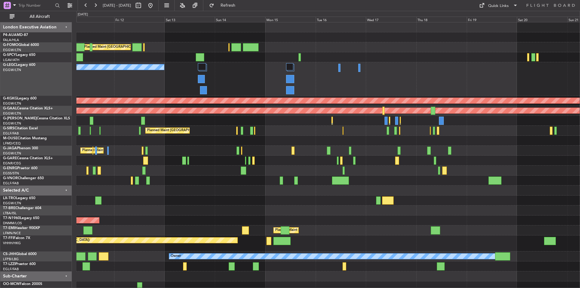
click at [229, 178] on div "Planned Maint [GEOGRAPHIC_DATA] ([GEOGRAPHIC_DATA]) Unplanned Maint [GEOGRAPHIC…" at bounding box center [328, 156] width 504 height 269
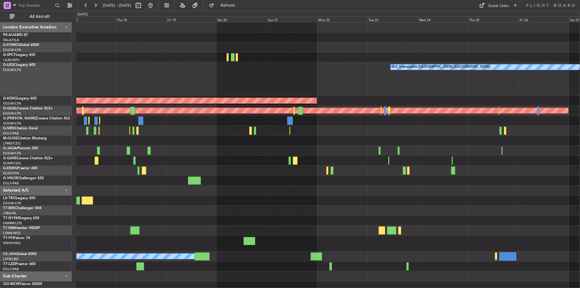
click at [99, 231] on div "A/C Unavailable [GEOGRAPHIC_DATA] ([GEOGRAPHIC_DATA]) AOG Maint [GEOGRAPHIC_DAT…" at bounding box center [328, 156] width 504 height 269
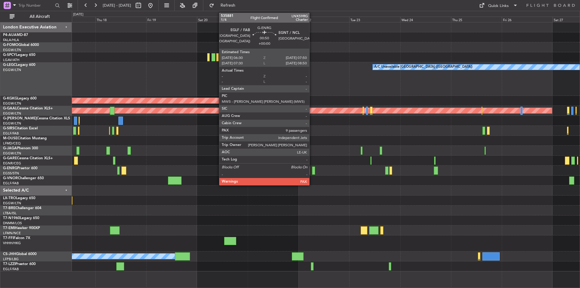
click at [312, 172] on div at bounding box center [313, 171] width 3 height 8
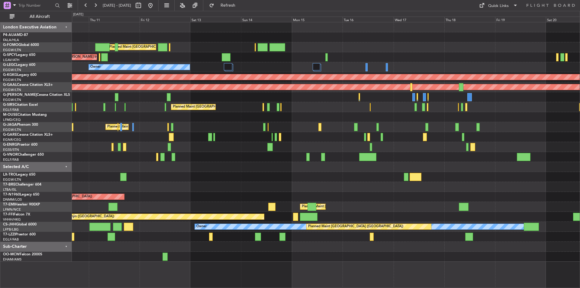
click at [186, 171] on div "Planned Maint [GEOGRAPHIC_DATA] ([GEOGRAPHIC_DATA]) Unplanned Maint [GEOGRAPHIC…" at bounding box center [326, 141] width 508 height 239
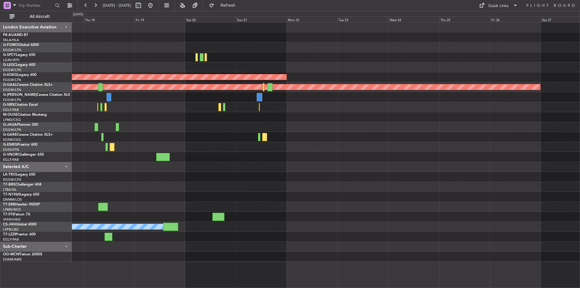
click at [24, 178] on div "AOG Maint [GEOGRAPHIC_DATA] (Ataturk) Planned [GEOGRAPHIC_DATA] Planned Maint […" at bounding box center [290, 149] width 580 height 277
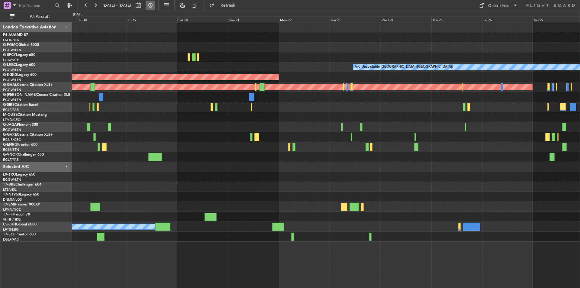
click at [155, 2] on button at bounding box center [151, 6] width 10 height 10
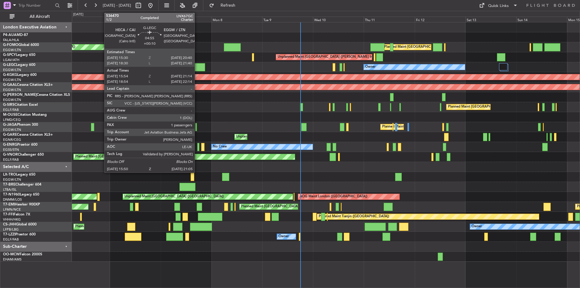
click at [197, 66] on div at bounding box center [199, 67] width 11 height 8
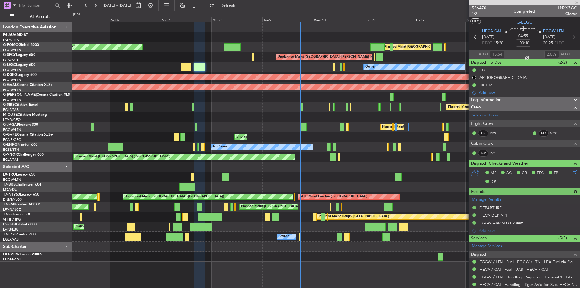
click at [482, 7] on span "536470" at bounding box center [479, 8] width 15 height 6
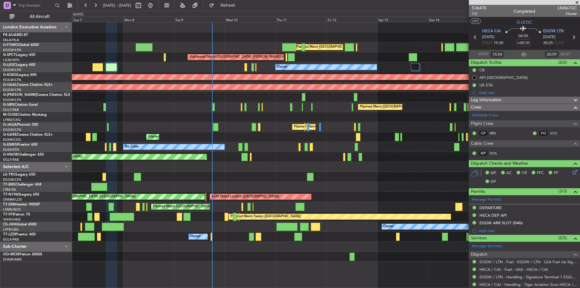
click at [275, 168] on div "Planned Maint [GEOGRAPHIC_DATA] ([GEOGRAPHIC_DATA]) Planned Maint [GEOGRAPHIC_D…" at bounding box center [326, 141] width 508 height 239
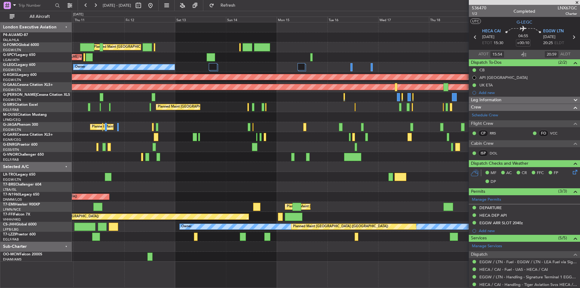
click at [189, 150] on div "Planned Maint [GEOGRAPHIC_DATA] ([GEOGRAPHIC_DATA]) Unplanned Maint [GEOGRAPHIC…" at bounding box center [326, 141] width 508 height 239
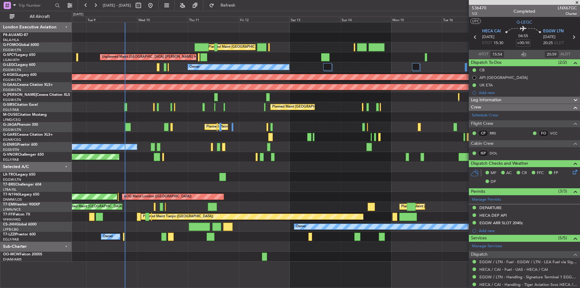
click at [321, 239] on div "Planned Maint [GEOGRAPHIC_DATA] ([GEOGRAPHIC_DATA]) Planned Maint [GEOGRAPHIC_D…" at bounding box center [326, 141] width 508 height 239
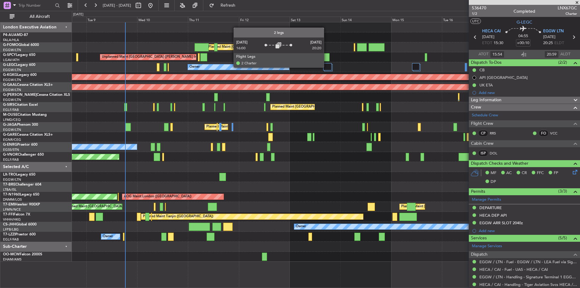
click at [327, 67] on div at bounding box center [327, 66] width 8 height 7
